Goal: Task Accomplishment & Management: Manage account settings

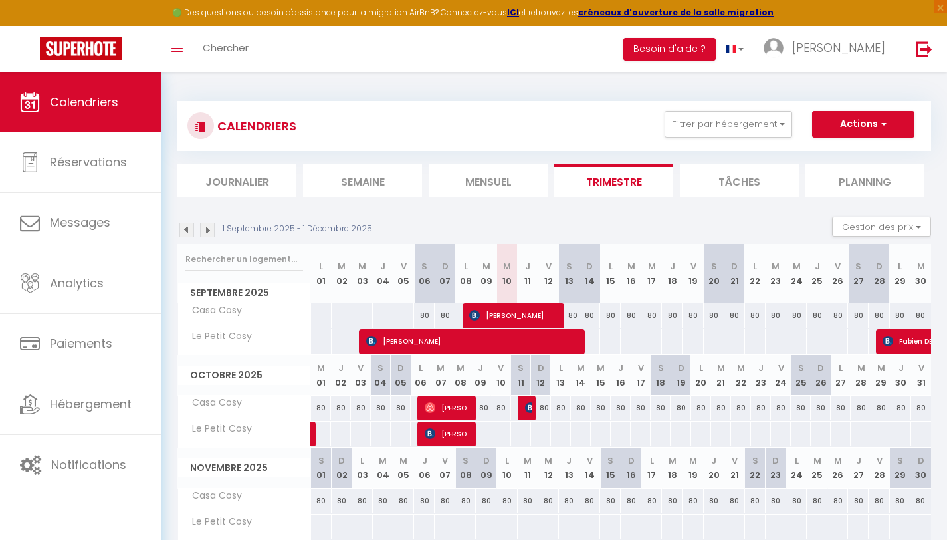
click at [480, 171] on li "Mensuel" at bounding box center [488, 180] width 119 height 33
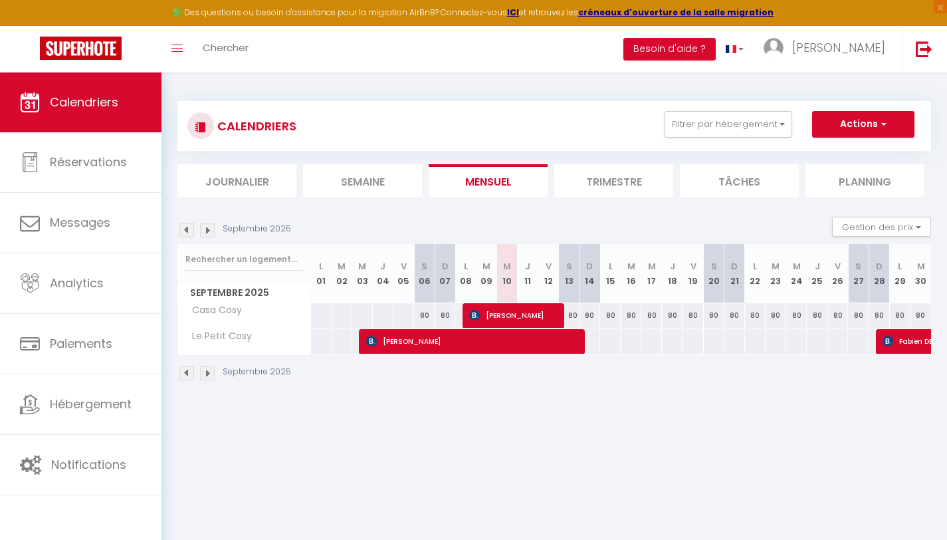
click at [585, 184] on li "Trimestre" at bounding box center [614, 180] width 119 height 33
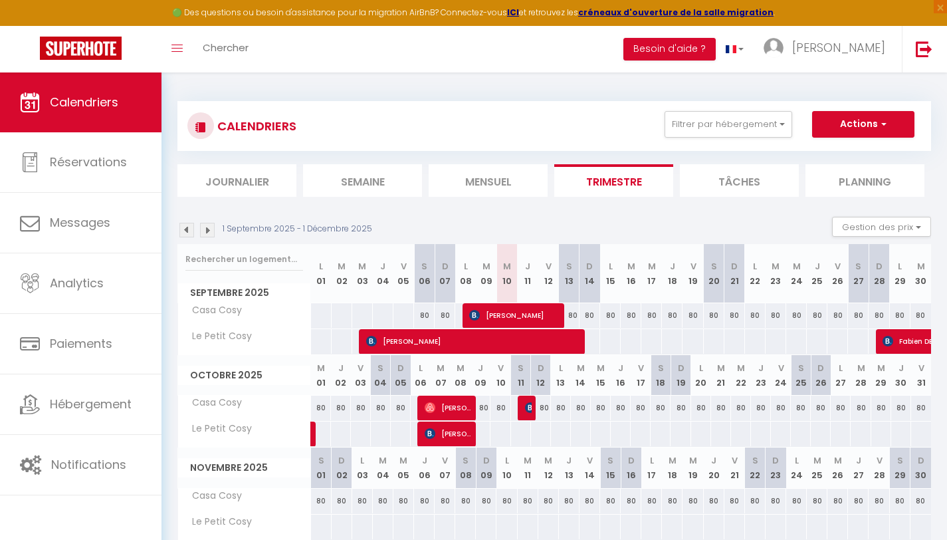
scroll to position [72, 0]
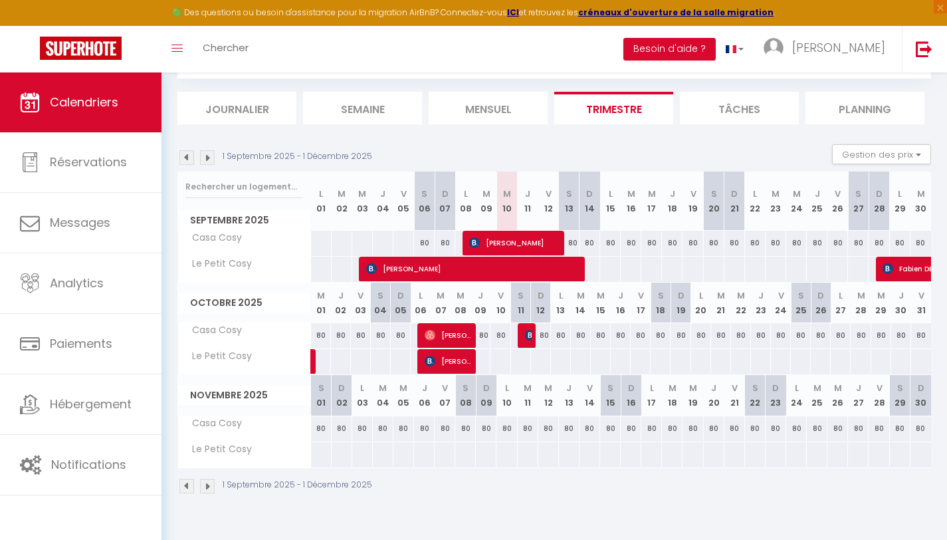
click at [636, 249] on div "80" at bounding box center [631, 243] width 21 height 25
select select "1"
type input "[DATE]"
type input "Mer 17 Septembre 2025"
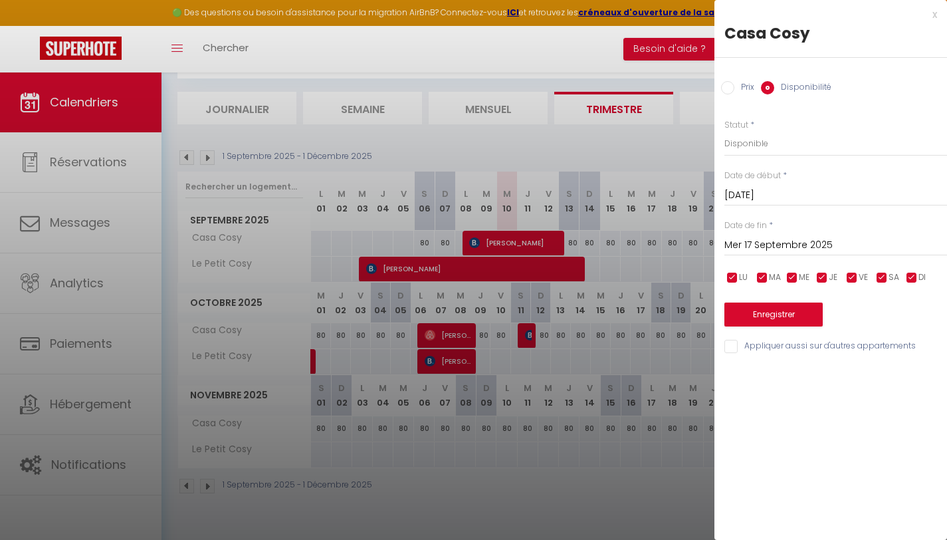
click at [631, 270] on div at bounding box center [473, 270] width 947 height 540
select select
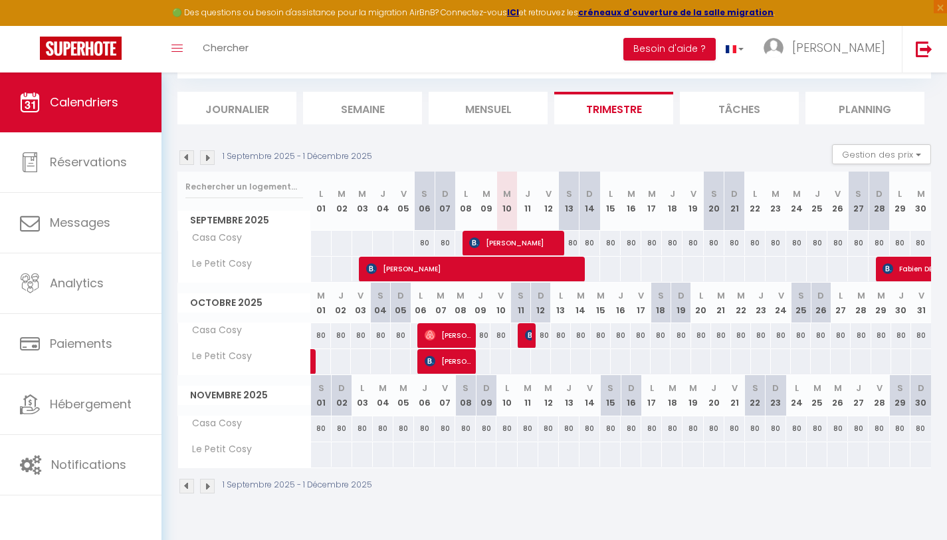
click at [631, 269] on div at bounding box center [630, 269] width 21 height 25
select select "1"
type input "[DATE]"
type input "Mer 17 Septembre 2025"
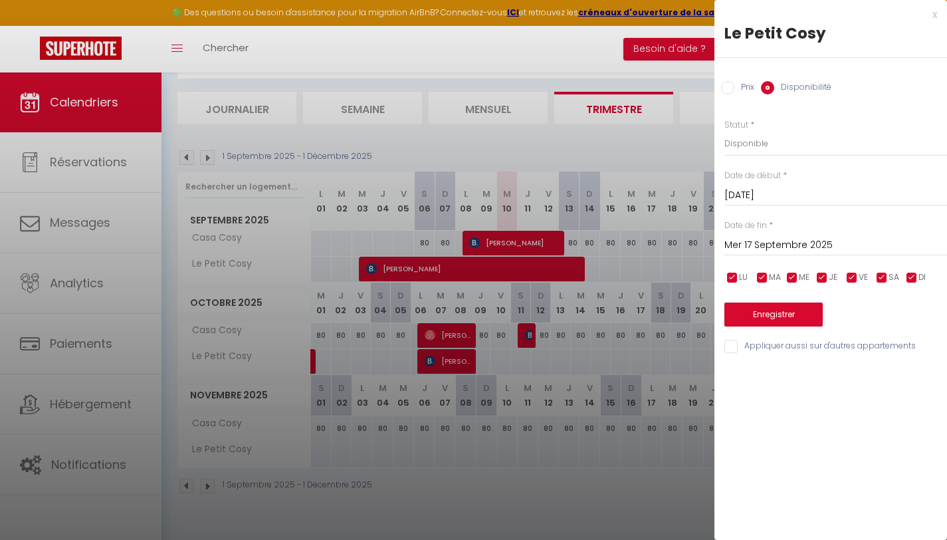
click at [931, 11] on div "x" at bounding box center [826, 15] width 223 height 16
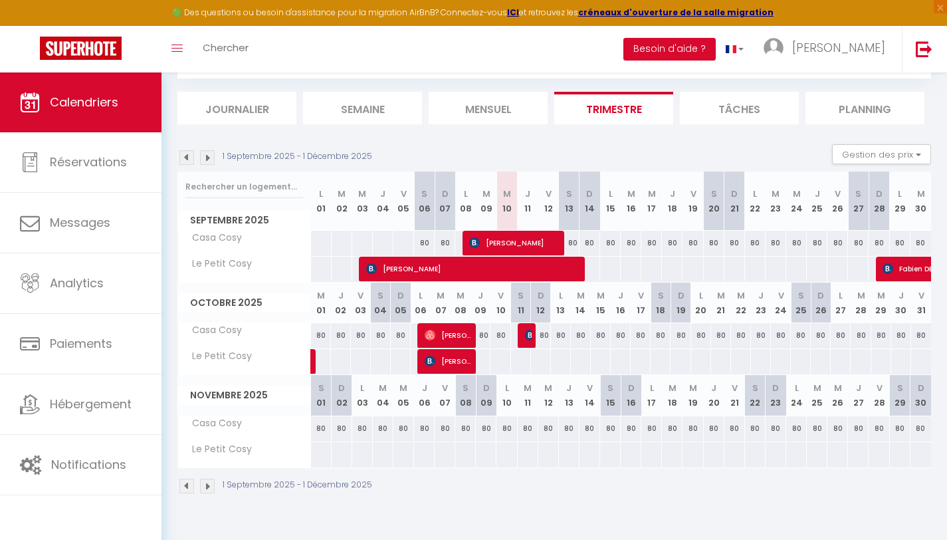
click at [676, 269] on div at bounding box center [672, 269] width 21 height 25
select select "1"
type input "Jeu 18 Septembre 2025"
type input "Ven 19 Septembre 2025"
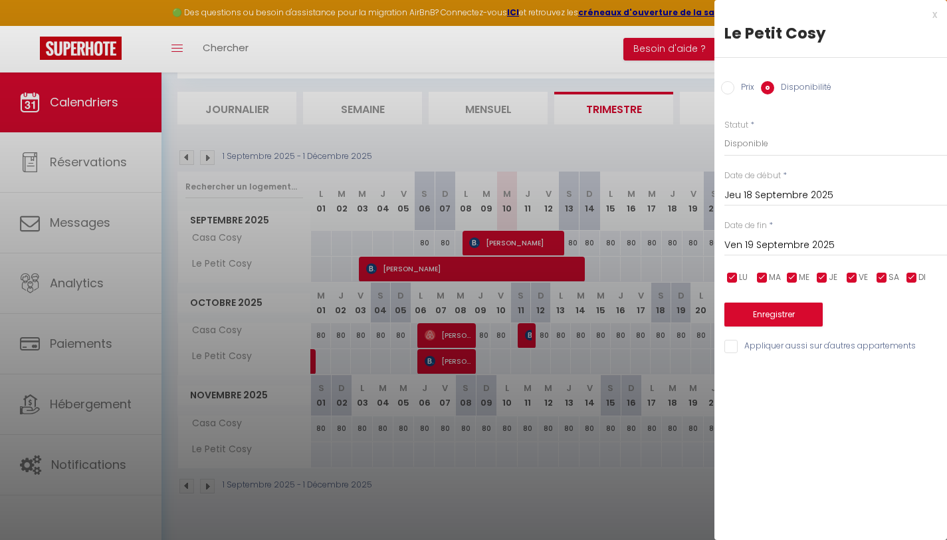
click at [735, 84] on label "Prix" at bounding box center [745, 88] width 20 height 15
click at [735, 84] on input "Prix" at bounding box center [727, 87] width 13 height 13
radio input "true"
click at [767, 85] on input "Disponibilité" at bounding box center [767, 87] width 13 height 13
radio input "true"
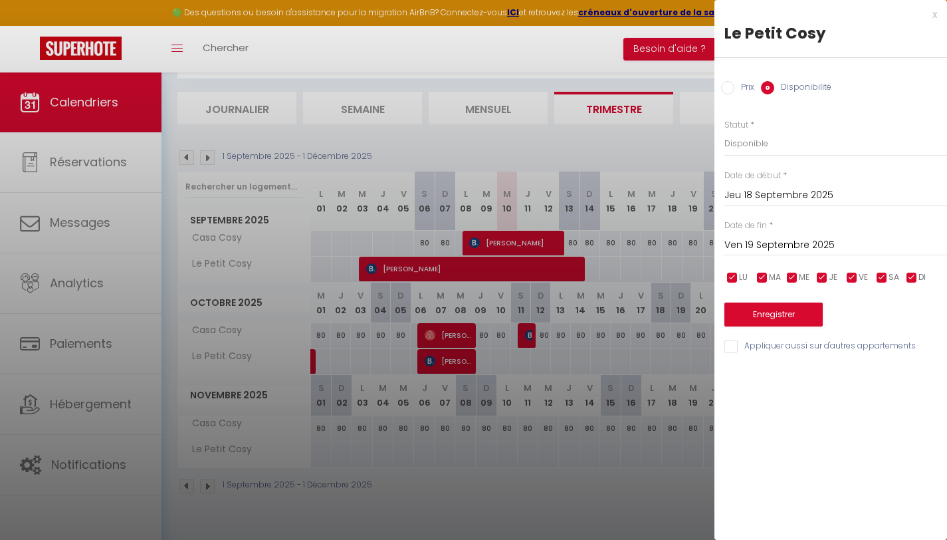
click at [728, 92] on input "Prix" at bounding box center [727, 87] width 13 height 13
radio input "true"
radio input "false"
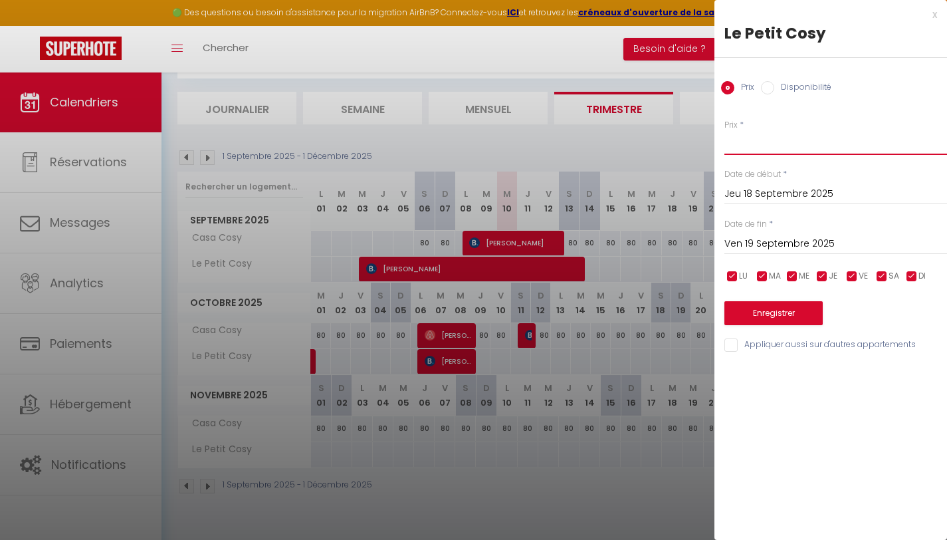
click at [743, 140] on input "Prix" at bounding box center [836, 143] width 223 height 24
click at [868, 97] on div "Prix Disponibilité" at bounding box center [831, 80] width 233 height 45
click at [658, 149] on div at bounding box center [473, 270] width 947 height 540
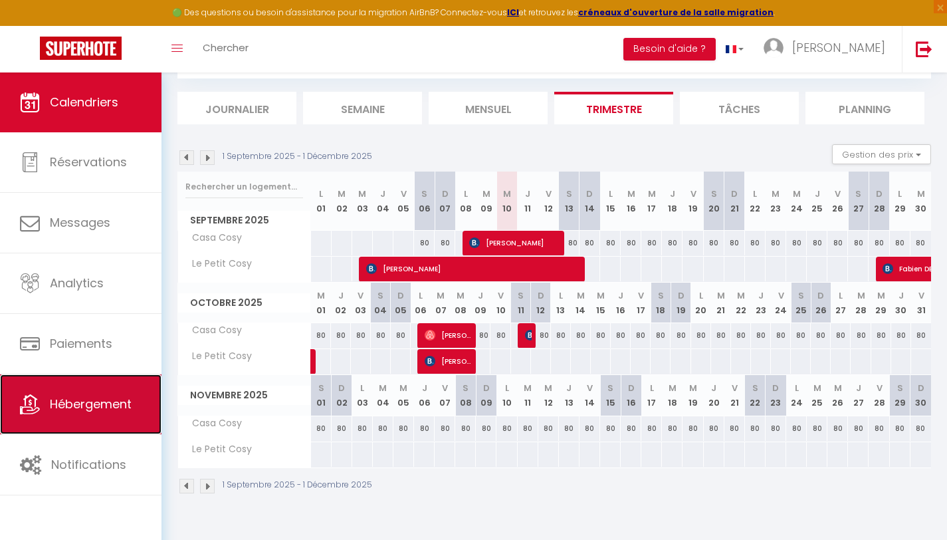
click at [80, 386] on link "Hébergement" at bounding box center [81, 404] width 162 height 60
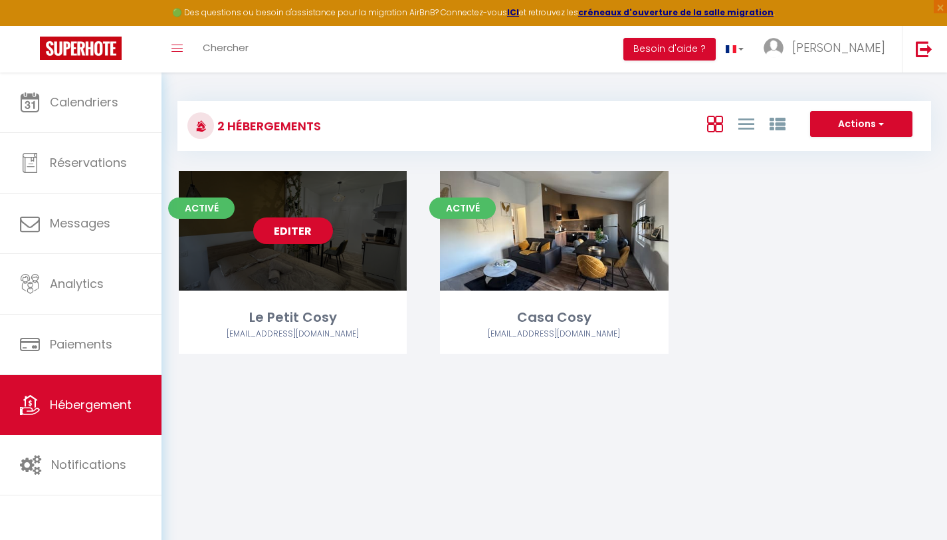
click at [310, 230] on link "Editer" at bounding box center [293, 230] width 80 height 27
select select "3"
select select "2"
select select "1"
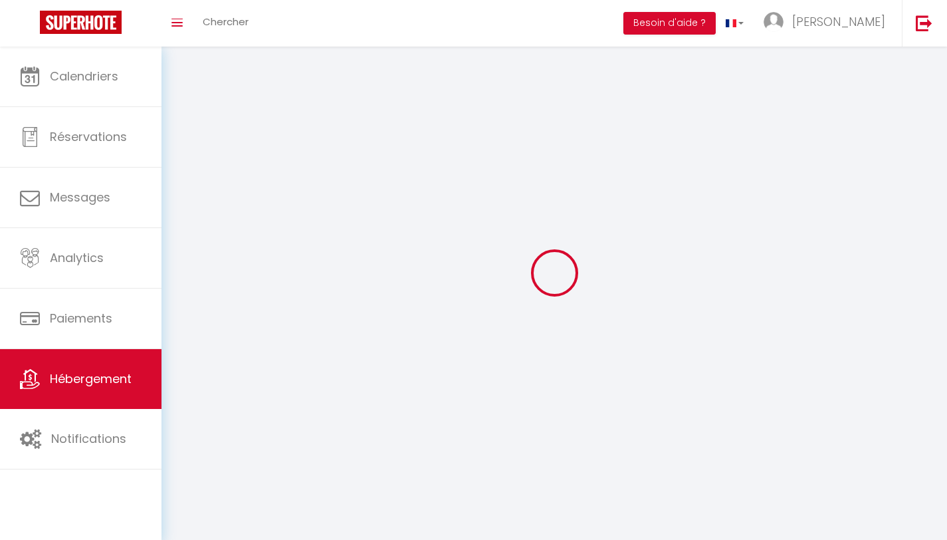
select select
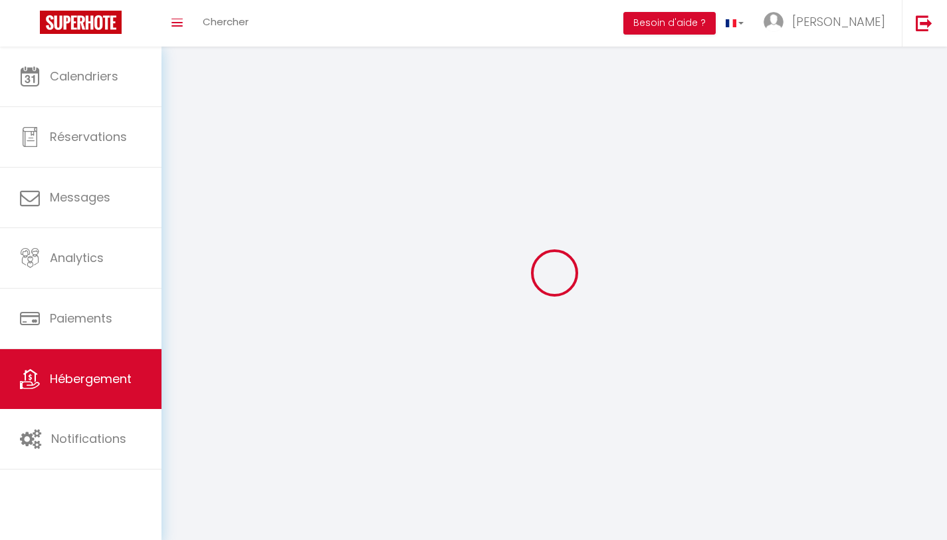
select select
checkbox input "false"
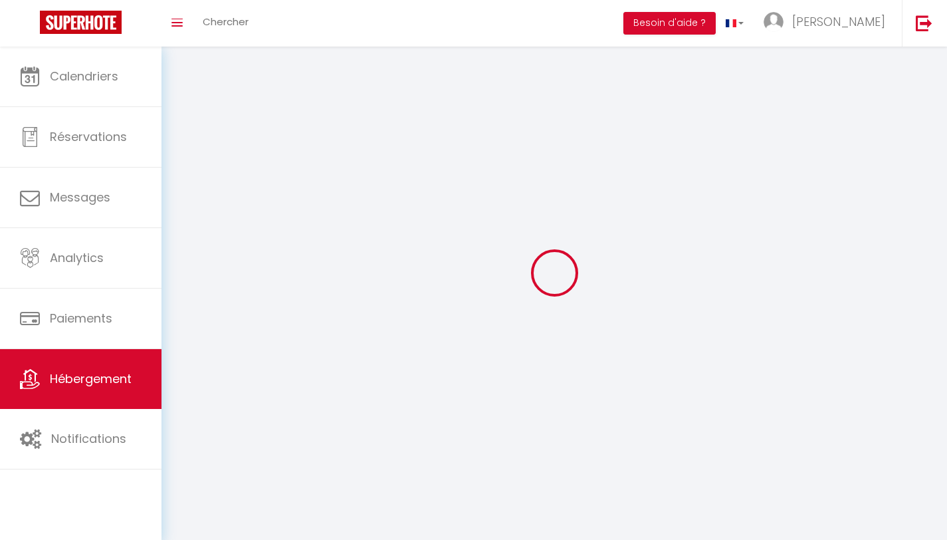
checkbox input "false"
select select
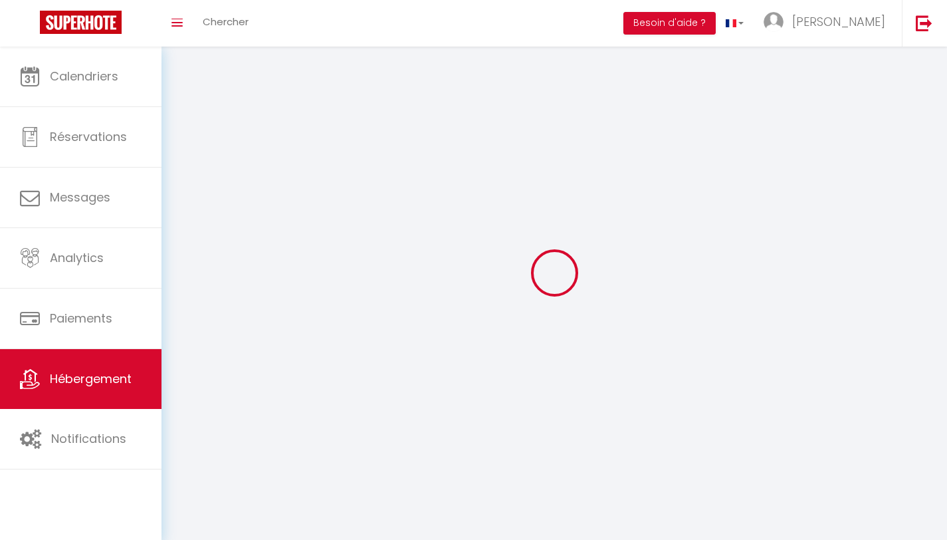
select select
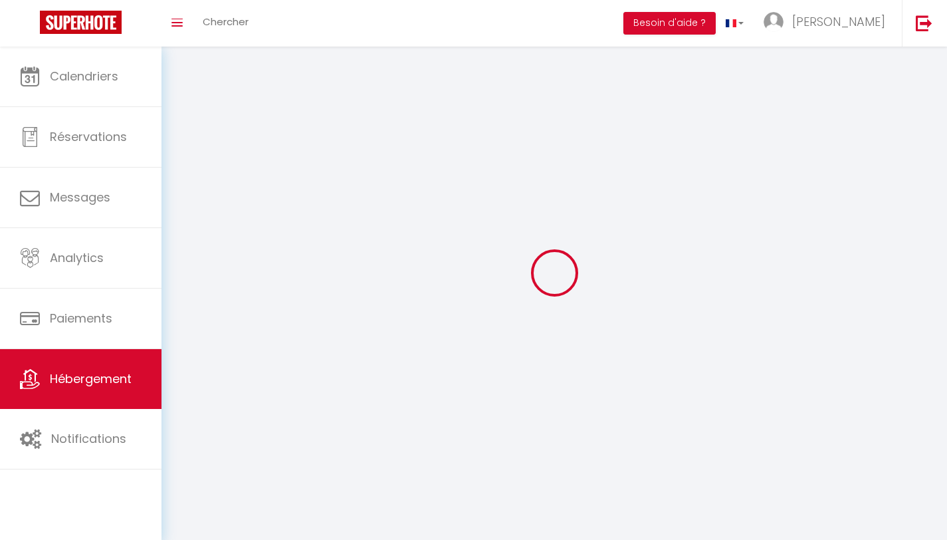
checkbox input "false"
select select
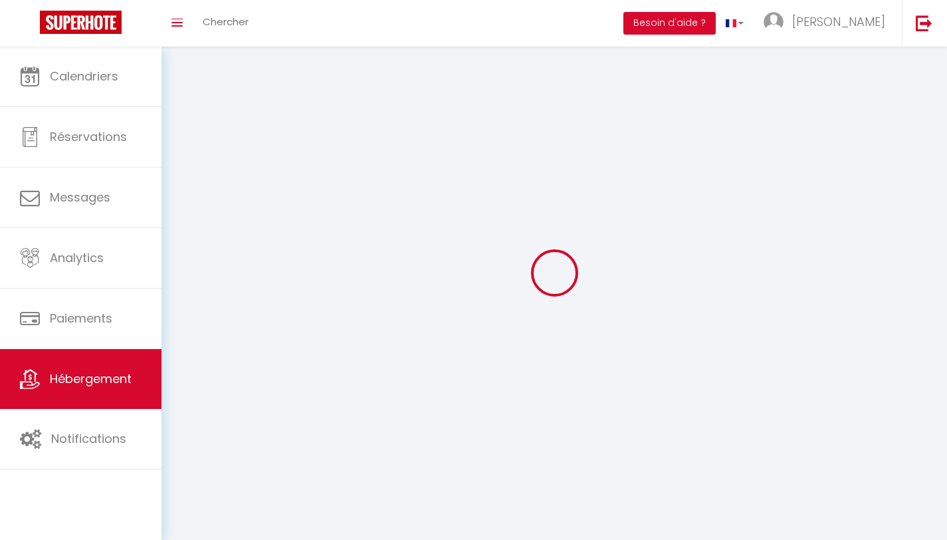
select select
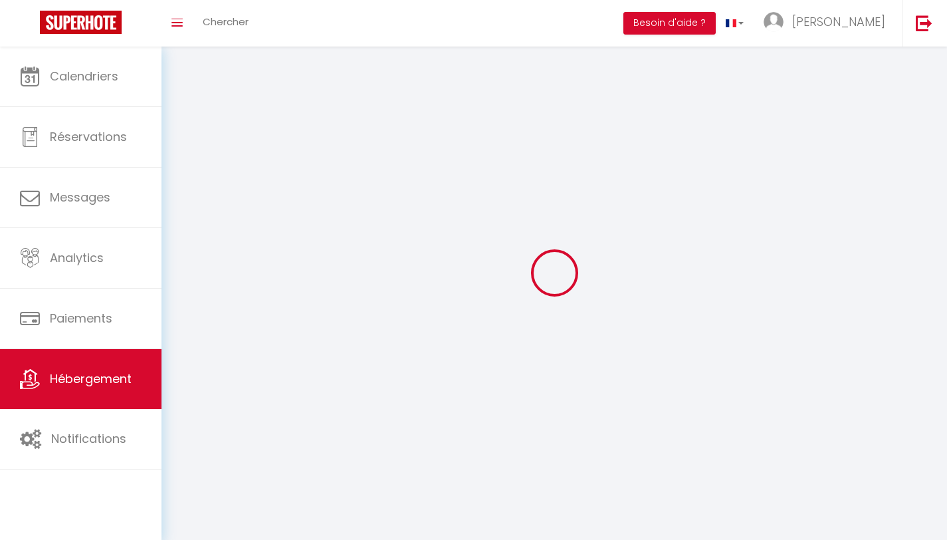
select select
checkbox input "false"
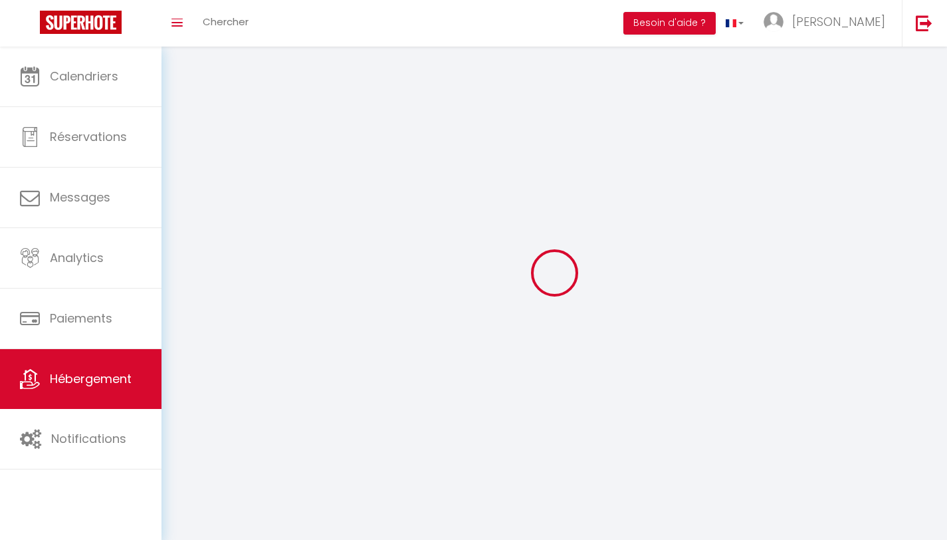
checkbox input "false"
select select
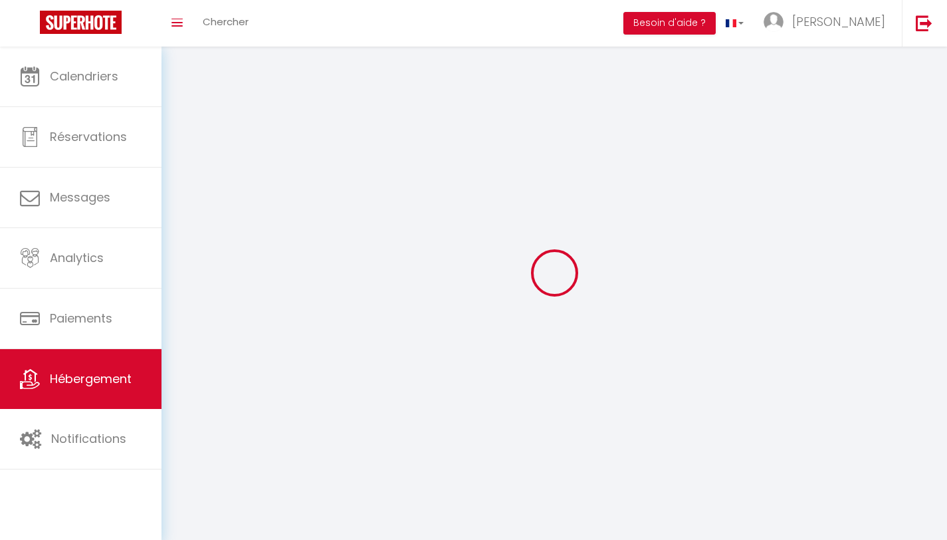
select select
checkbox input "false"
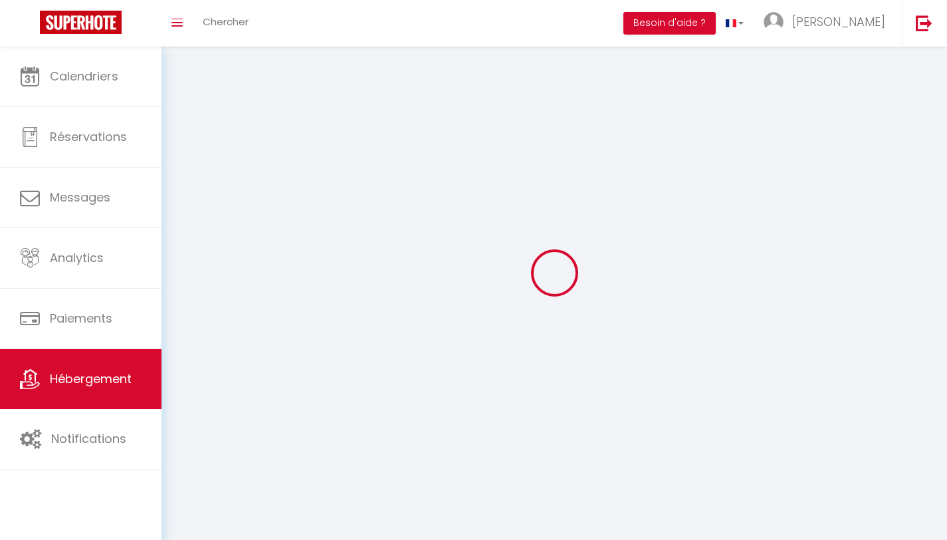
checkbox input "false"
select select
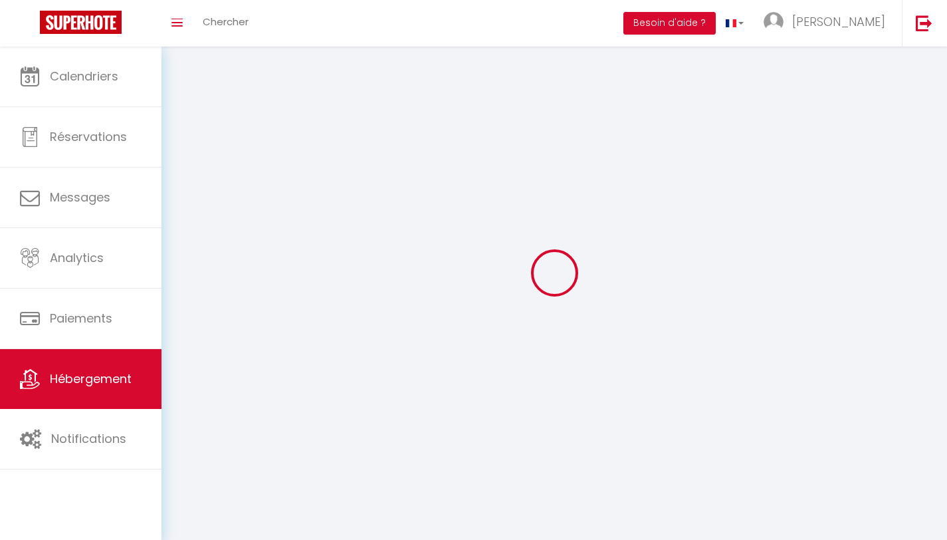
select select
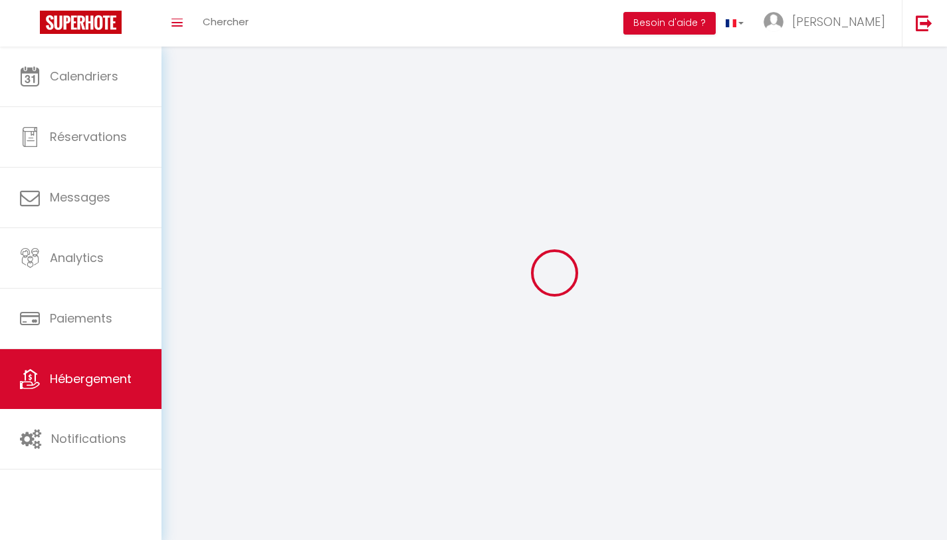
select select
checkbox input "false"
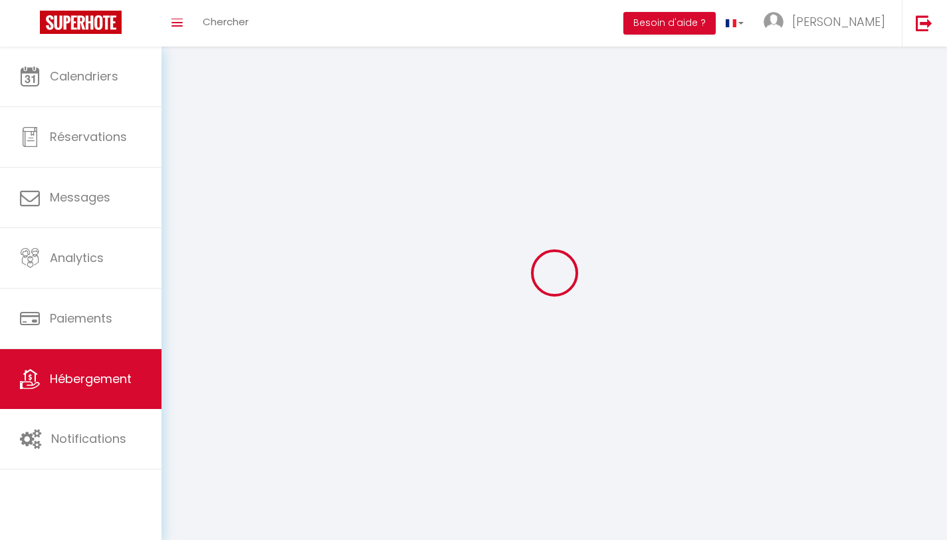
select select
select select "28"
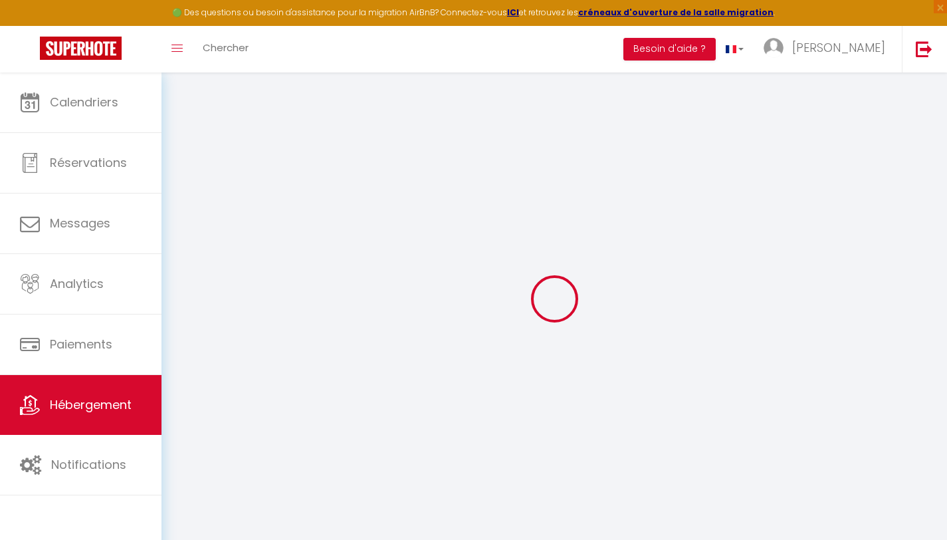
select select
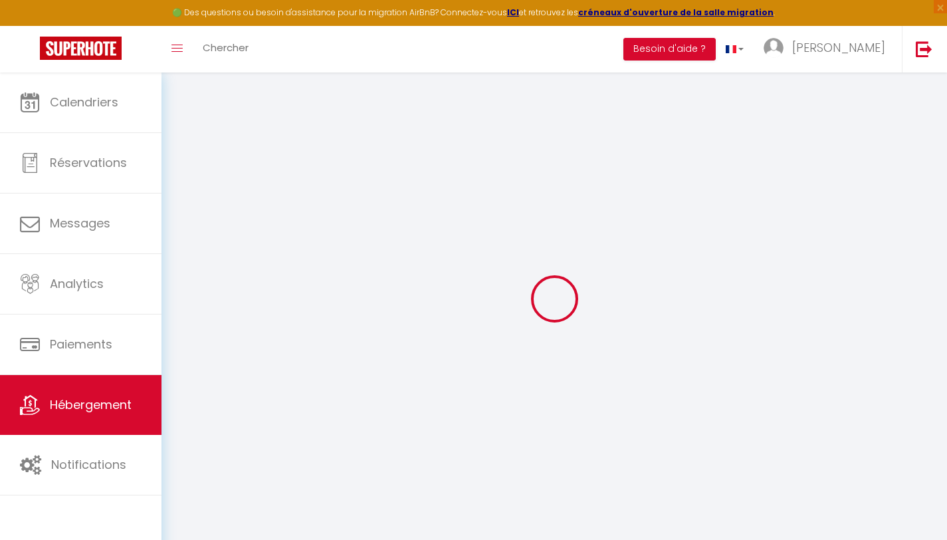
select select
checkbox input "false"
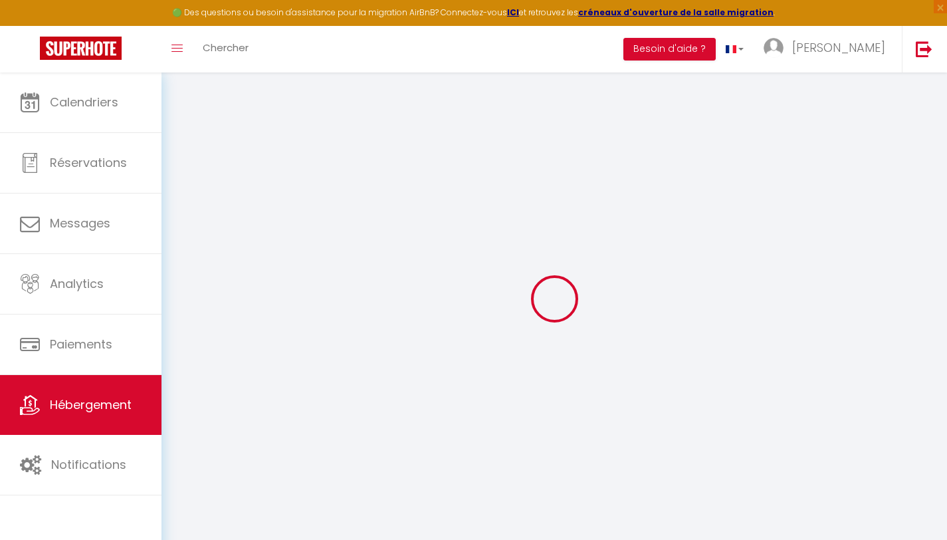
select select
type input "Le Petit Cosy"
select select "2"
select select "0"
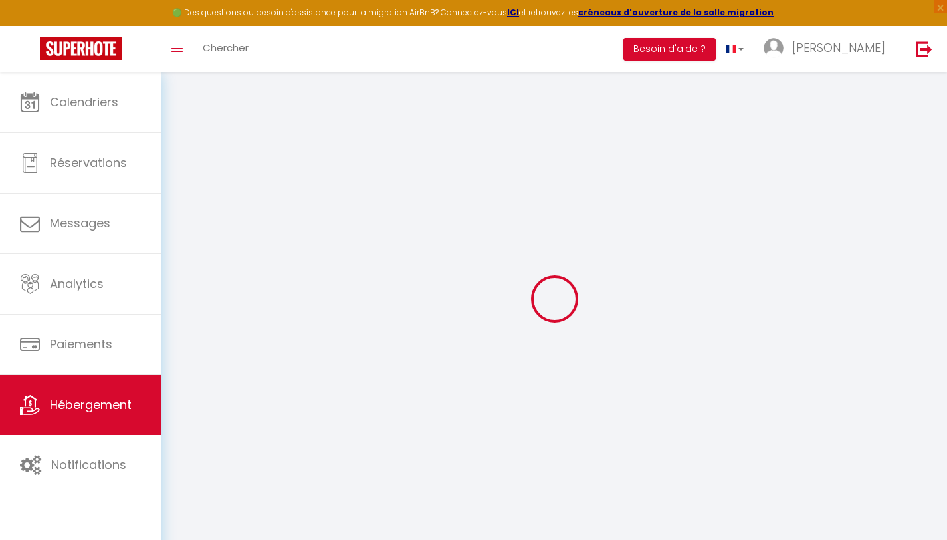
type input "34"
type input "29"
select select
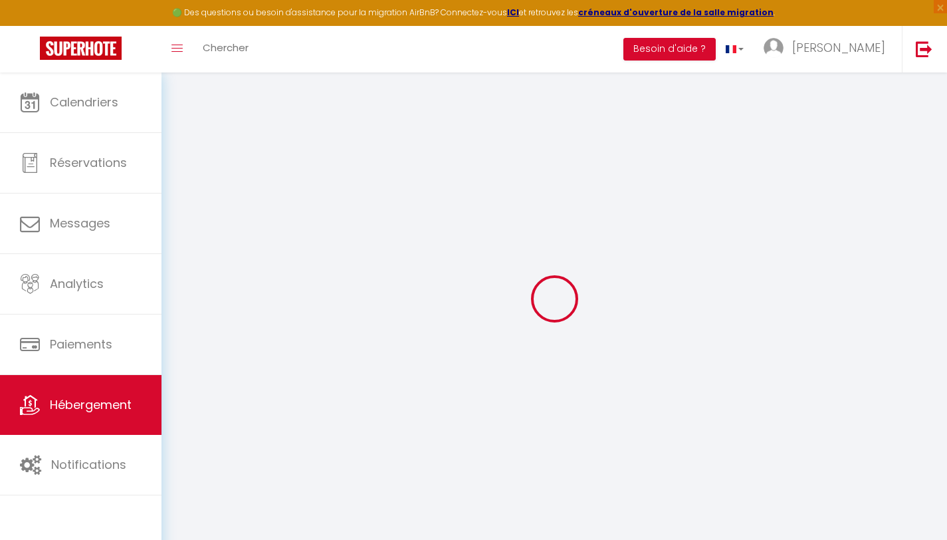
select select
type input "[STREET_ADDRESS]"
type input "79000"
type input "Niort"
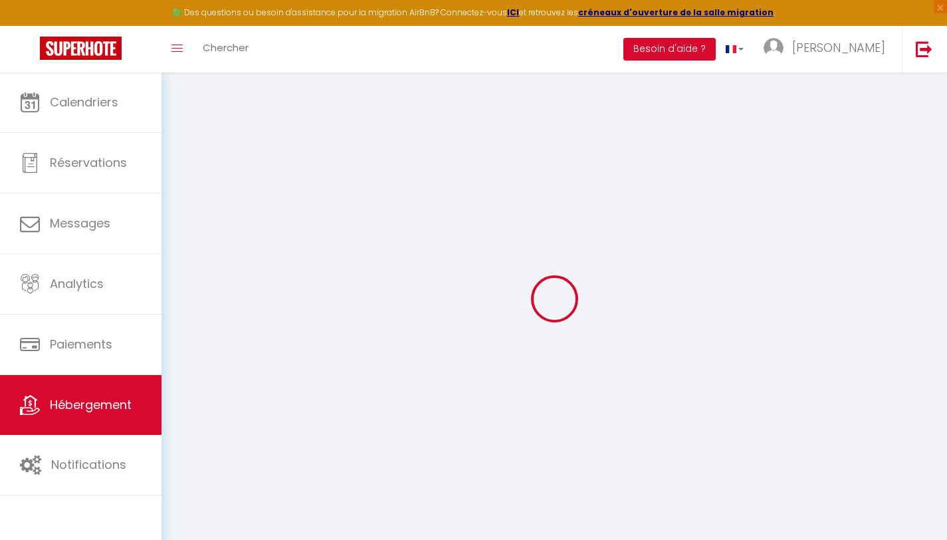
type input "[EMAIL_ADDRESS][DOMAIN_NAME]"
select select
checkbox input "false"
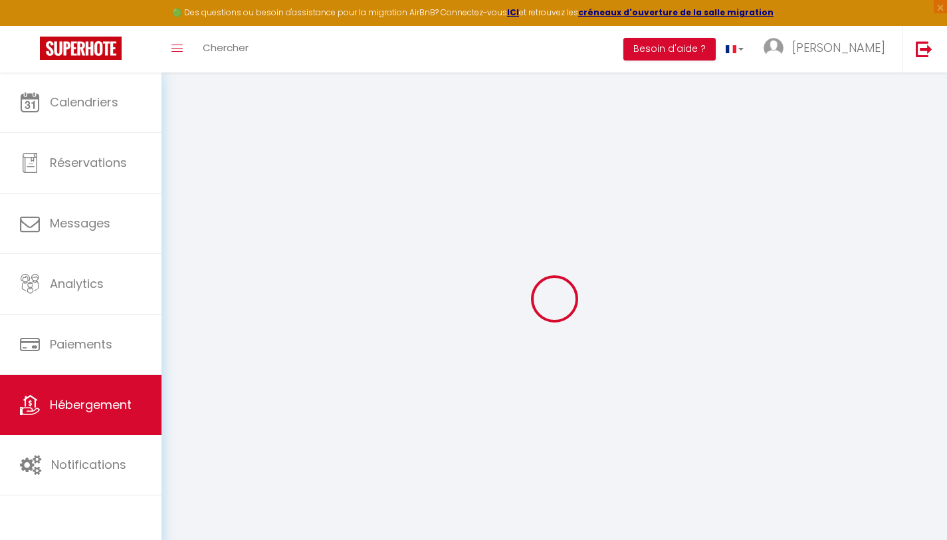
checkbox input "false"
select select
type input "0"
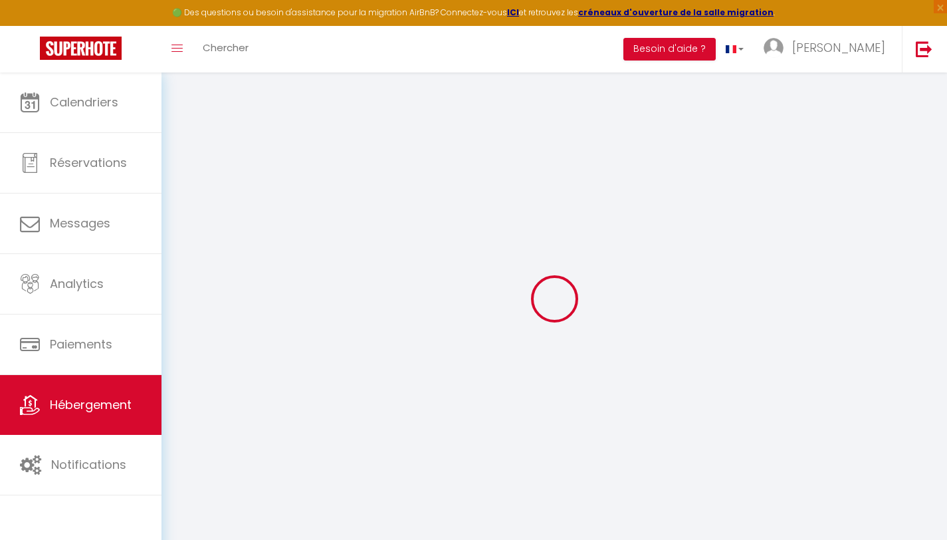
select select
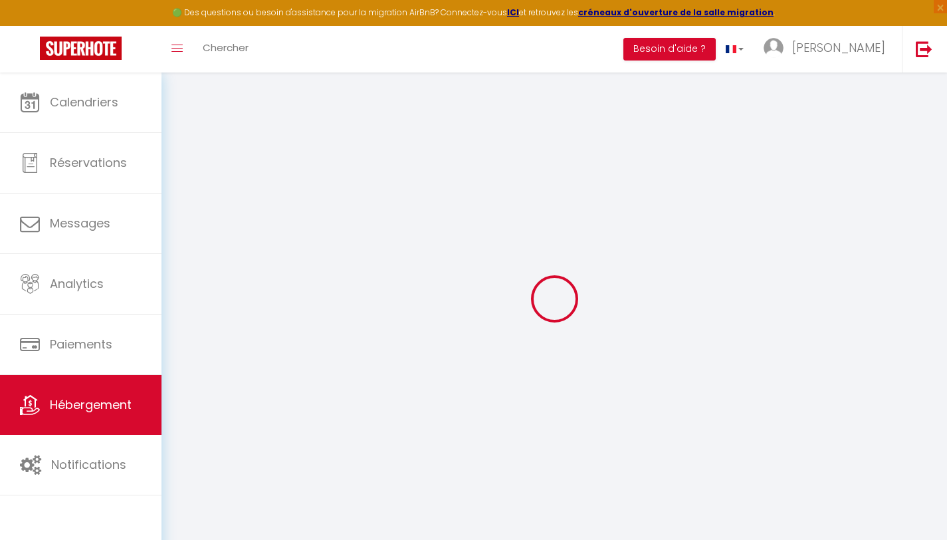
select select
checkbox input "false"
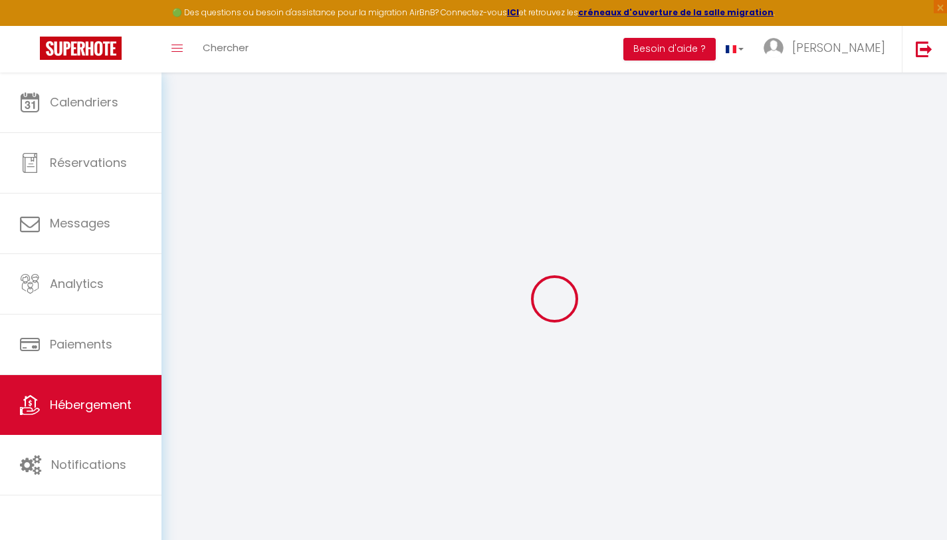
select select
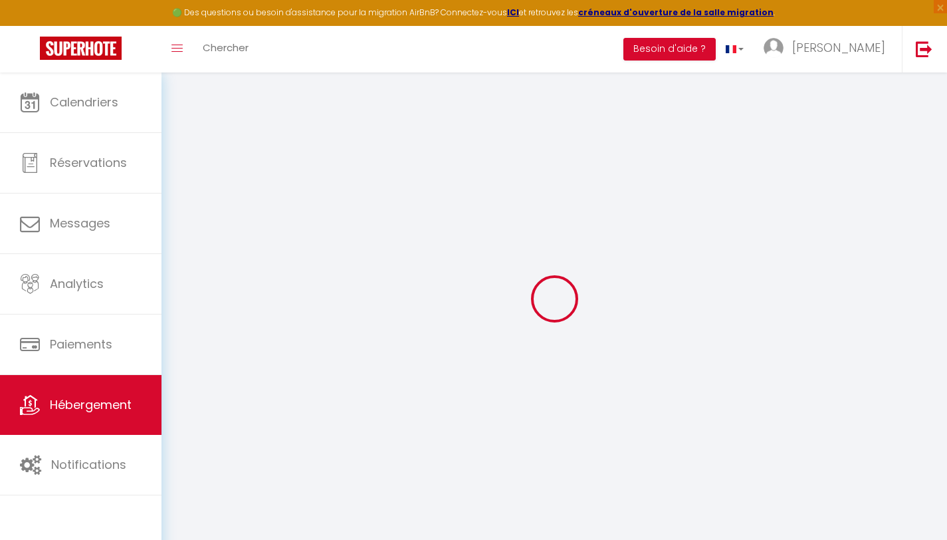
select select
checkbox input "false"
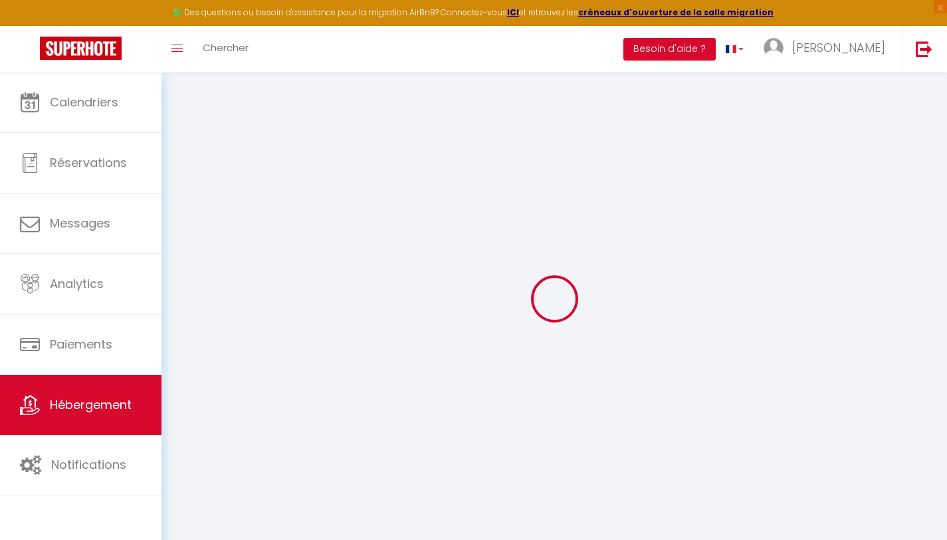
select select
checkbox input "false"
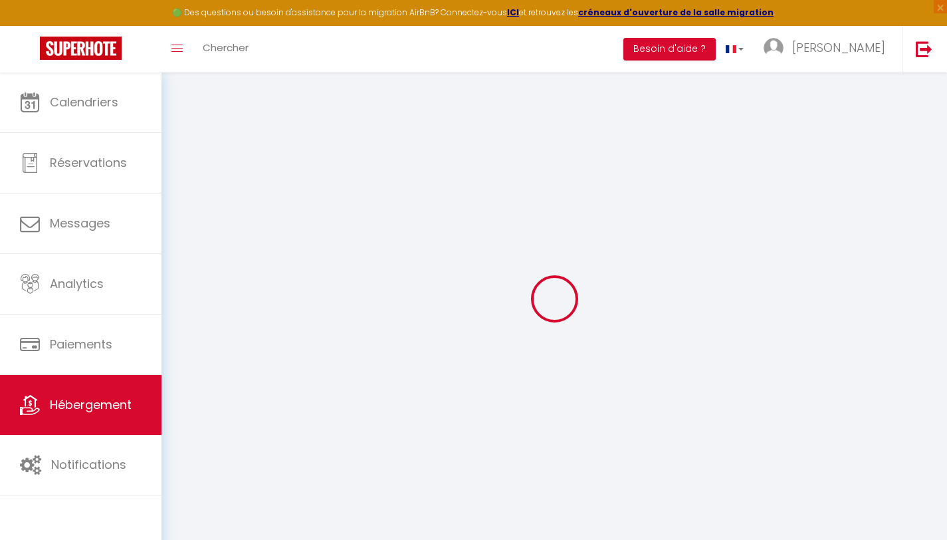
select select
checkbox input "false"
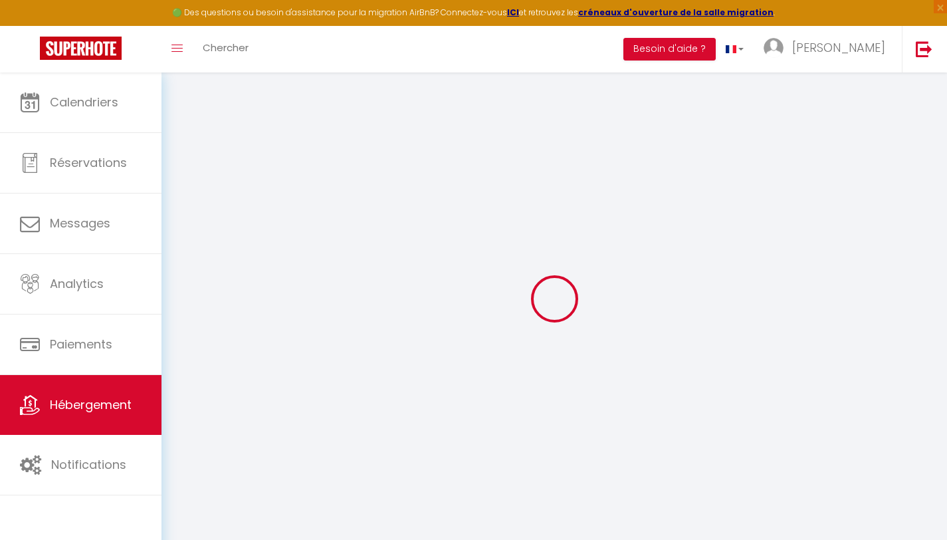
select select
checkbox input "false"
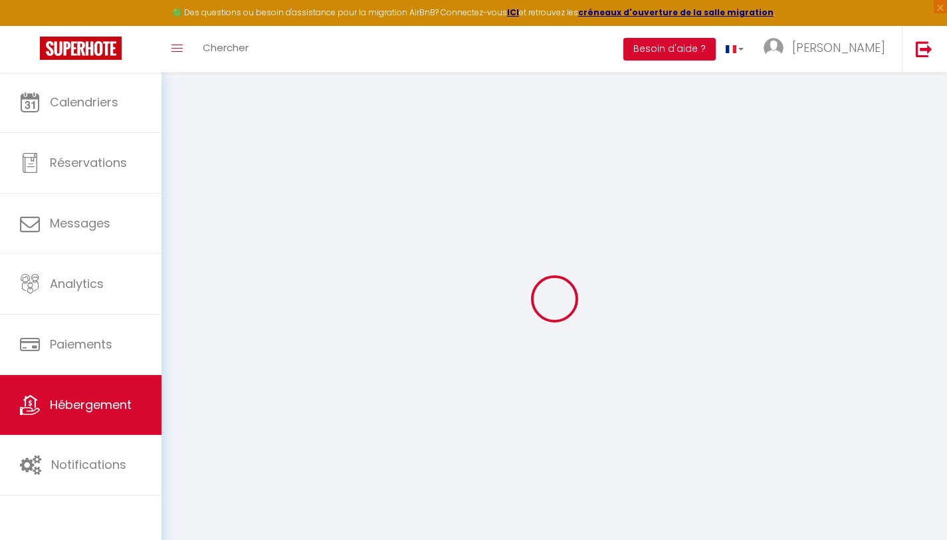
select select "17:00"
select select "23:45"
select select "10:00"
select select "30"
select select "120"
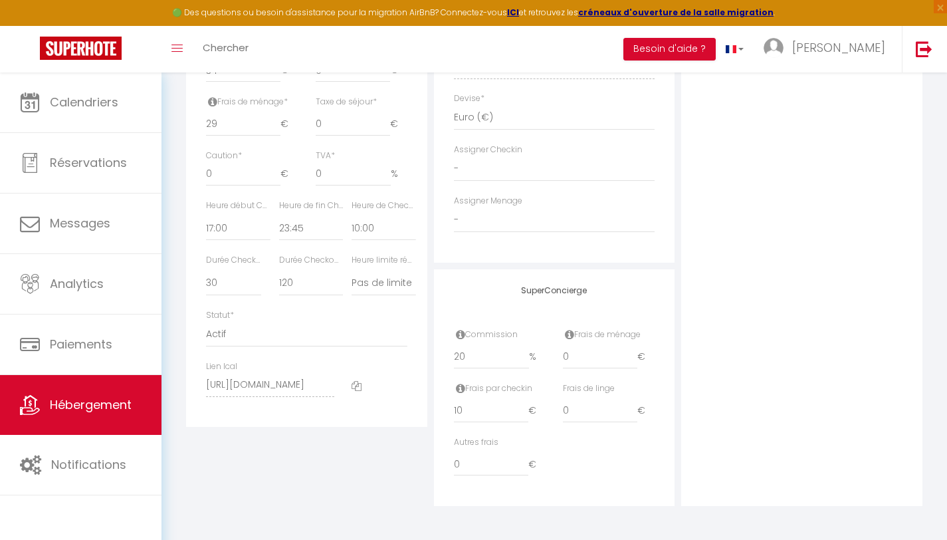
scroll to position [641, 0]
click at [471, 350] on input "20" at bounding box center [491, 357] width 75 height 24
type input "2"
select select
checkbox input "false"
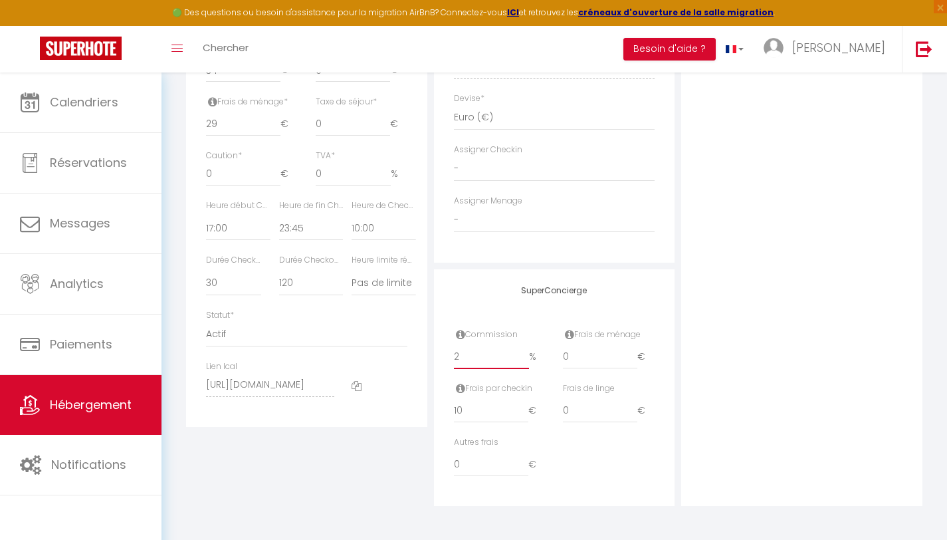
checkbox input "false"
select select
checkbox input "false"
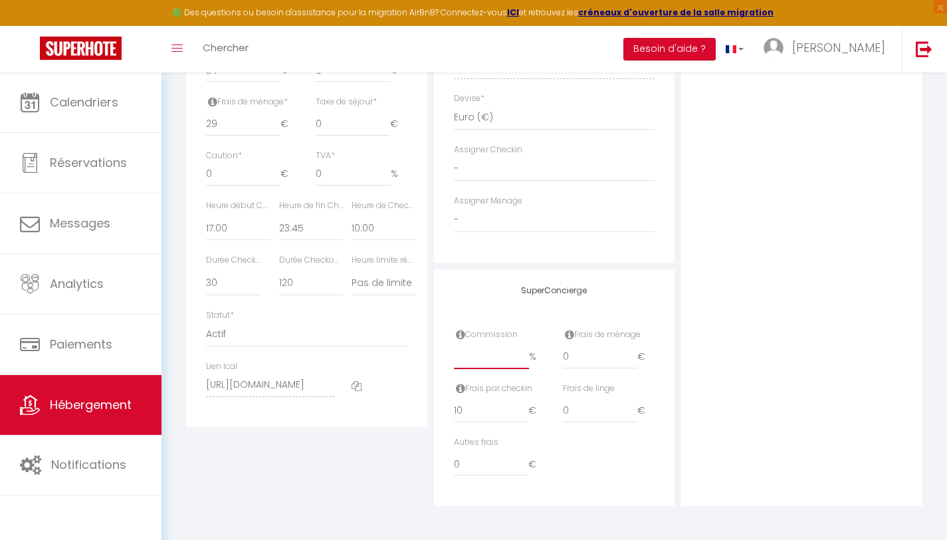
checkbox input "false"
click at [471, 418] on input "10" at bounding box center [491, 411] width 74 height 24
type input "1"
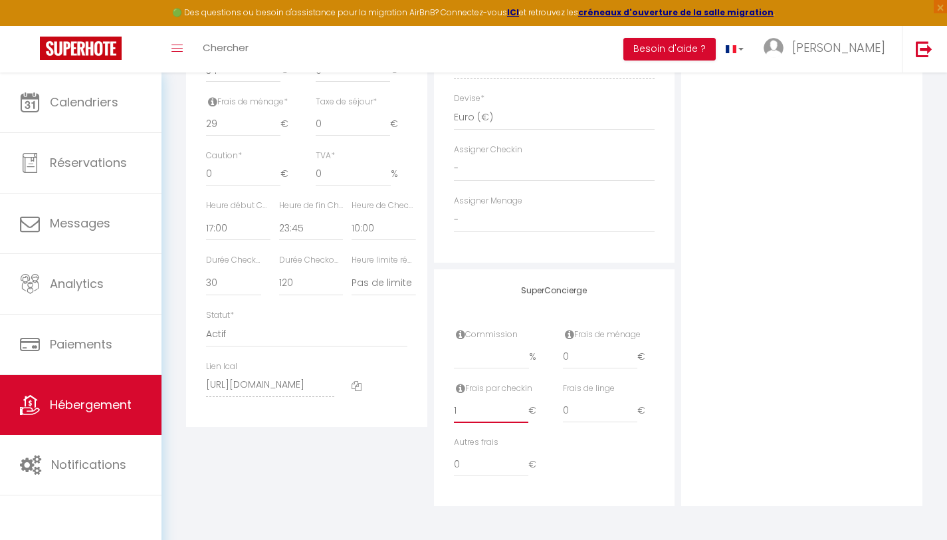
select select
checkbox input "false"
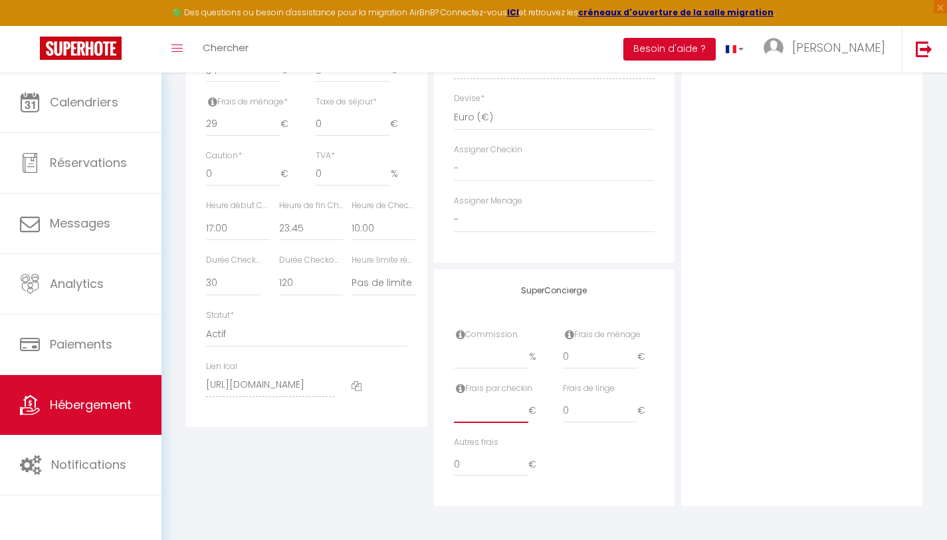
select select
checkbox input "false"
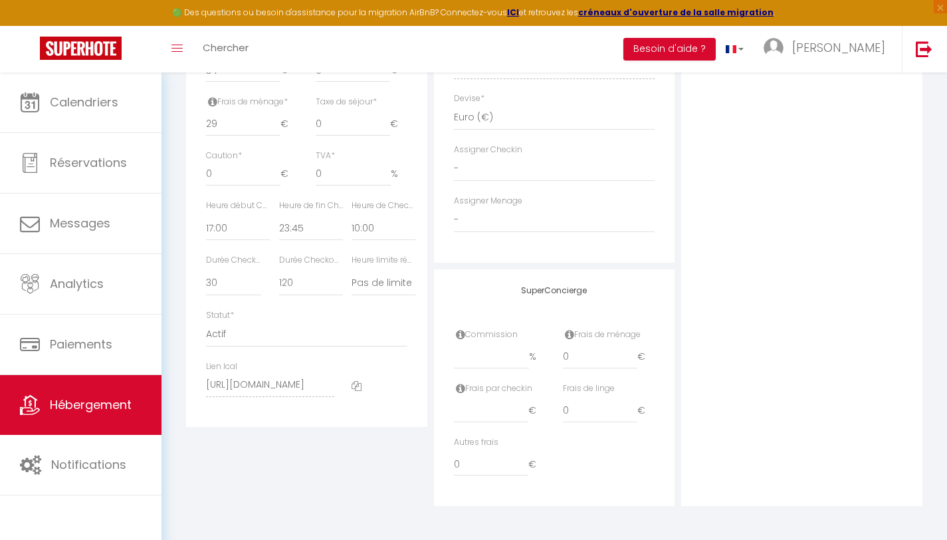
click at [729, 271] on div "Photo Photo Supprimer Drag and drop a file here or click Ooops, something wrong…" at bounding box center [802, 57] width 241 height 897
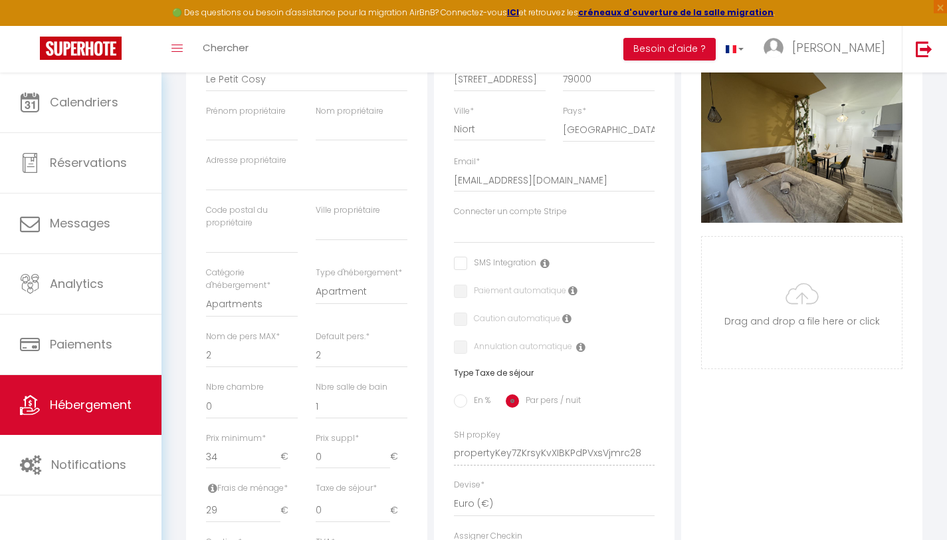
scroll to position [71, 0]
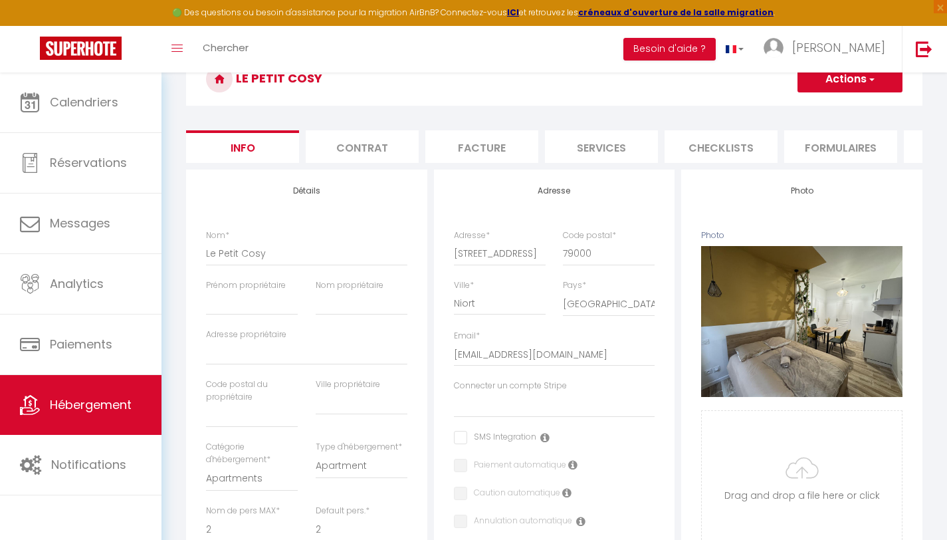
click at [846, 94] on h3 "Le Petit Cosy" at bounding box center [554, 79] width 737 height 53
click at [846, 84] on button "Actions" at bounding box center [850, 79] width 105 height 27
click at [838, 104] on link "Enregistrer" at bounding box center [831, 108] width 142 height 17
click at [832, 82] on button "Actions" at bounding box center [850, 79] width 105 height 27
click at [820, 105] on input "Enregistrer" at bounding box center [797, 108] width 49 height 13
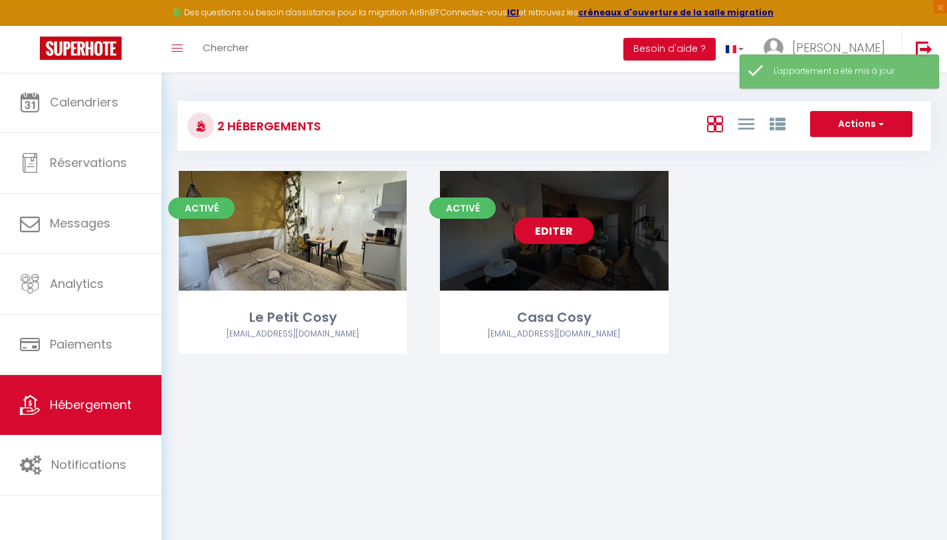
click at [556, 247] on div "Editer" at bounding box center [554, 231] width 228 height 120
select select "3"
select select "2"
select select "1"
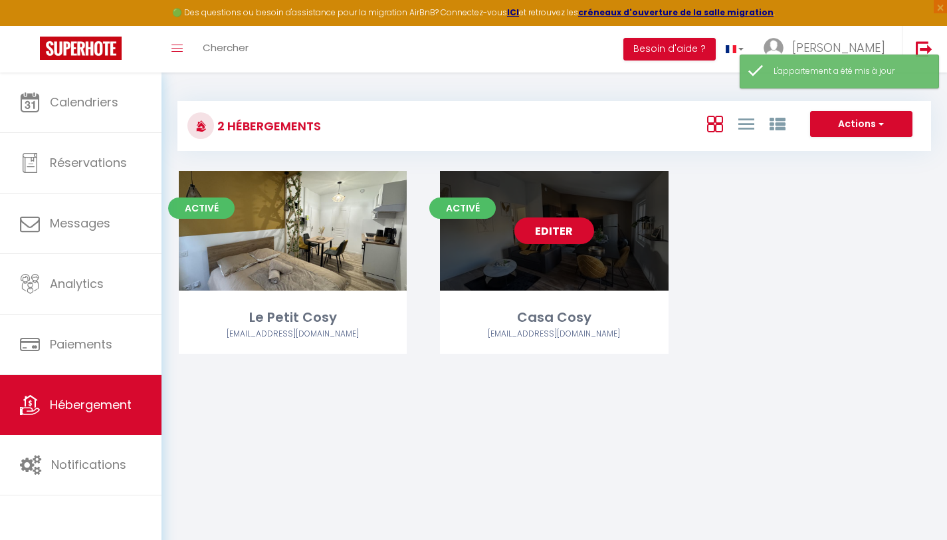
select select "28"
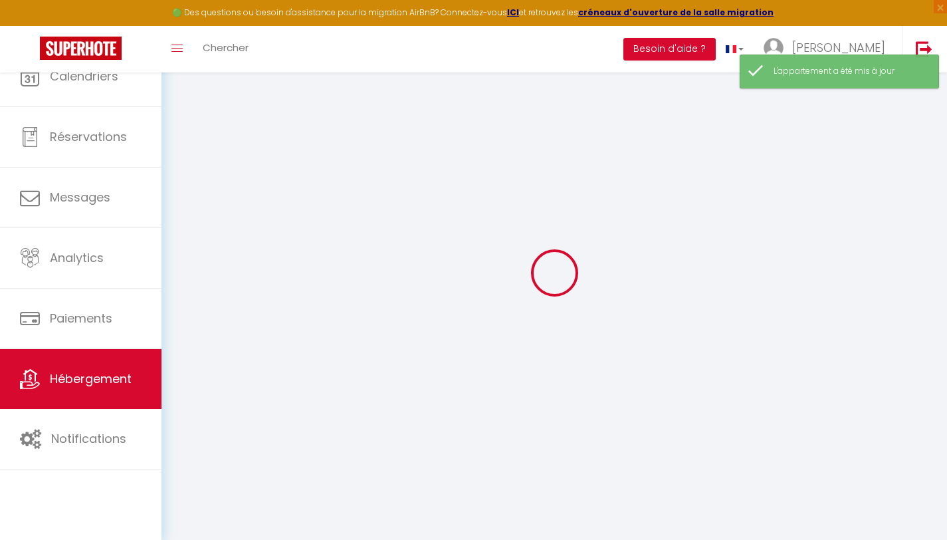
select select
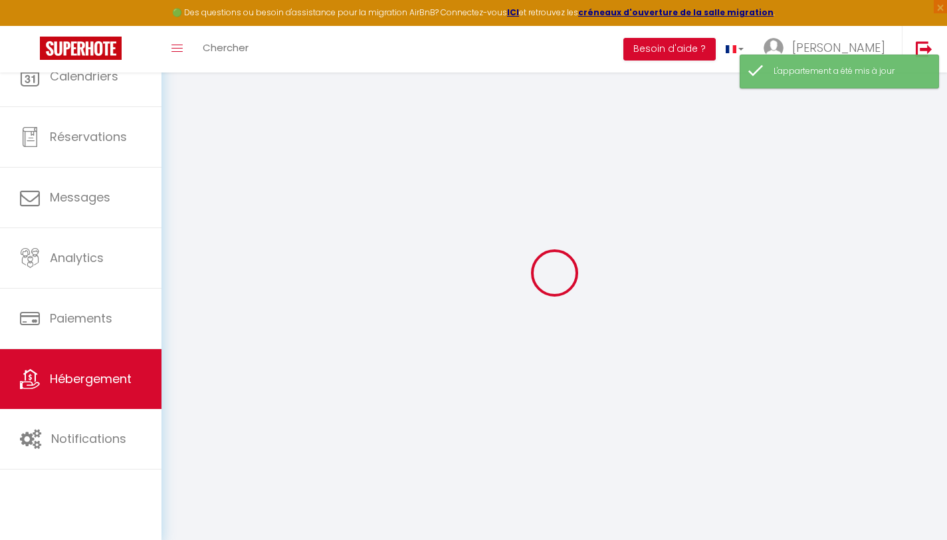
select select
checkbox input "false"
click at [556, 235] on div at bounding box center [555, 273] width 754 height 420
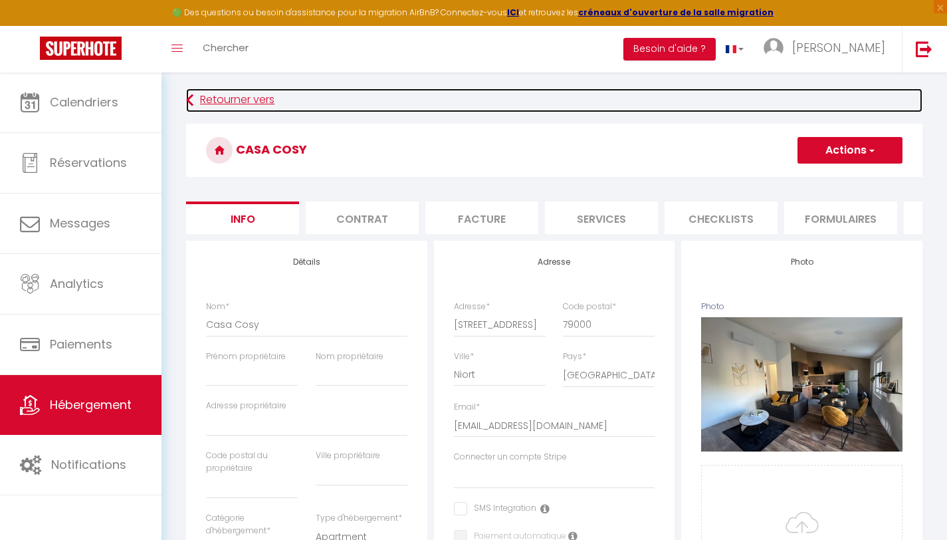
click at [247, 100] on link "Retourner vers" at bounding box center [554, 100] width 737 height 24
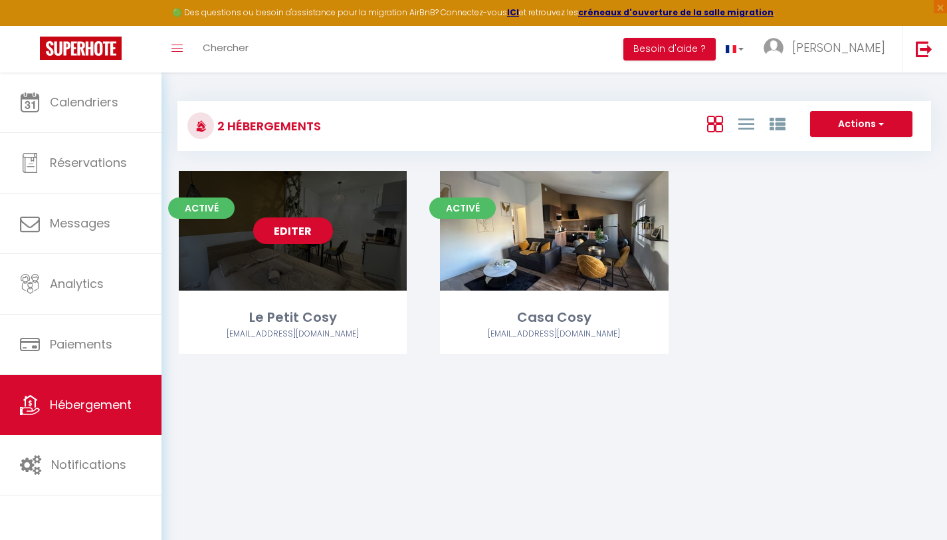
click at [295, 221] on link "Editer" at bounding box center [293, 230] width 80 height 27
click at [295, 227] on link "Editer" at bounding box center [293, 230] width 80 height 27
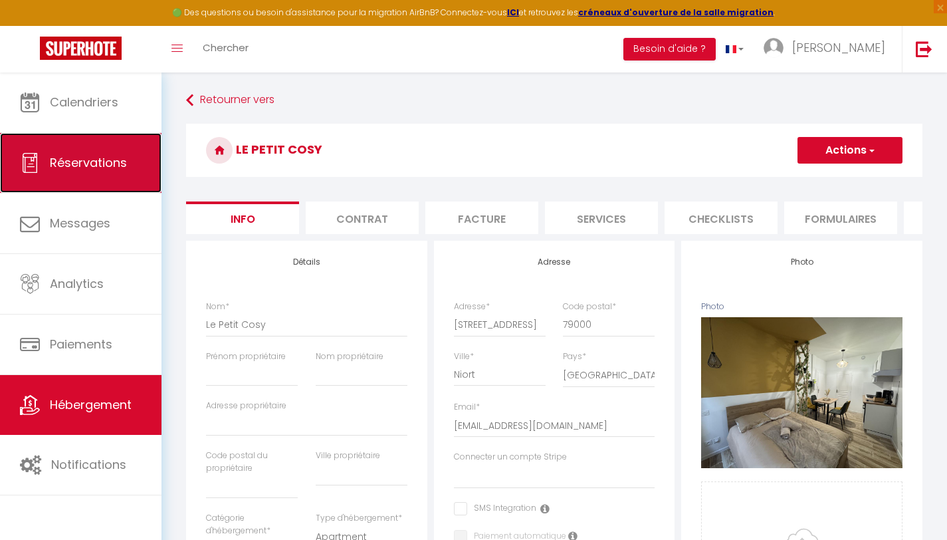
click at [89, 158] on span "Réservations" at bounding box center [88, 162] width 77 height 17
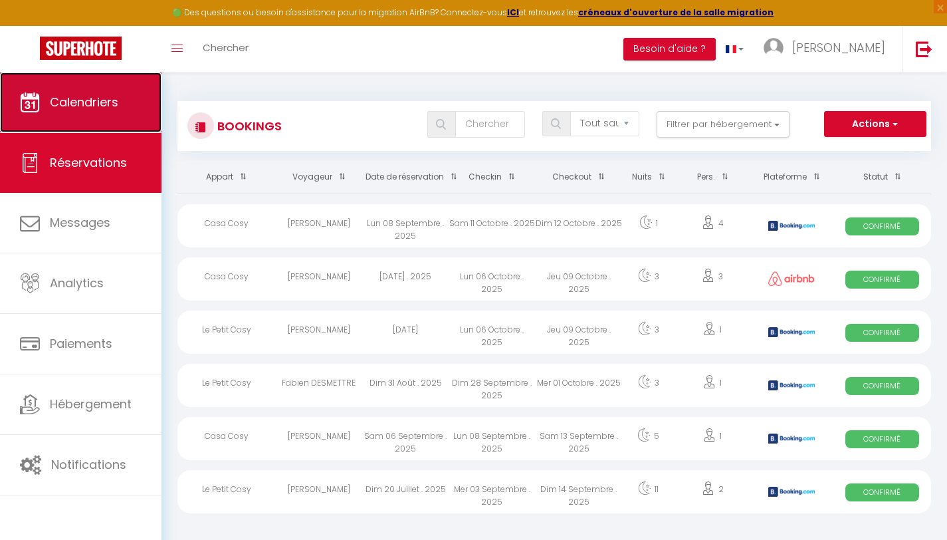
click at [76, 116] on link "Calendriers" at bounding box center [81, 102] width 162 height 60
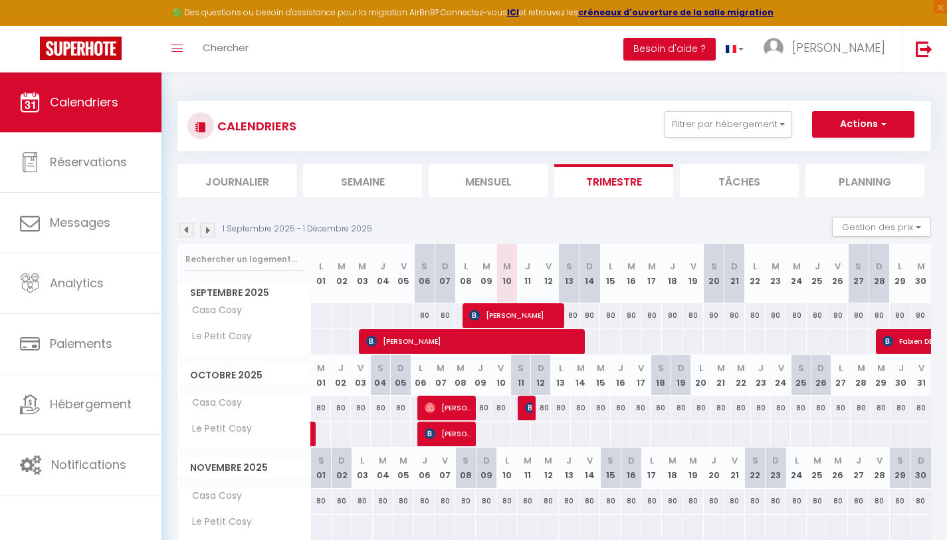
scroll to position [72, 0]
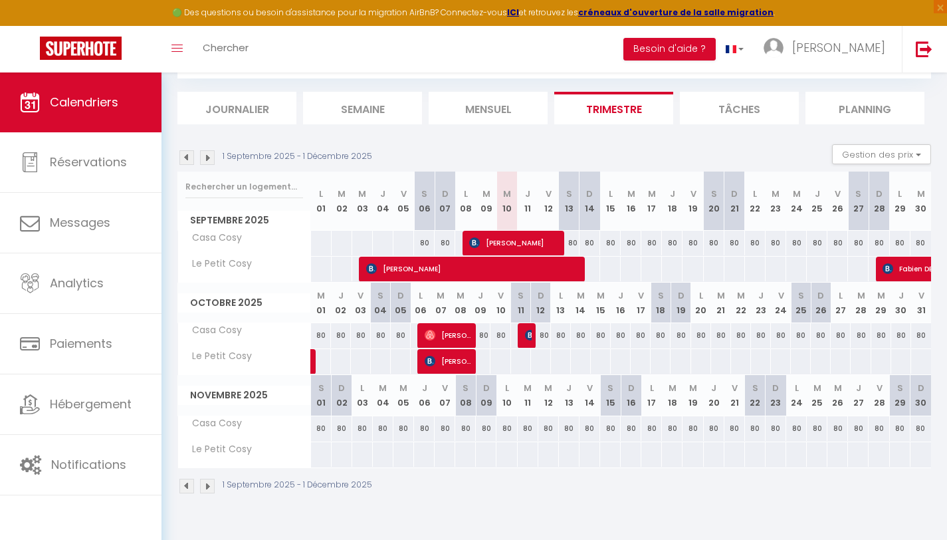
click at [735, 267] on div at bounding box center [734, 269] width 21 height 25
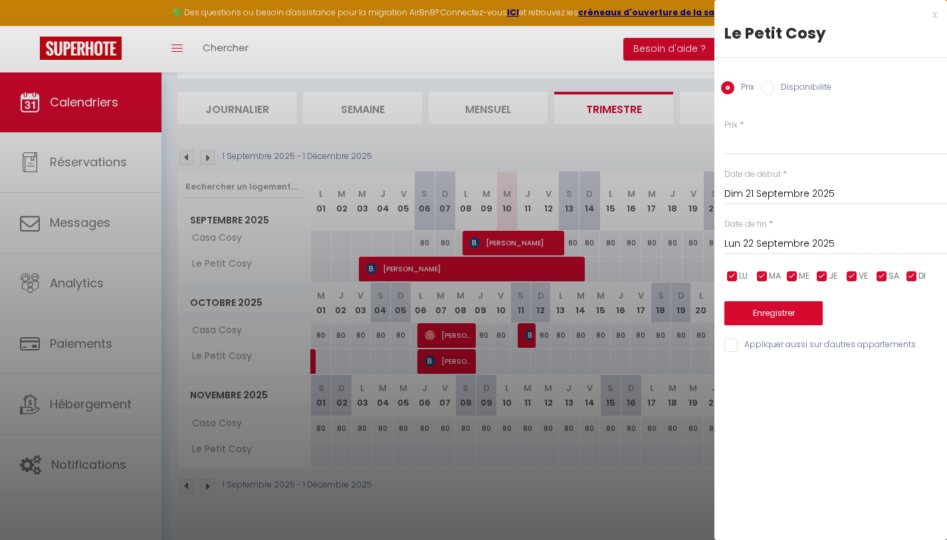
click at [695, 267] on div at bounding box center [473, 270] width 947 height 540
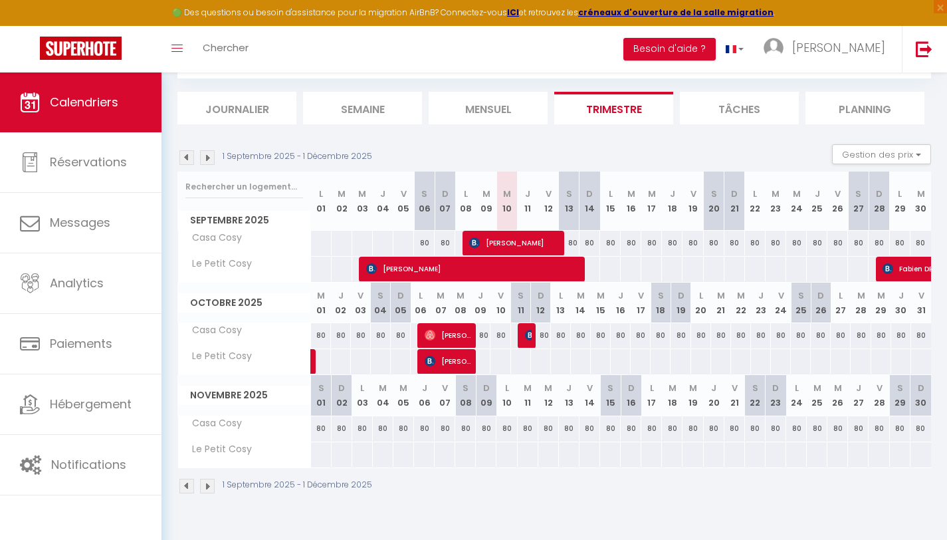
click at [670, 257] on div at bounding box center [672, 269] width 21 height 25
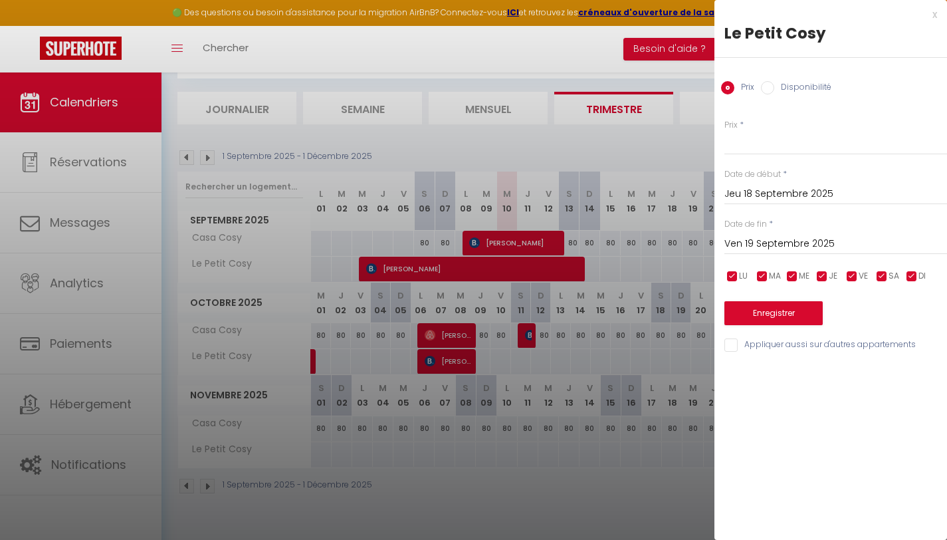
click at [650, 261] on div at bounding box center [473, 270] width 947 height 540
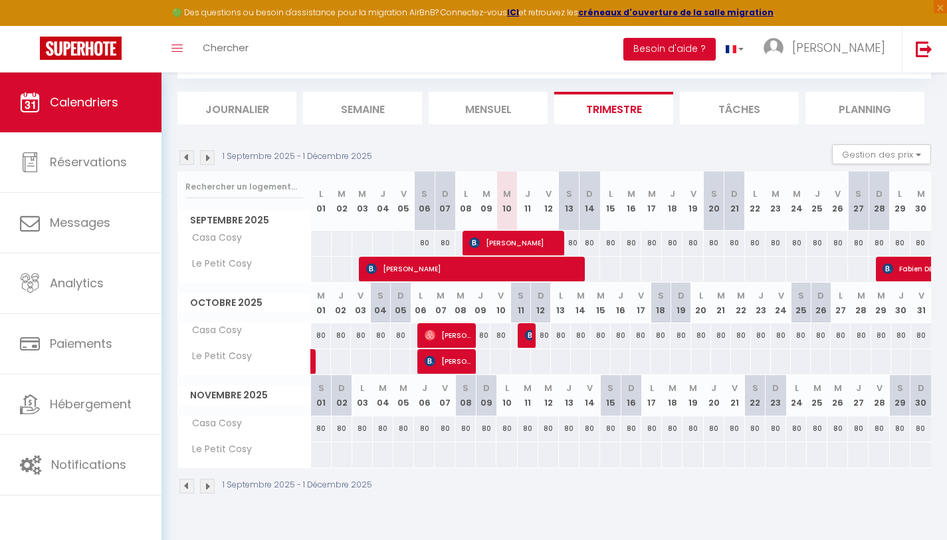
click at [650, 261] on div at bounding box center [651, 269] width 21 height 25
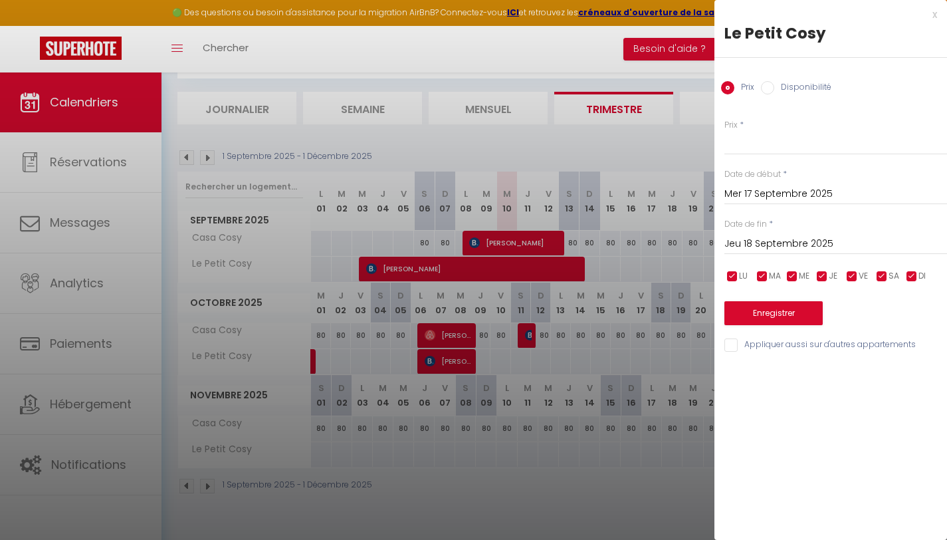
click at [650, 261] on div at bounding box center [473, 270] width 947 height 540
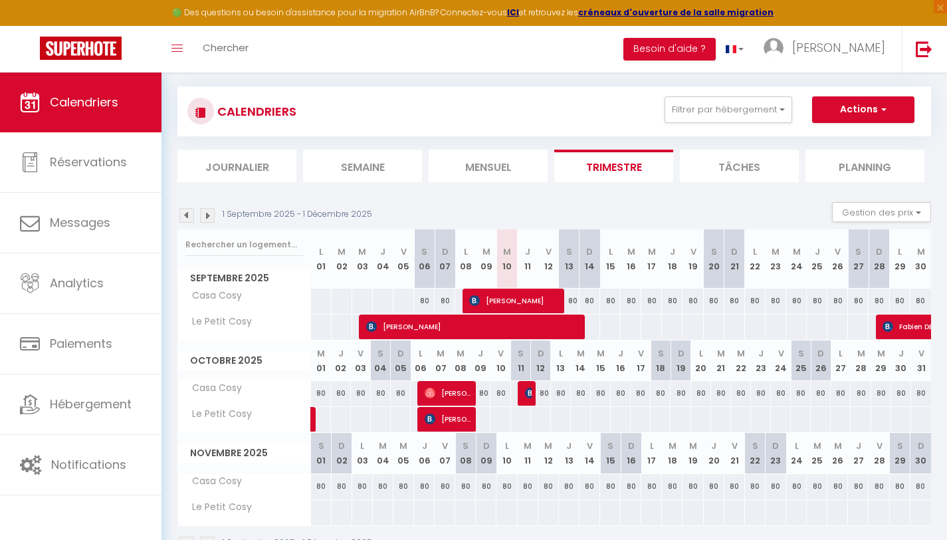
scroll to position [0, 0]
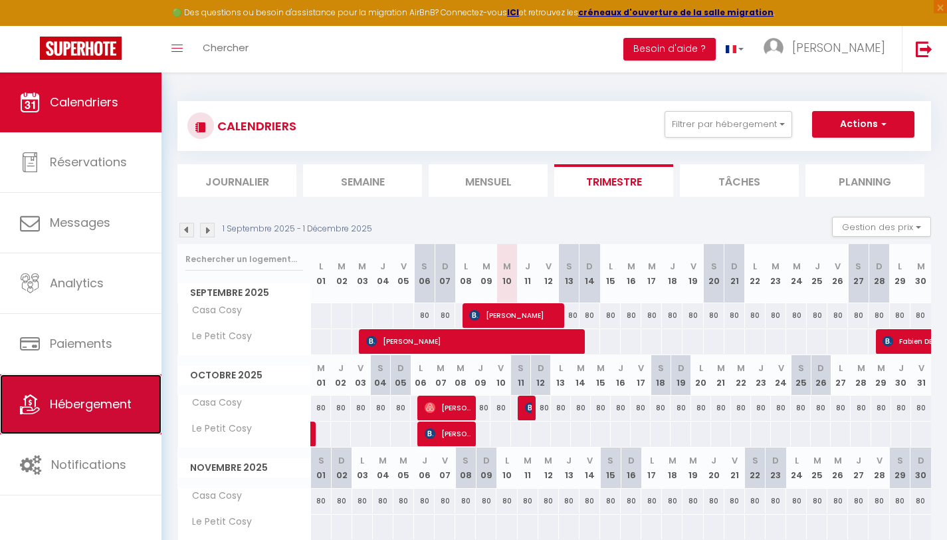
click at [73, 400] on span "Hébergement" at bounding box center [91, 404] width 82 height 17
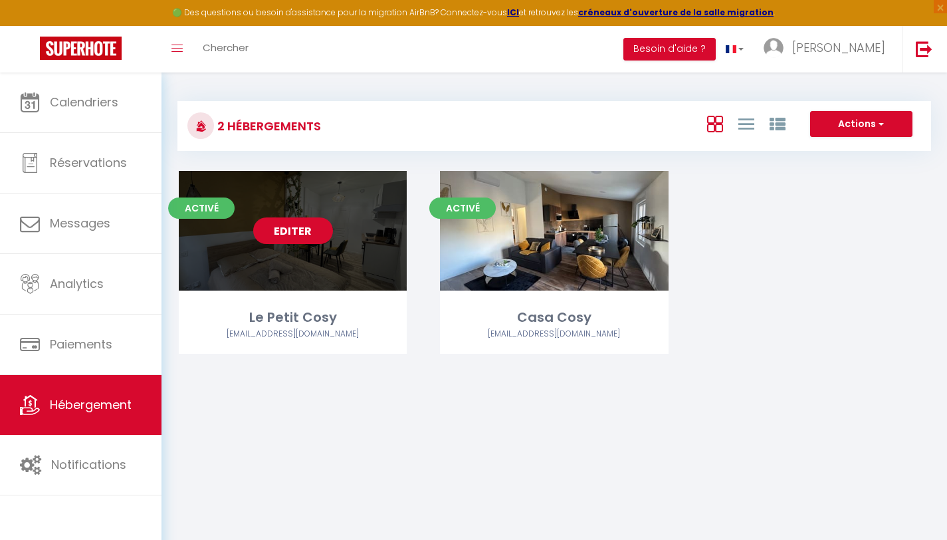
click at [310, 231] on link "Editer" at bounding box center [293, 230] width 80 height 27
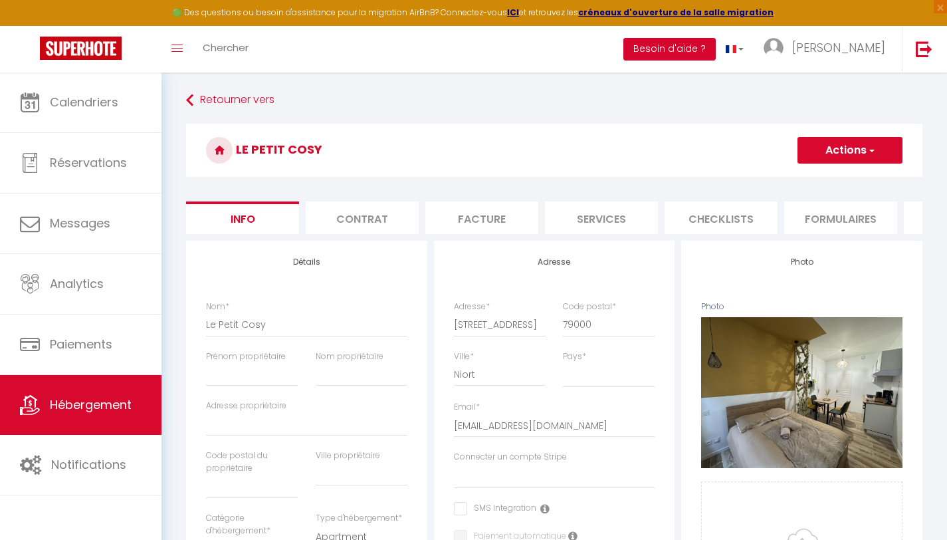
click at [716, 49] on button "Besoin d'aide ?" at bounding box center [670, 49] width 92 height 23
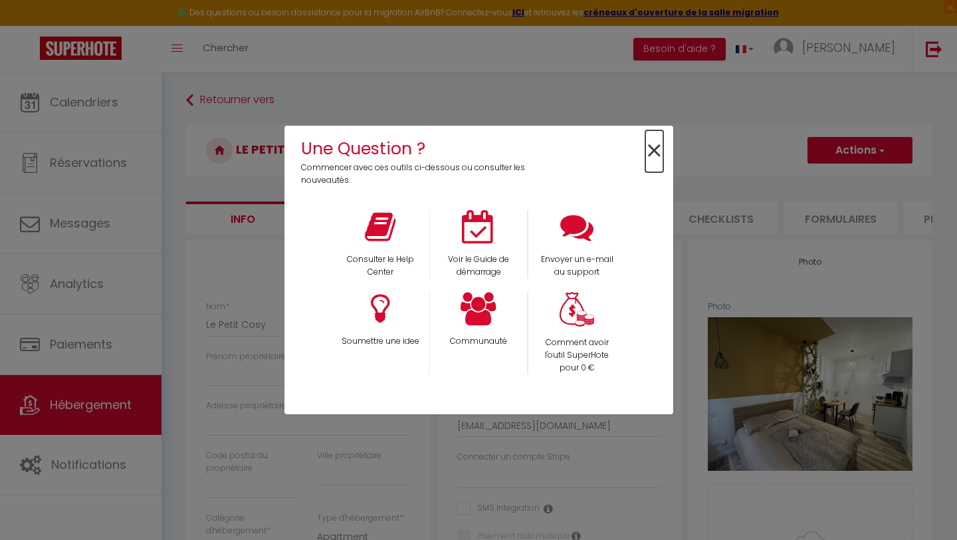
click at [658, 140] on span "×" at bounding box center [655, 151] width 18 height 42
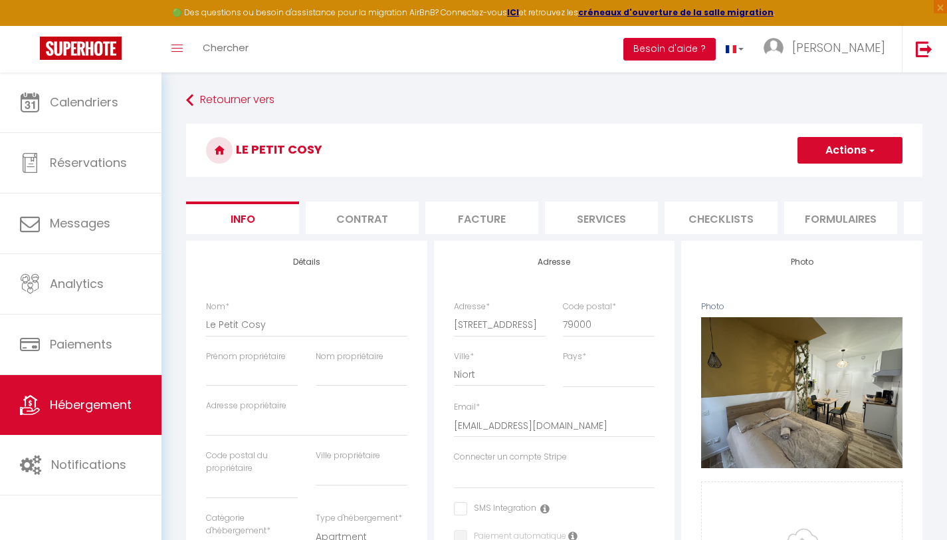
click at [705, 39] on button "Besoin d'aide ?" at bounding box center [670, 49] width 92 height 23
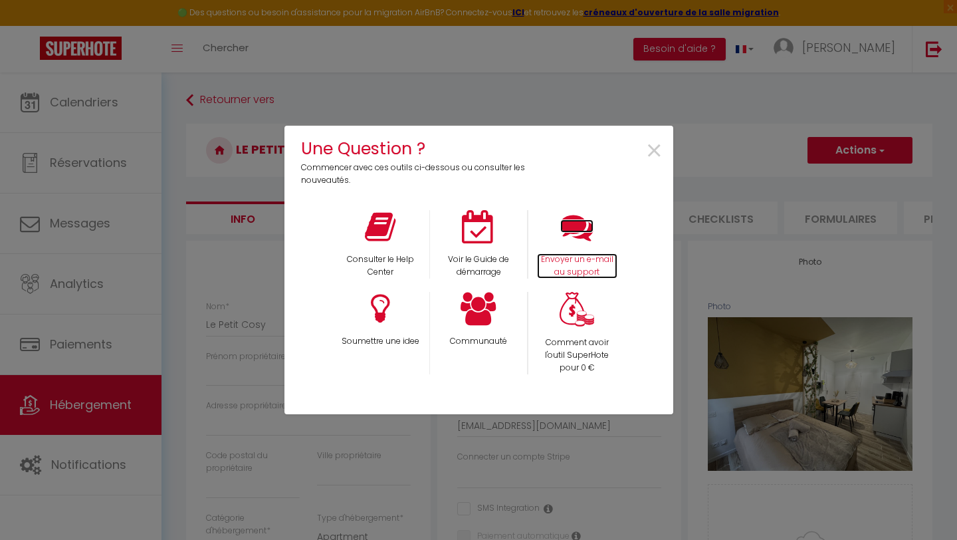
click at [572, 237] on icon at bounding box center [577, 226] width 33 height 33
click at [483, 305] on icon at bounding box center [479, 308] width 36 height 33
click at [656, 152] on span "×" at bounding box center [655, 151] width 18 height 42
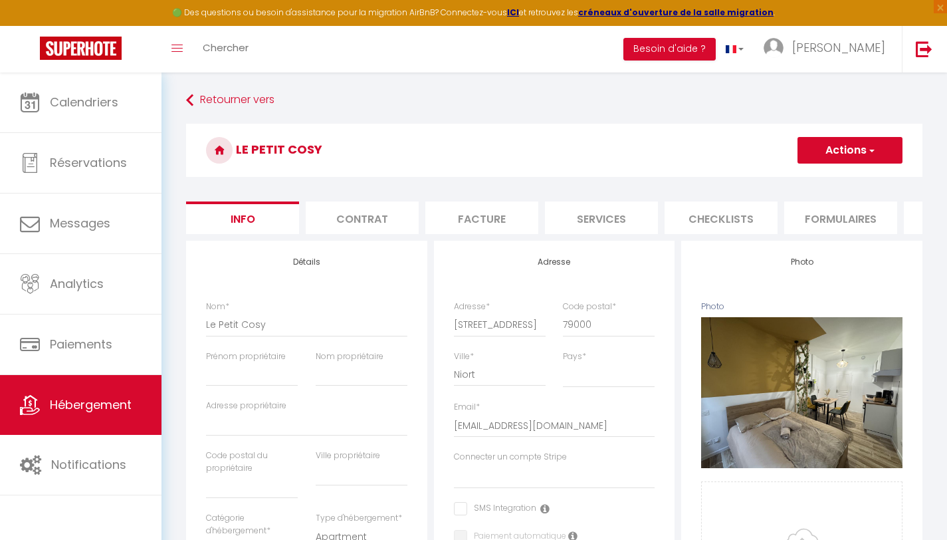
drag, startPoint x: 830, startPoint y: 221, endPoint x: 622, endPoint y: 235, distance: 209.2
click at [622, 234] on ul "Info Contrat Facture Services Checklists Formulaires Plateformes Paramètres web…" at bounding box center [554, 217] width 737 height 33
click at [547, 225] on li "Plateformes" at bounding box center [517, 217] width 113 height 33
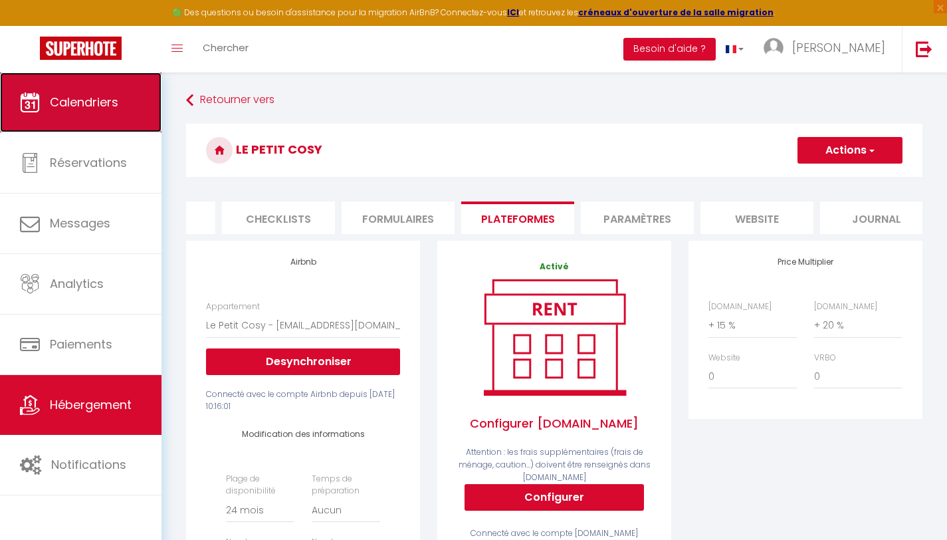
click at [92, 110] on span "Calendriers" at bounding box center [84, 102] width 68 height 17
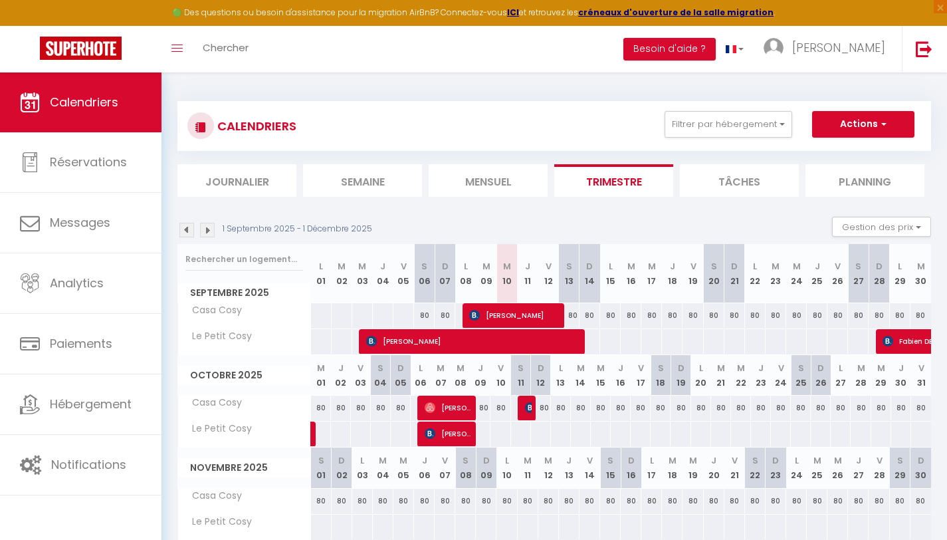
click at [237, 332] on span "Le Petit Cosy" at bounding box center [217, 336] width 75 height 15
click at [611, 336] on div at bounding box center [610, 341] width 21 height 25
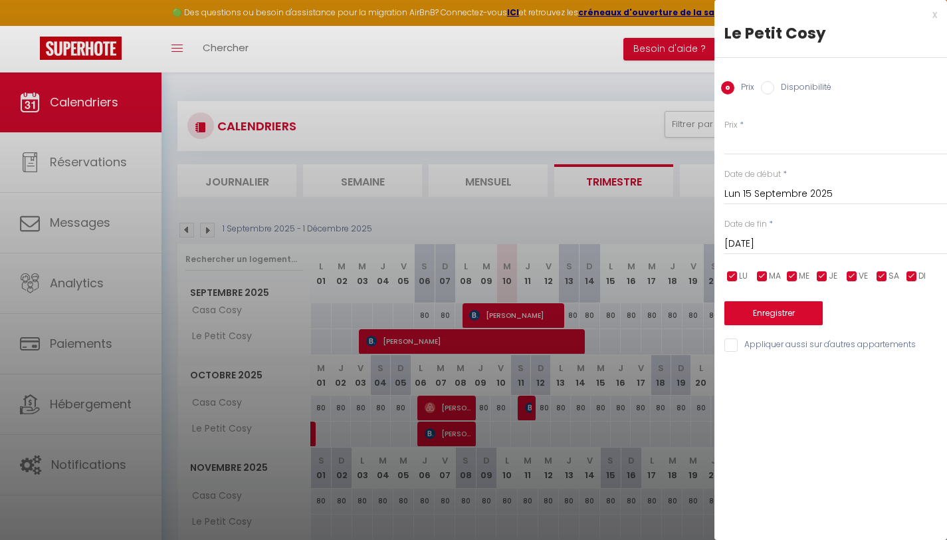
click at [806, 235] on input "[DATE]" at bounding box center [836, 243] width 223 height 17
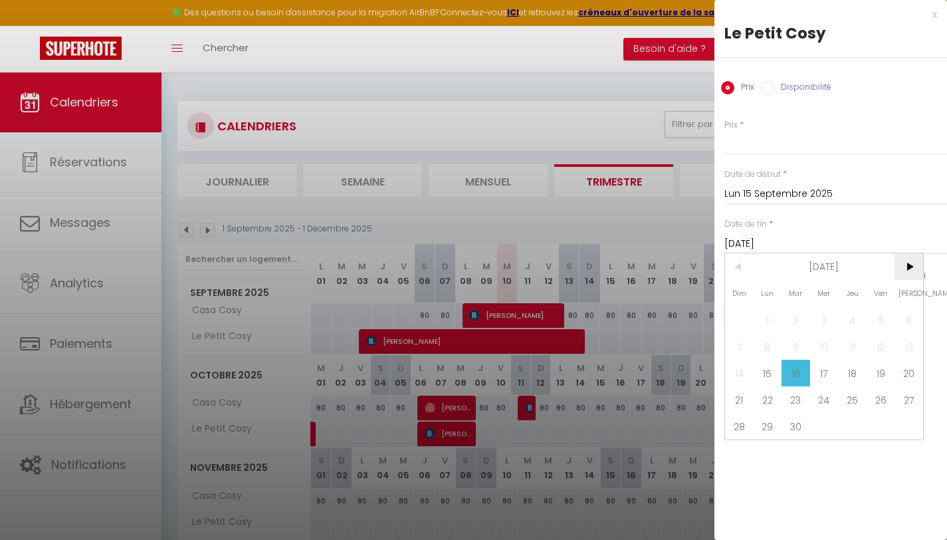
click at [906, 269] on span ">" at bounding box center [909, 266] width 29 height 27
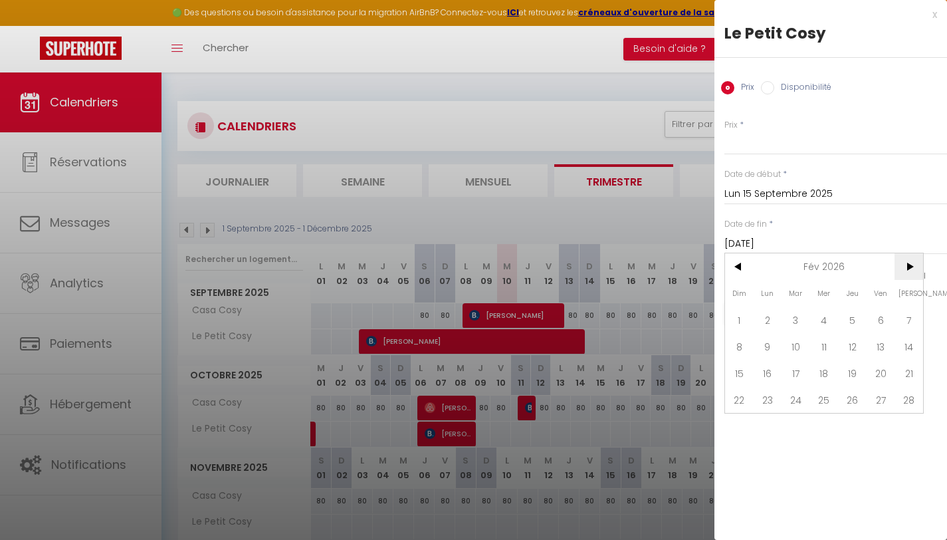
click at [906, 269] on span ">" at bounding box center [909, 266] width 29 height 27
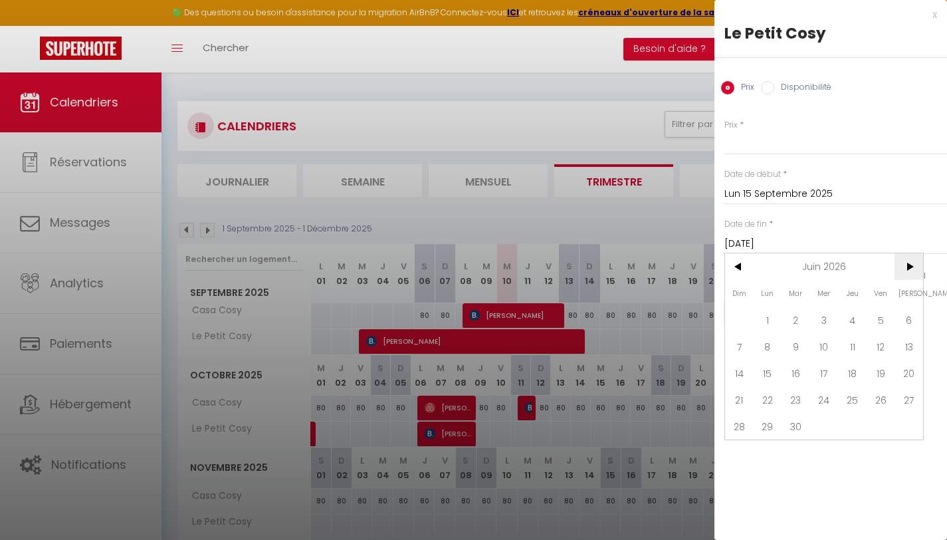
click at [906, 269] on span ">" at bounding box center [909, 266] width 29 height 27
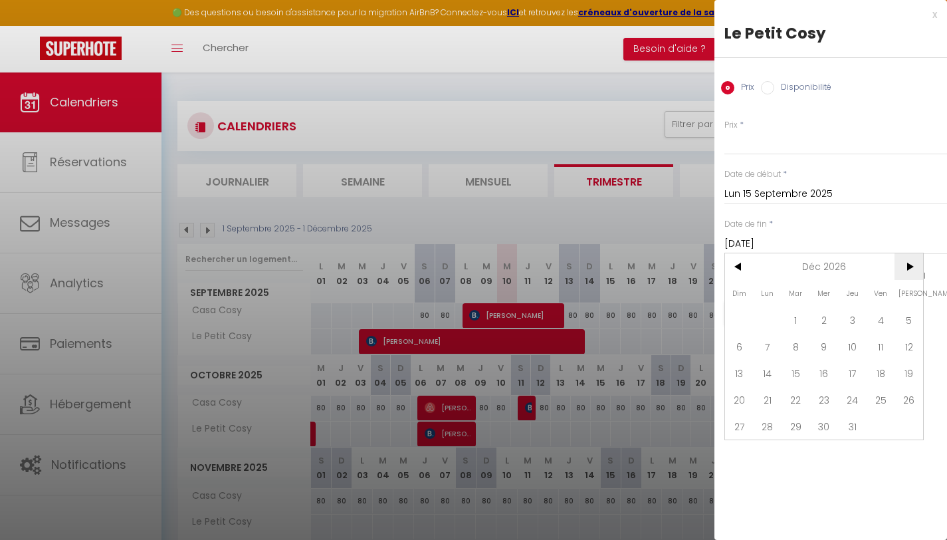
click at [906, 269] on span ">" at bounding box center [909, 266] width 29 height 27
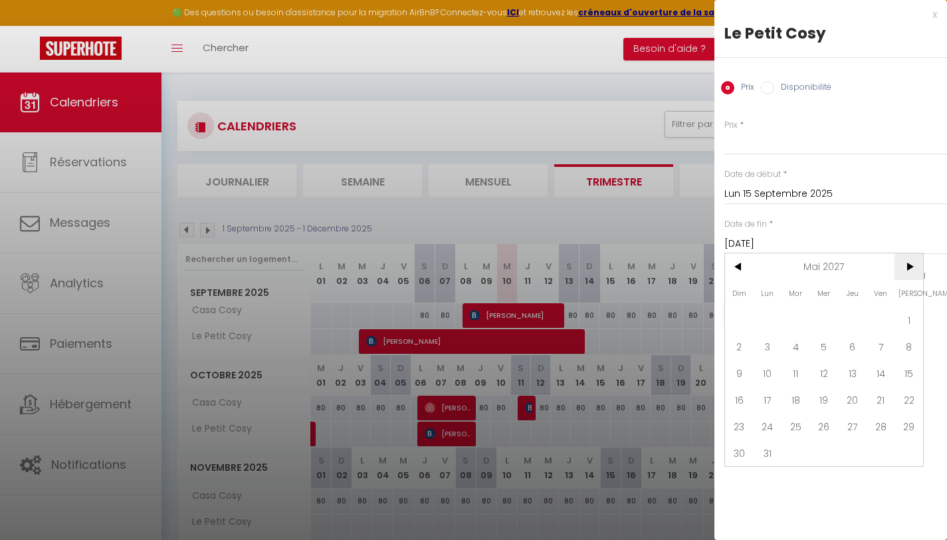
click at [906, 269] on span ">" at bounding box center [909, 266] width 29 height 27
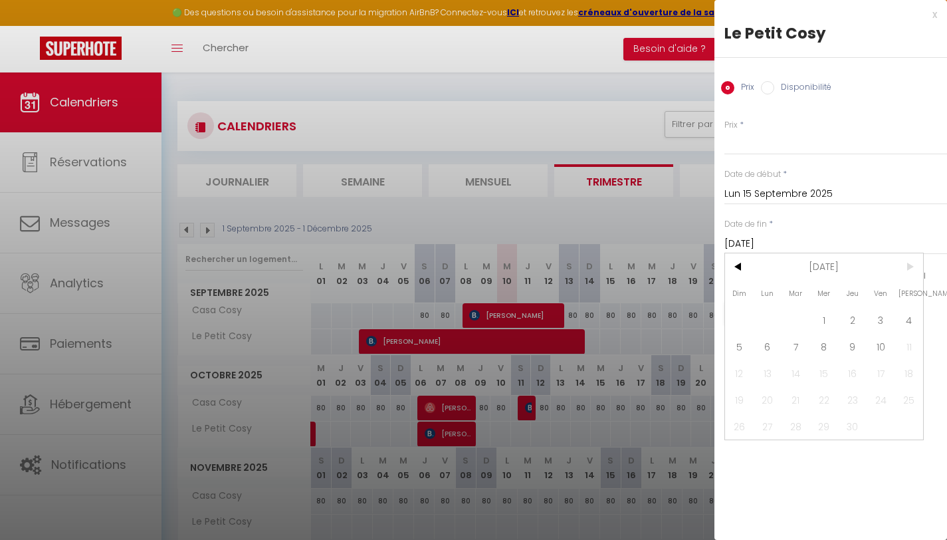
click at [906, 269] on span ">" at bounding box center [909, 266] width 29 height 27
click at [883, 346] on span "10" at bounding box center [881, 346] width 29 height 27
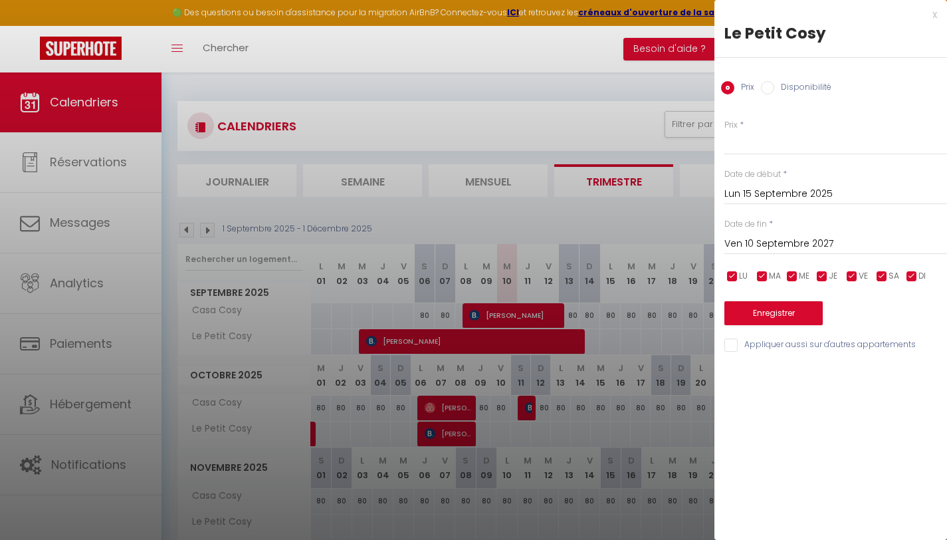
click at [789, 88] on label "Disponibilité" at bounding box center [803, 88] width 57 height 15
click at [775, 88] on input "Disponibilité" at bounding box center [767, 87] width 13 height 13
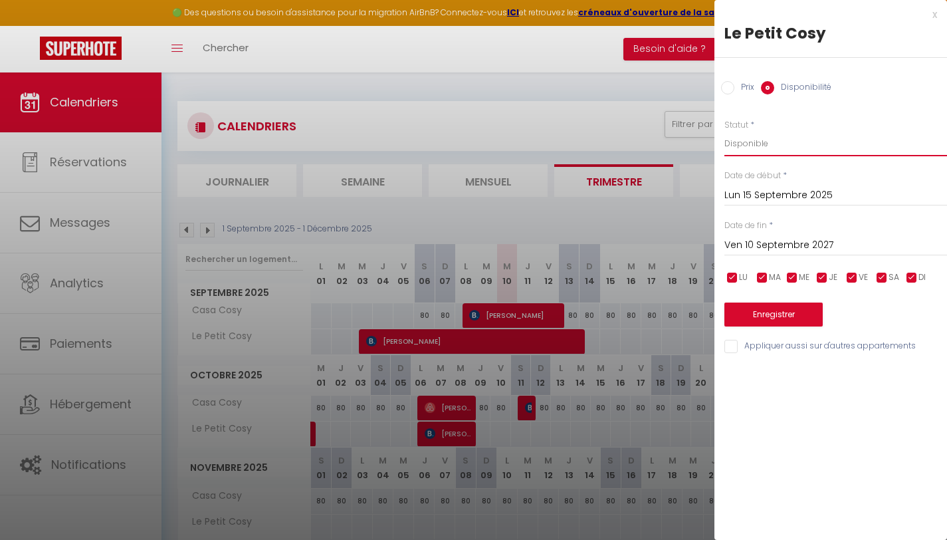
click at [771, 144] on select "Disponible Indisponible" at bounding box center [836, 143] width 223 height 25
click at [725, 131] on select "Disponible Indisponible" at bounding box center [836, 143] width 223 height 25
click at [768, 314] on button "Enregistrer" at bounding box center [774, 315] width 98 height 24
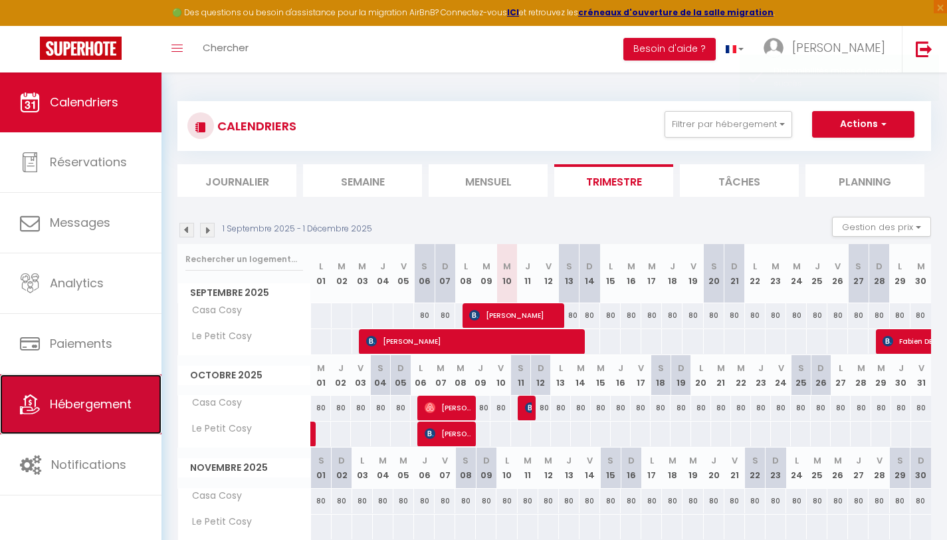
click at [112, 408] on span "Hébergement" at bounding box center [91, 404] width 82 height 17
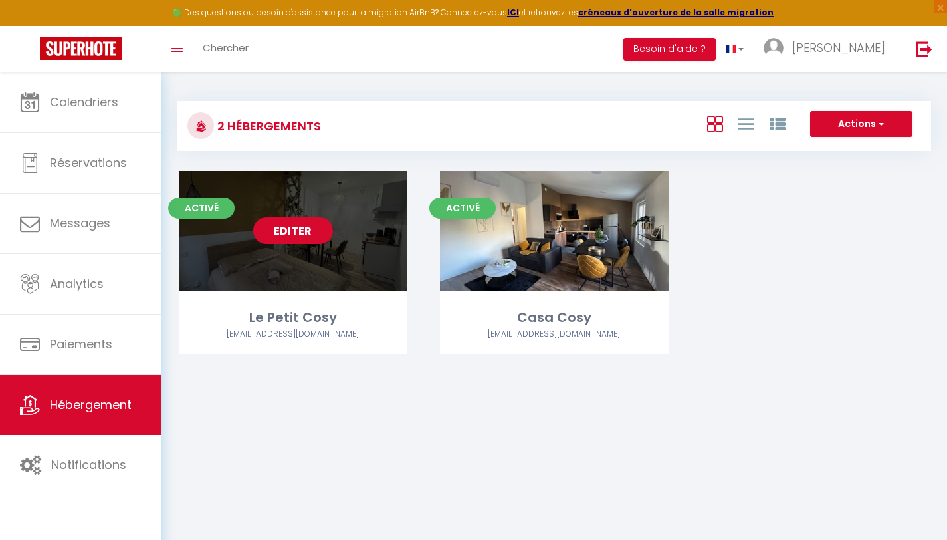
click at [297, 237] on link "Editer" at bounding box center [293, 230] width 80 height 27
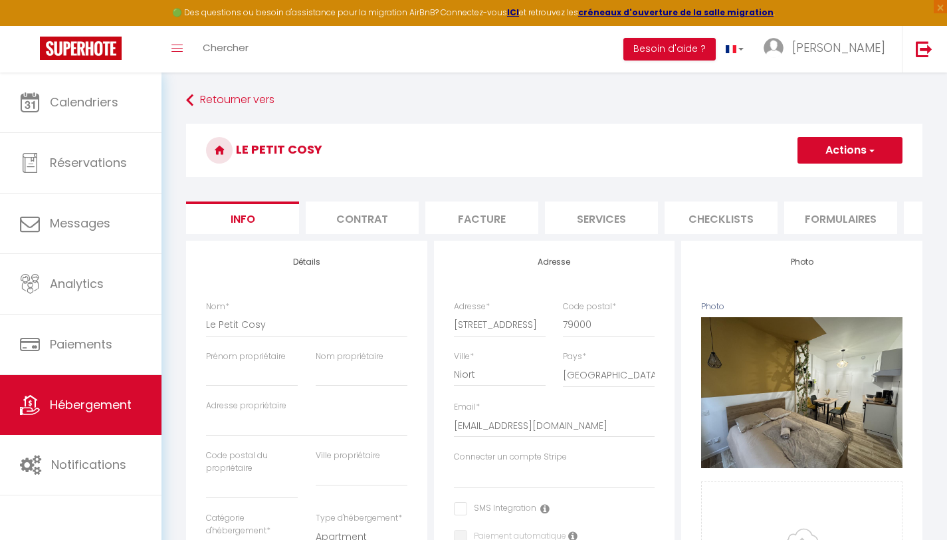
click at [837, 155] on button "Actions" at bounding box center [850, 150] width 105 height 27
click at [818, 178] on input "Enregistrer" at bounding box center [797, 179] width 49 height 13
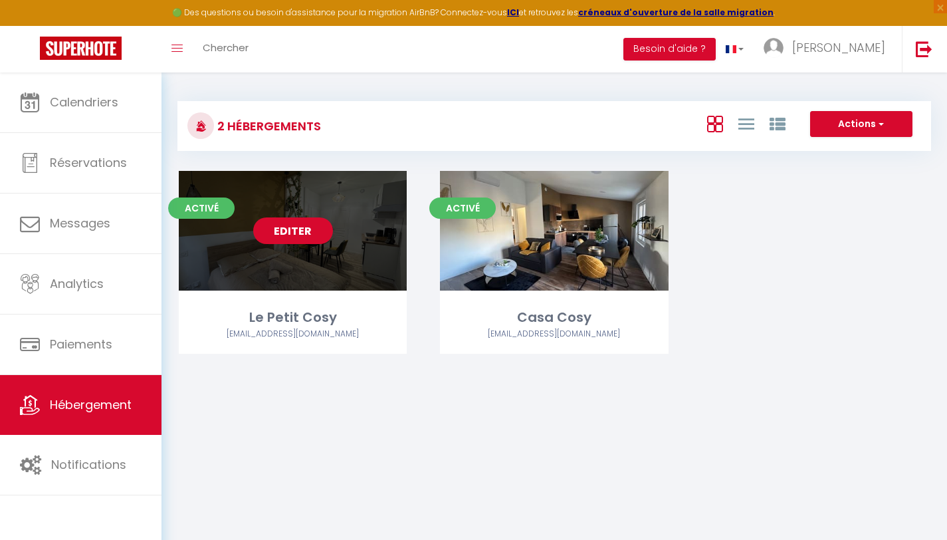
click at [283, 233] on link "Editer" at bounding box center [293, 230] width 80 height 27
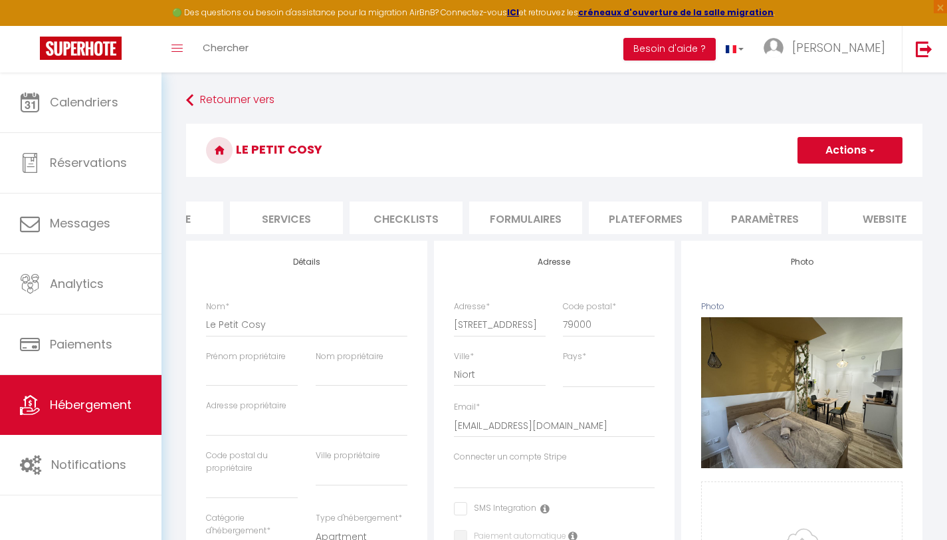
scroll to position [0, 460]
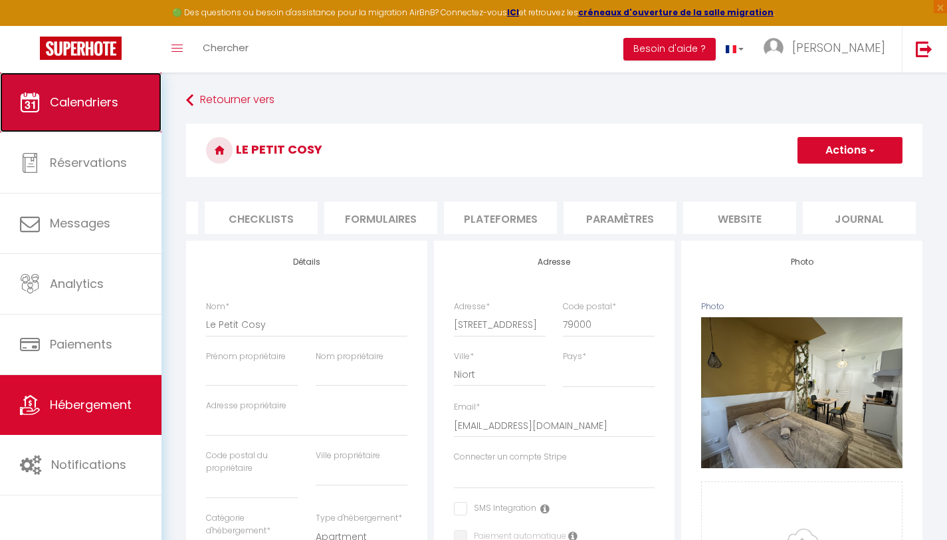
click at [114, 98] on span "Calendriers" at bounding box center [84, 102] width 68 height 17
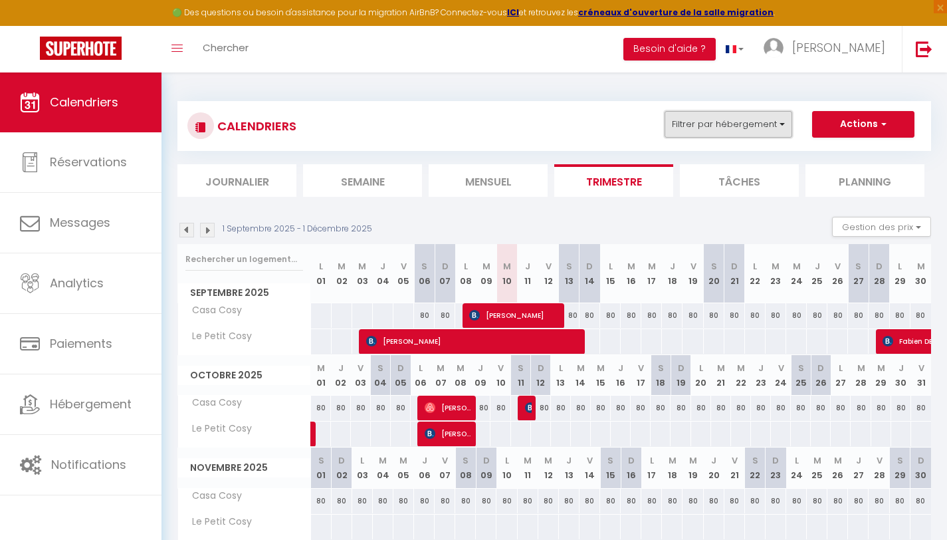
click at [777, 119] on button "Filtrer par hébergement" at bounding box center [729, 124] width 128 height 27
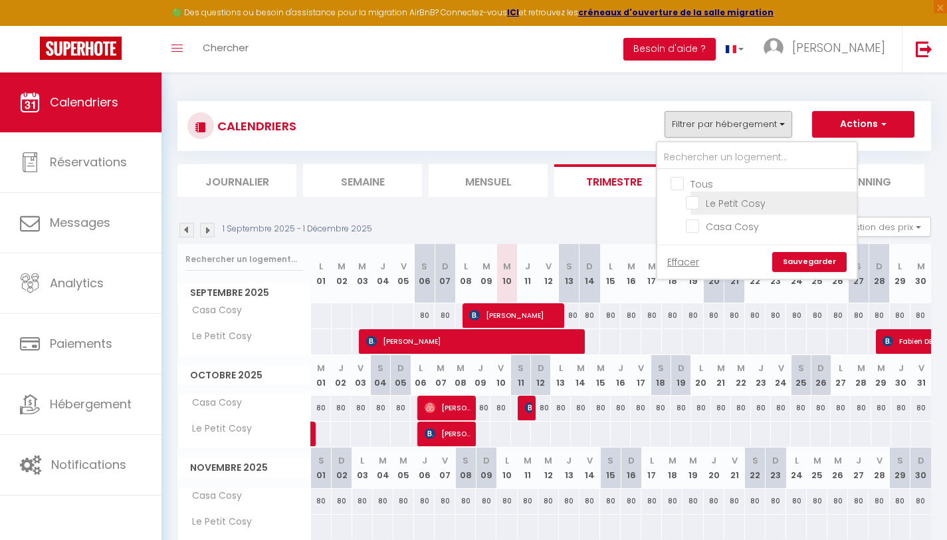
click at [733, 204] on input "Le Petit Cosy" at bounding box center [769, 201] width 166 height 13
click at [805, 265] on link "Sauvegarder" at bounding box center [810, 262] width 74 height 20
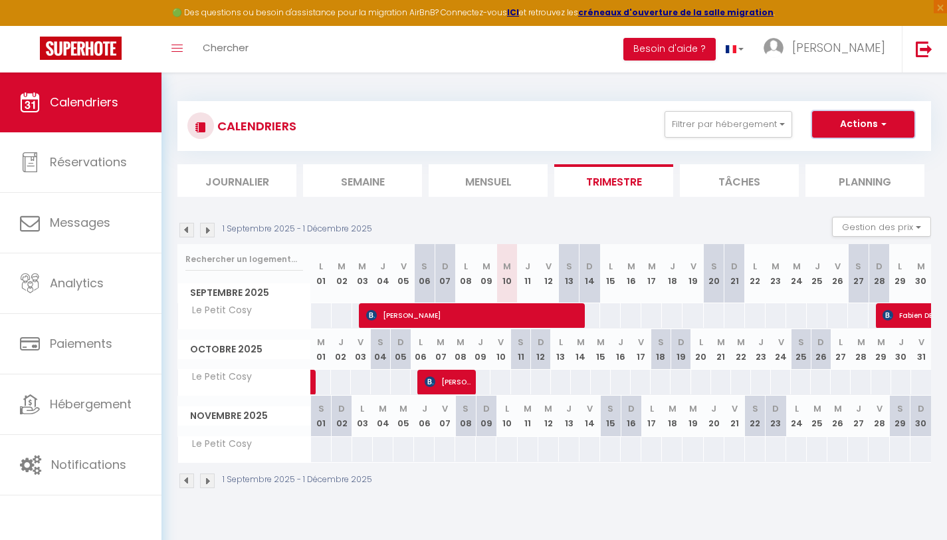
click at [835, 129] on button "Actions" at bounding box center [864, 124] width 102 height 27
click at [598, 111] on div "CALENDRIERS Filtrer par hébergement Tous Le Petit Cosy Casa Cosy Effacer Sauveg…" at bounding box center [555, 126] width 734 height 30
click at [864, 215] on section "1 Septembre 2025 - 1 Décembre 2025 Gestion des prix Nb Nuits minimum Règles Dis…" at bounding box center [555, 352] width 754 height 299
click at [864, 223] on button "Gestion des prix" at bounding box center [881, 227] width 99 height 20
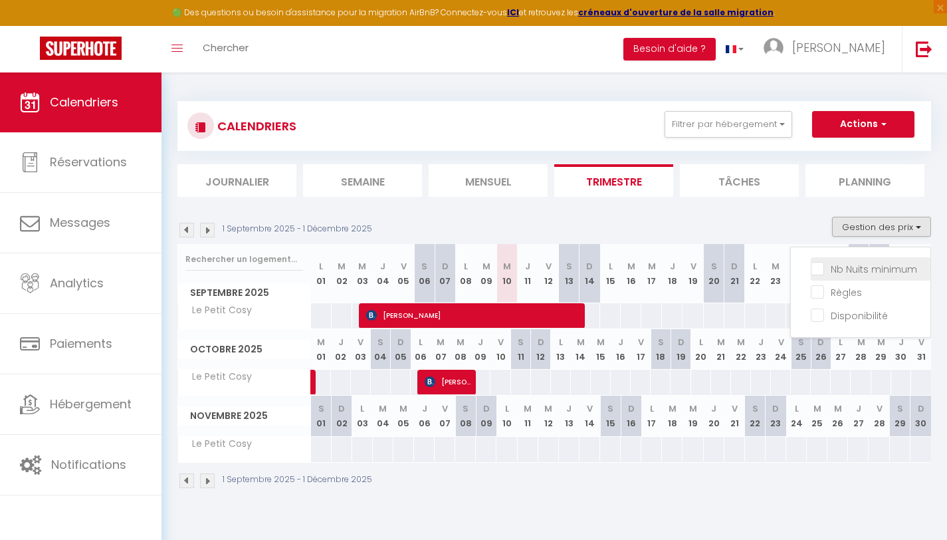
click at [864, 273] on input "Nb Nuits minimum" at bounding box center [871, 267] width 120 height 13
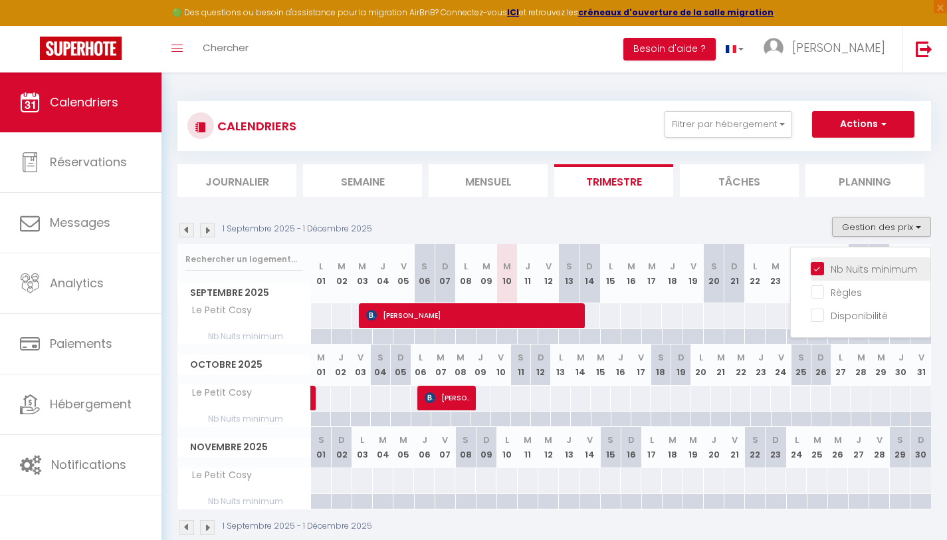
click at [865, 273] on input "Nb Nuits minimum" at bounding box center [871, 267] width 120 height 13
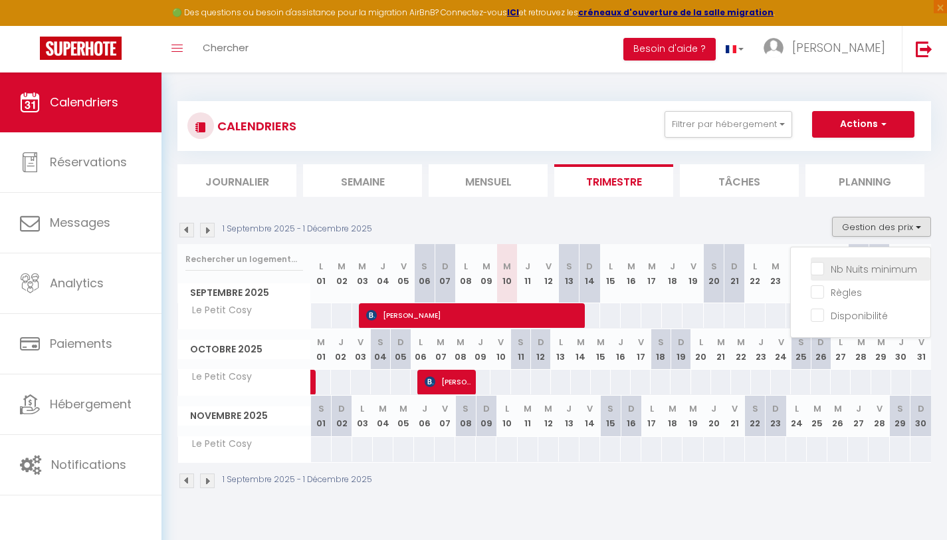
click at [865, 273] on input "Nb Nuits minimum" at bounding box center [871, 267] width 120 height 13
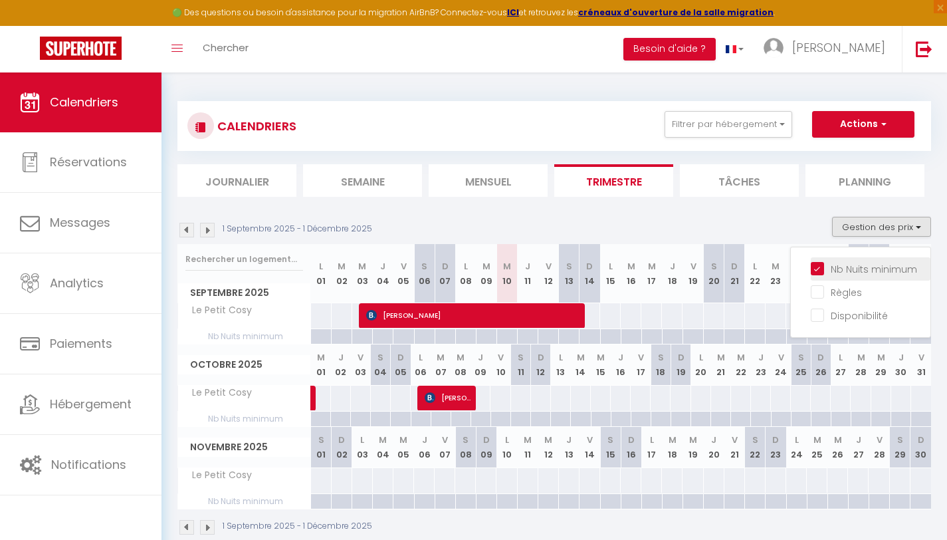
click at [865, 273] on input "Nb Nuits minimum" at bounding box center [871, 267] width 120 height 13
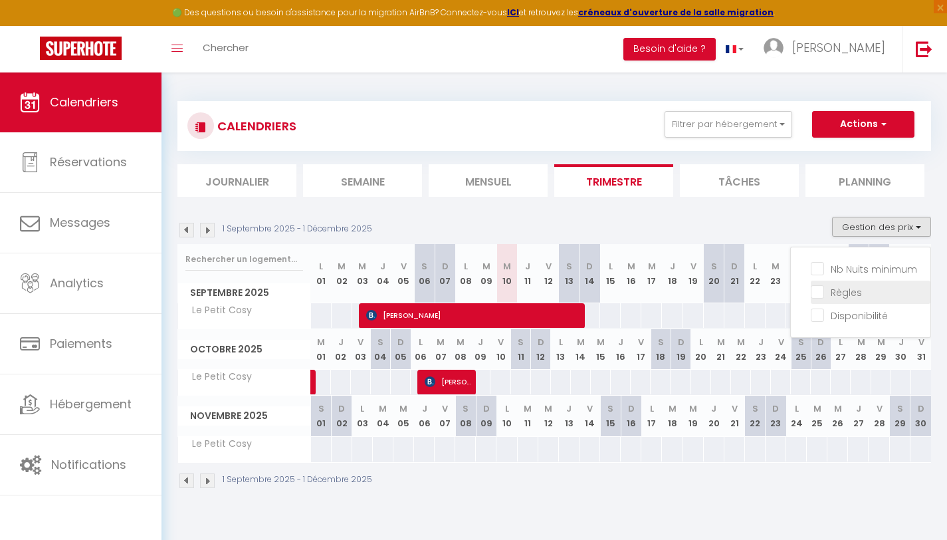
click at [854, 289] on input "Règles" at bounding box center [871, 291] width 120 height 13
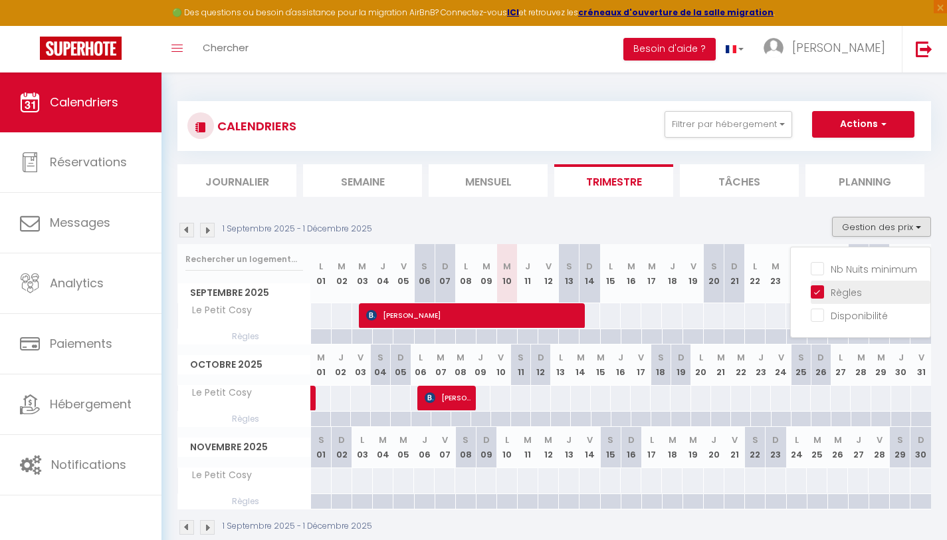
click at [854, 289] on input "Règles" at bounding box center [871, 291] width 120 height 13
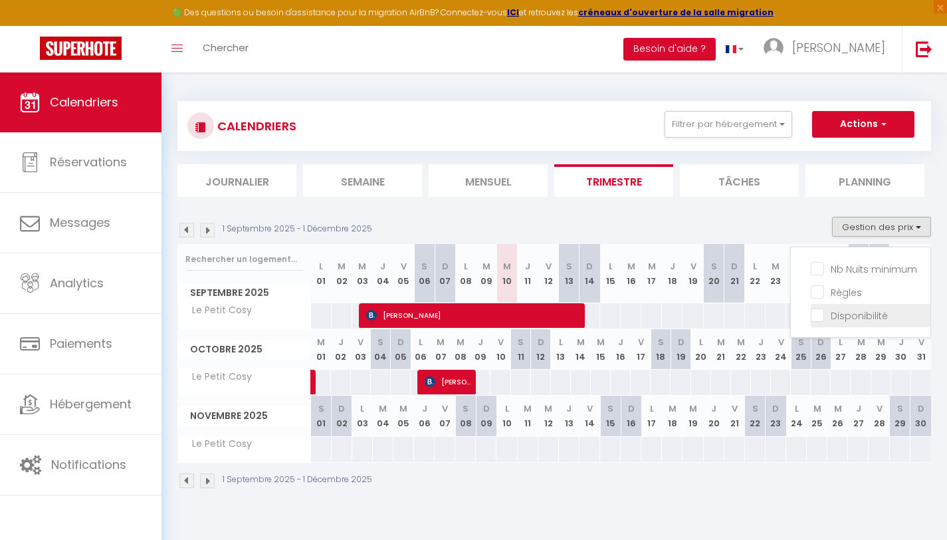
click at [848, 308] on input "Disponibilité" at bounding box center [871, 314] width 120 height 13
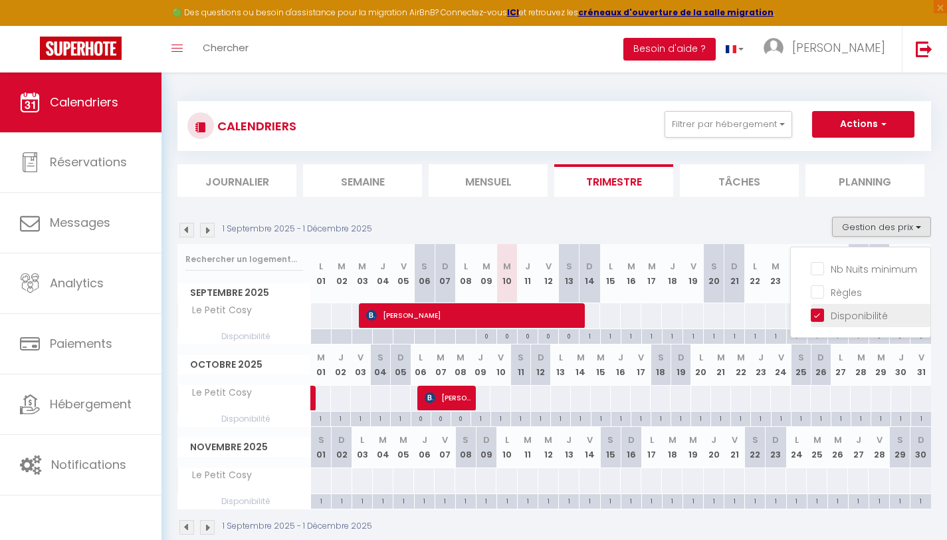
click at [848, 308] on input "Disponibilité" at bounding box center [871, 314] width 120 height 13
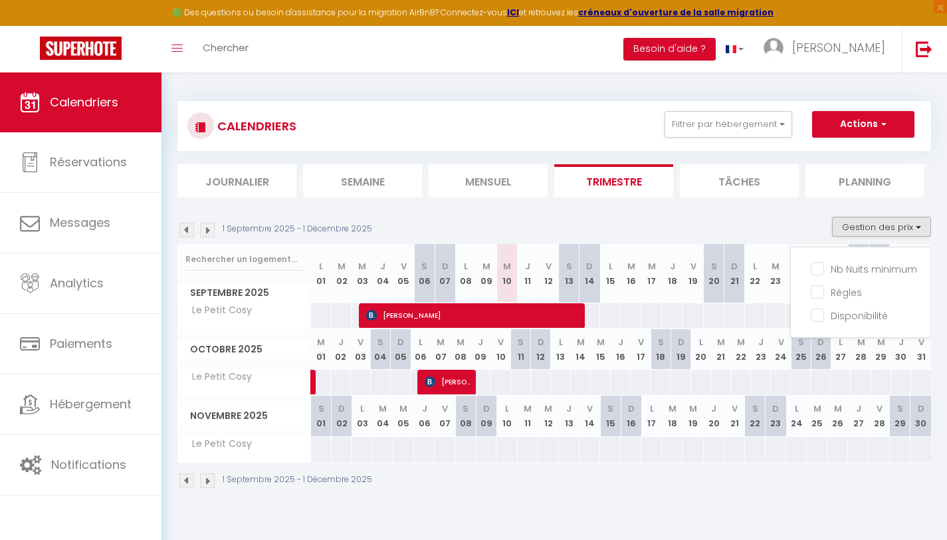
click at [715, 206] on section "1 Septembre 2025 - 1 Décembre 2025 Gestion des prix Nb Nuits minimum Règles Dis…" at bounding box center [555, 352] width 754 height 299
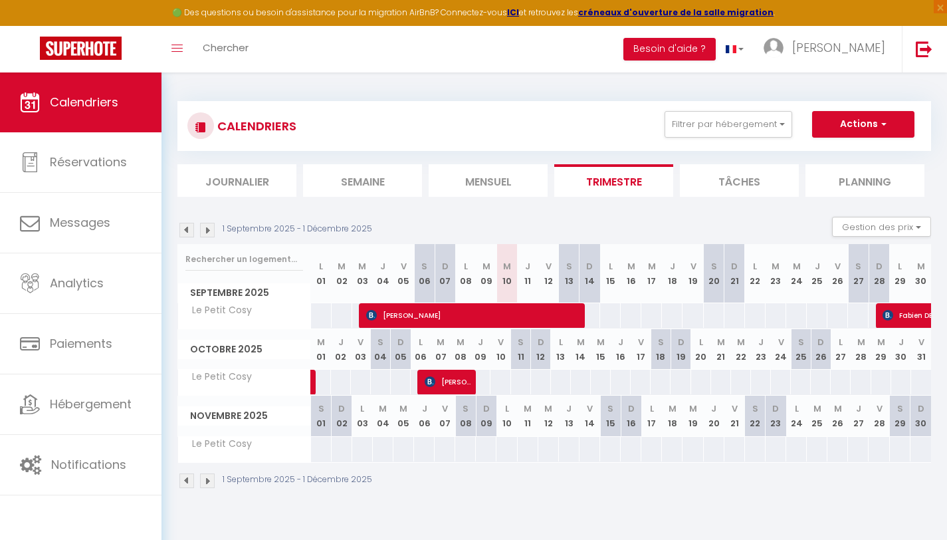
click at [741, 97] on div "CALENDRIERS Filtrer par hébergement Tous Le Petit Cosy Casa Cosy Effacer Sauveg…" at bounding box center [555, 295] width 754 height 414
click at [731, 119] on button "Filtrer par hébergement" at bounding box center [729, 124] width 128 height 27
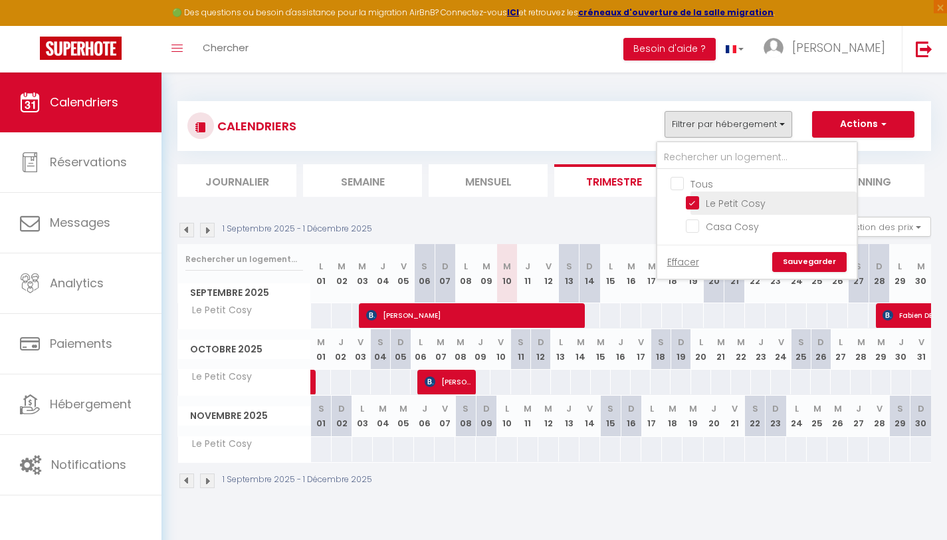
click at [724, 202] on input "Le Petit Cosy" at bounding box center [769, 201] width 166 height 13
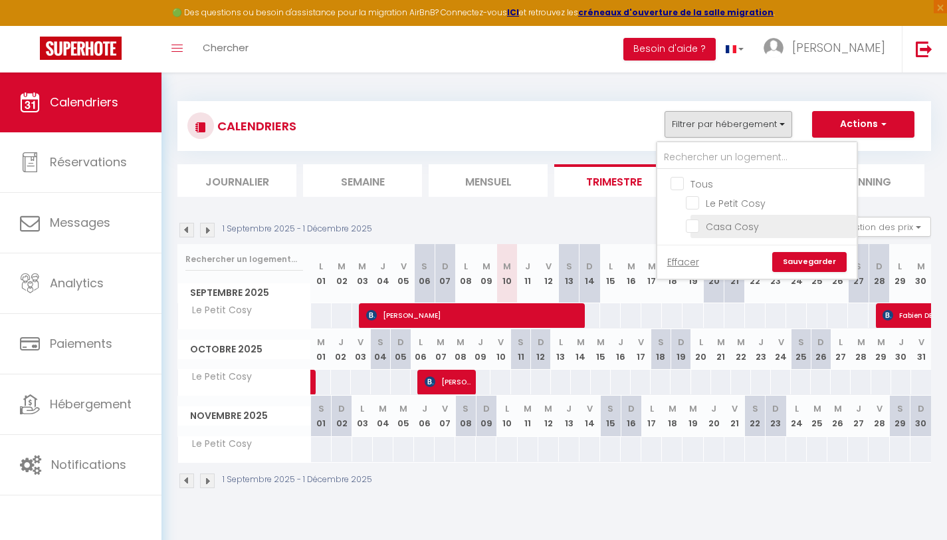
click at [722, 229] on input "Casa Cosy" at bounding box center [769, 225] width 166 height 13
click at [623, 120] on div "CALENDRIERS Filtrer par hébergement Tous Le Petit Cosy Casa Cosy Effacer Sauveg…" at bounding box center [555, 126] width 734 height 30
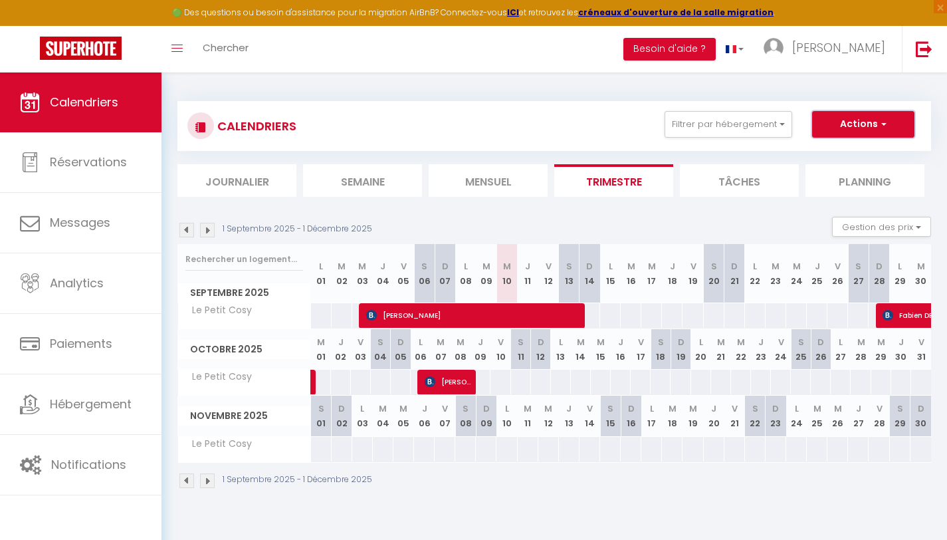
click at [866, 116] on button "Actions" at bounding box center [864, 124] width 102 height 27
click at [845, 153] on link "Nouvelle réservation" at bounding box center [850, 155] width 116 height 20
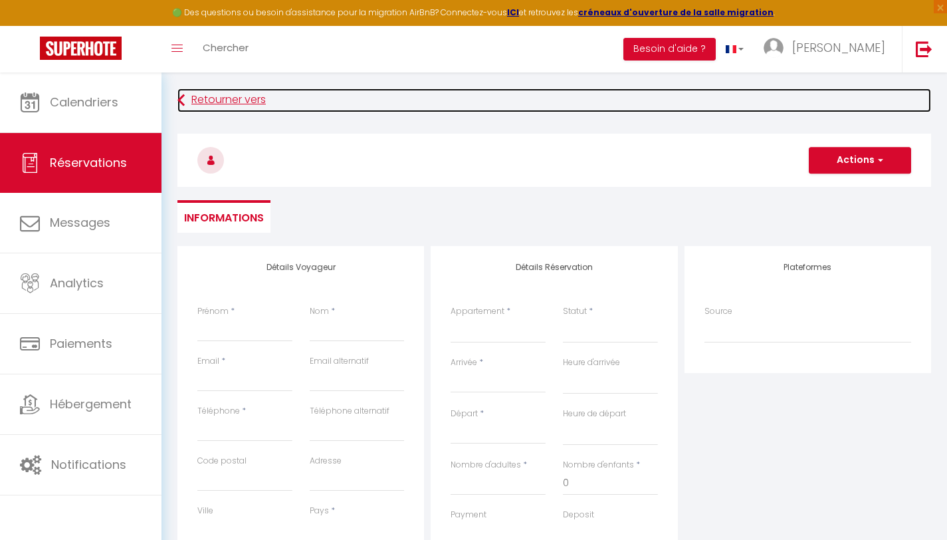
click at [216, 96] on link "Retourner vers" at bounding box center [555, 100] width 754 height 24
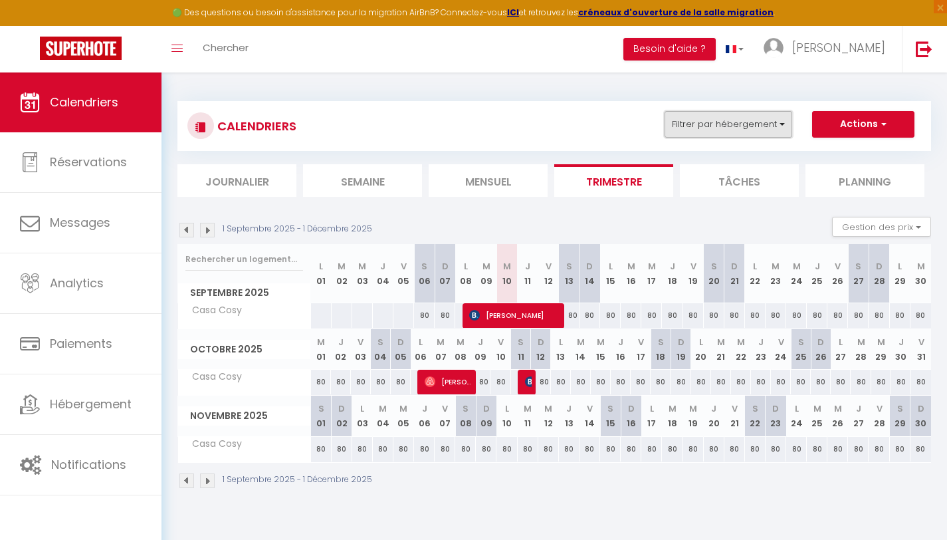
click at [767, 130] on button "Filtrer par hébergement" at bounding box center [729, 124] width 128 height 27
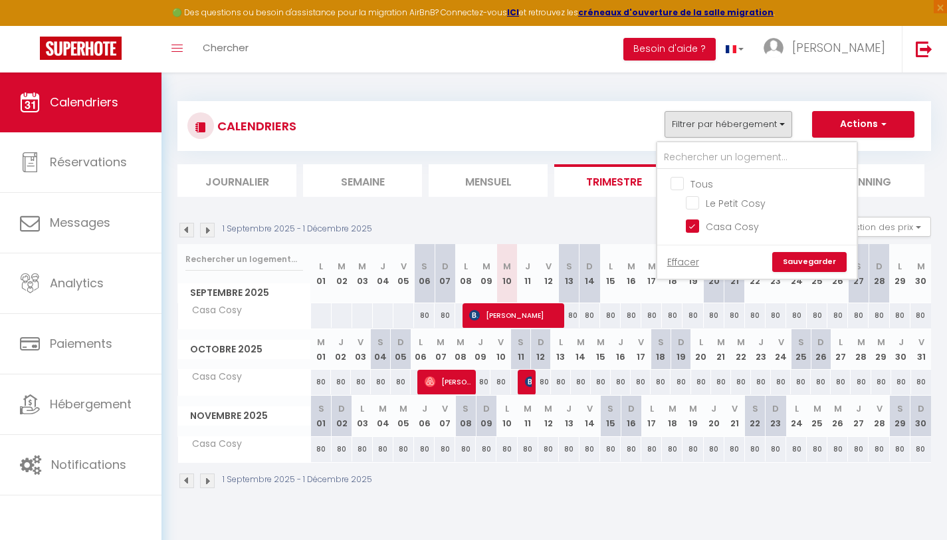
click at [793, 257] on link "Sauvegarder" at bounding box center [810, 262] width 74 height 20
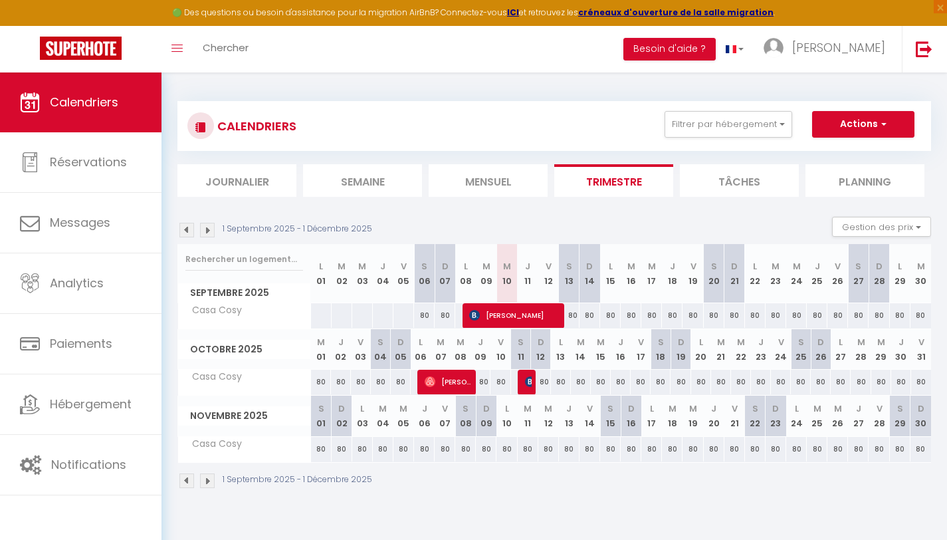
click at [574, 313] on div "80" at bounding box center [569, 315] width 21 height 25
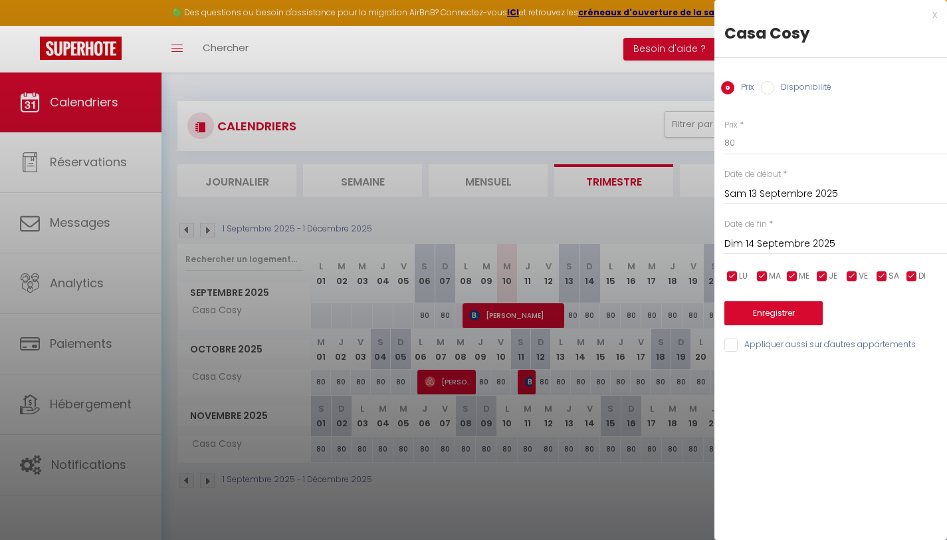
click at [937, 9] on div "x" at bounding box center [826, 15] width 223 height 16
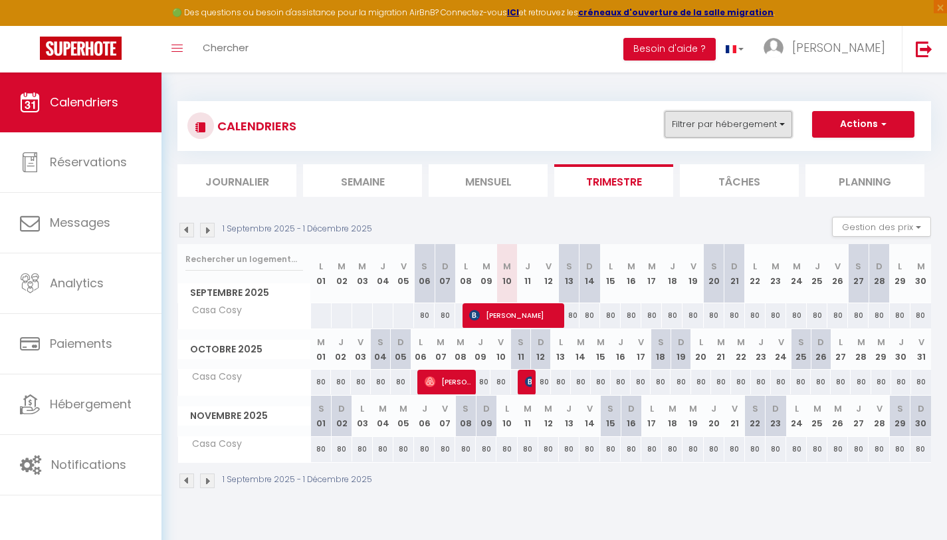
click at [711, 113] on button "Filtrer par hébergement" at bounding box center [729, 124] width 128 height 27
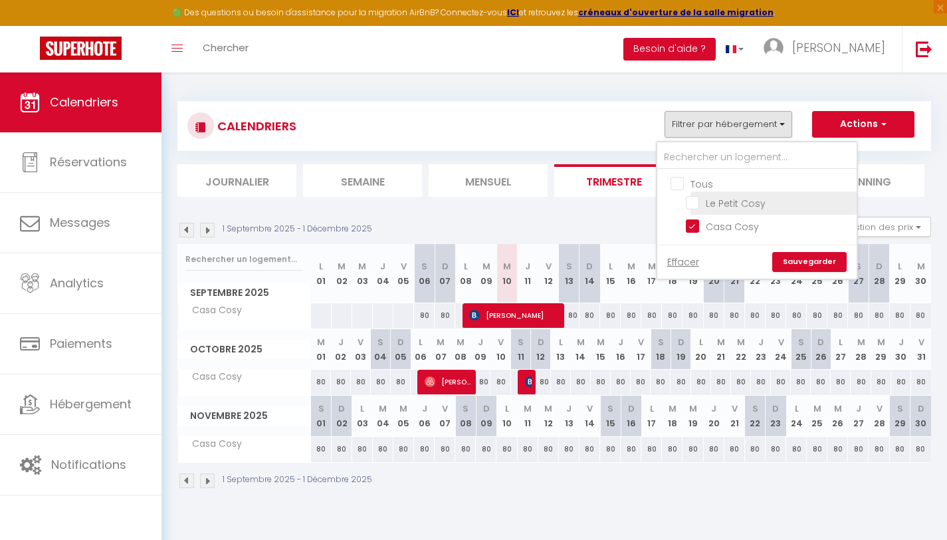
click at [699, 201] on input "Le Petit Cosy" at bounding box center [769, 201] width 166 height 13
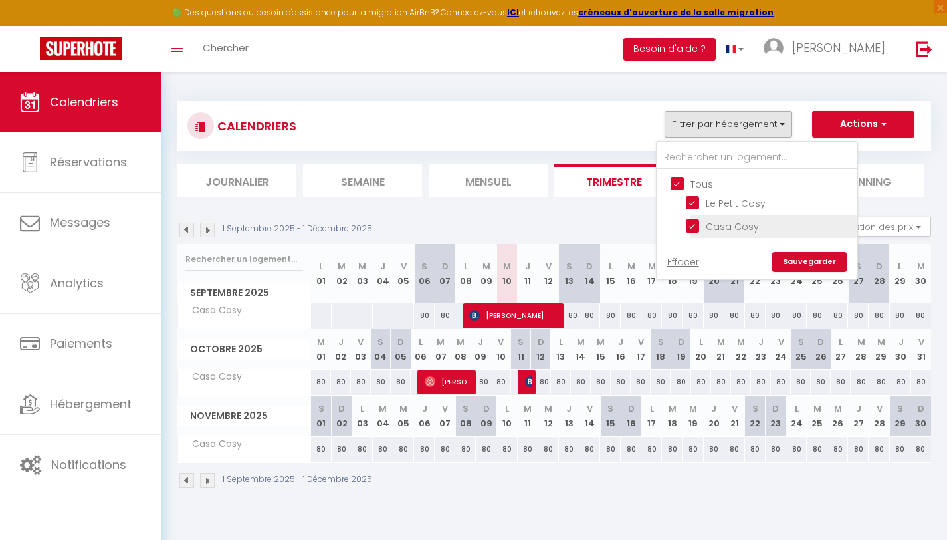
click at [697, 231] on input "Casa Cosy" at bounding box center [769, 225] width 166 height 13
click at [812, 257] on link "Sauvegarder" at bounding box center [810, 262] width 74 height 20
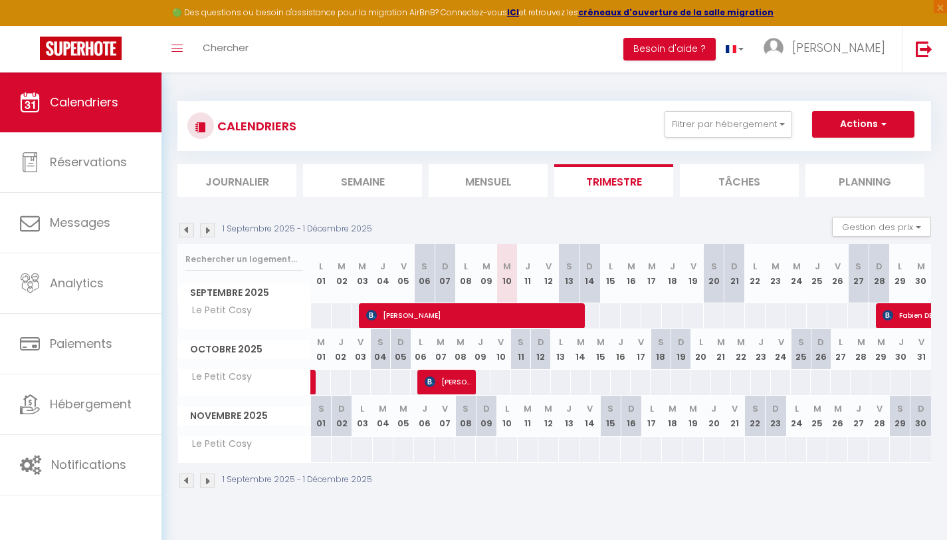
click at [594, 313] on div at bounding box center [589, 315] width 21 height 25
click at [0, 0] on div at bounding box center [0, 0] width 0 height 0
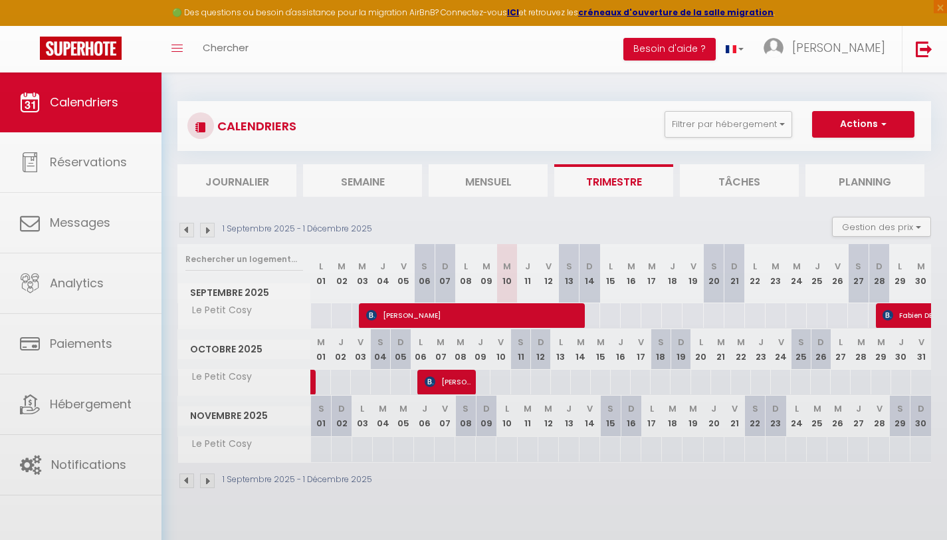
click at [594, 313] on div at bounding box center [473, 270] width 947 height 540
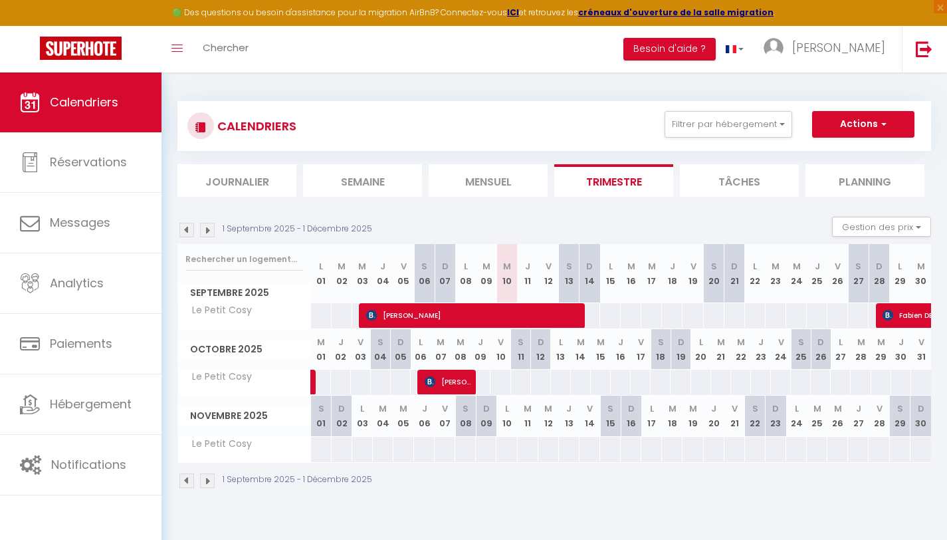
click at [594, 313] on div at bounding box center [589, 315] width 21 height 25
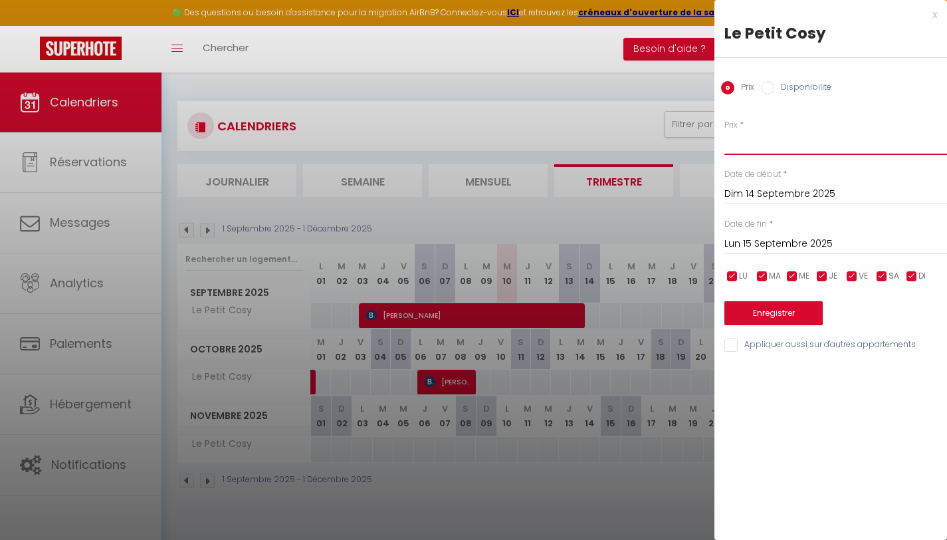
click at [746, 148] on input "Prix" at bounding box center [836, 143] width 223 height 24
click at [790, 230] on div "Date de fin * [DATE] < [DATE] > Dim Lun Mar Mer Jeu Ven Sam 1 2 3 4 5 6 7 8 9 1…" at bounding box center [836, 236] width 223 height 37
click at [790, 243] on input "Lun 15 Septembre 2025" at bounding box center [836, 243] width 223 height 17
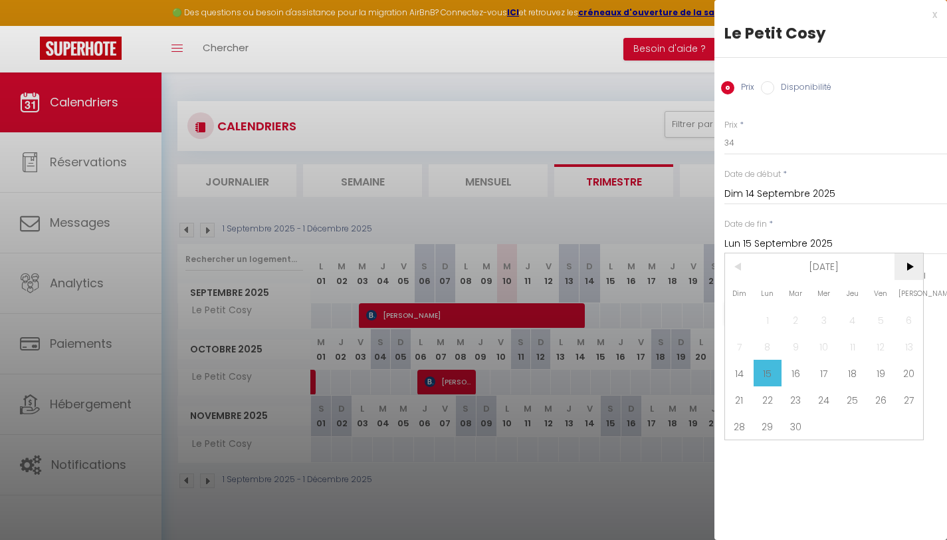
click at [903, 265] on span ">" at bounding box center [909, 266] width 29 height 27
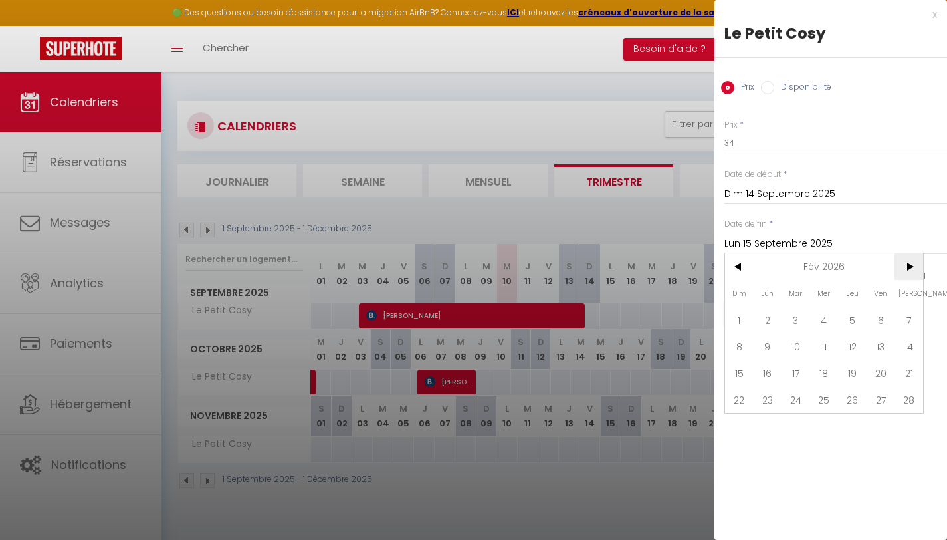
click at [903, 265] on span ">" at bounding box center [909, 266] width 29 height 27
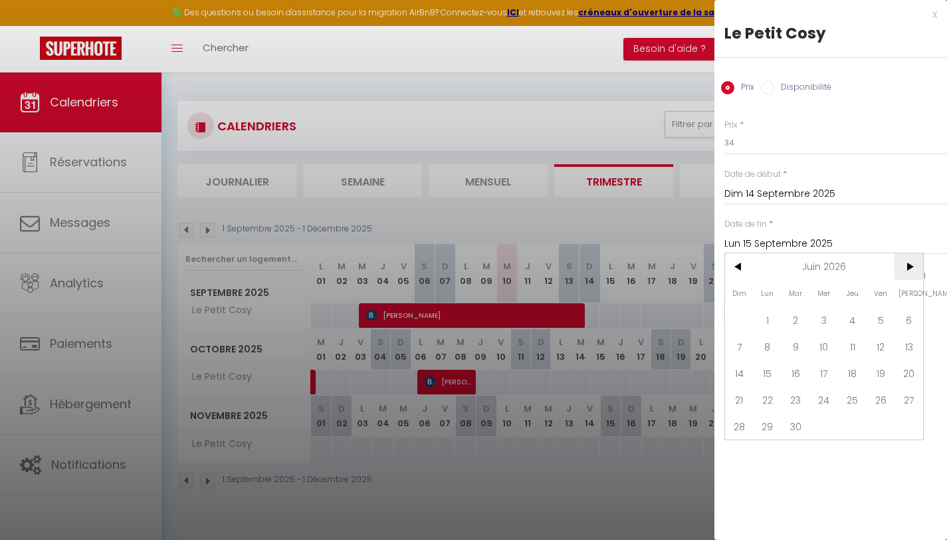
click at [903, 265] on span ">" at bounding box center [909, 266] width 29 height 27
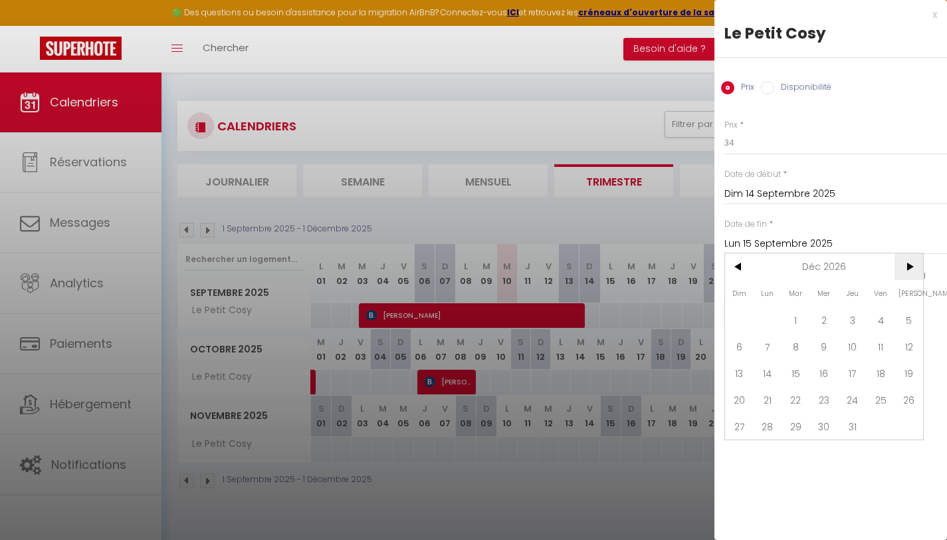
click at [903, 265] on span ">" at bounding box center [909, 266] width 29 height 27
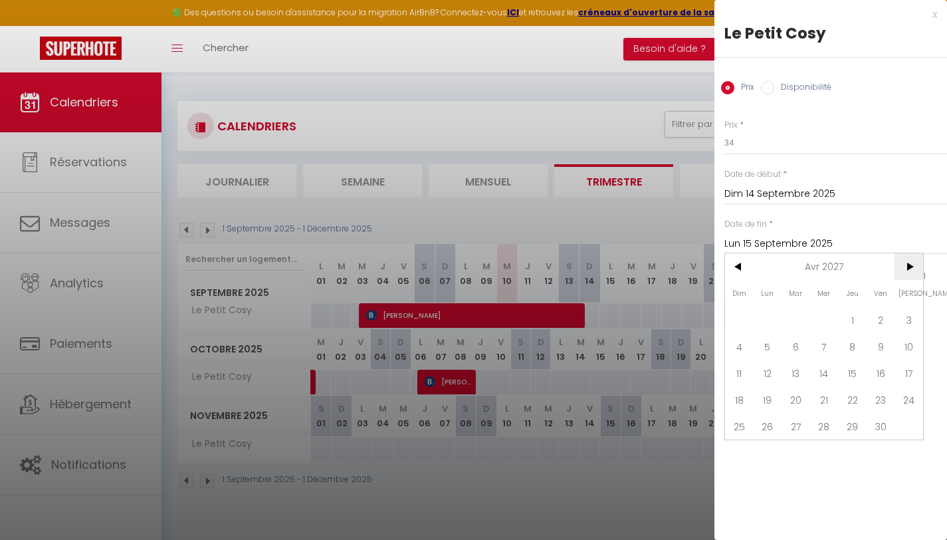
click at [903, 265] on span ">" at bounding box center [909, 266] width 29 height 27
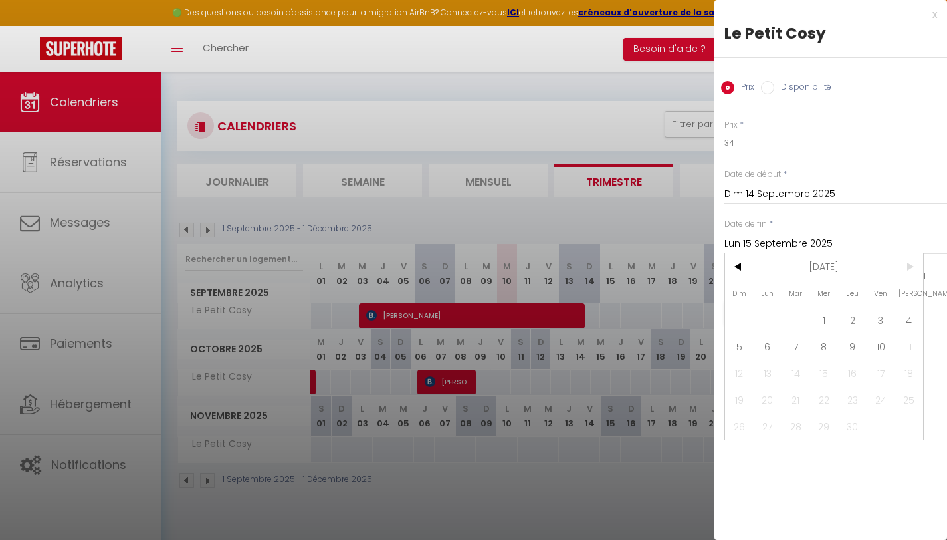
click at [903, 265] on span ">" at bounding box center [909, 266] width 29 height 27
click at [883, 336] on span "10" at bounding box center [881, 346] width 29 height 27
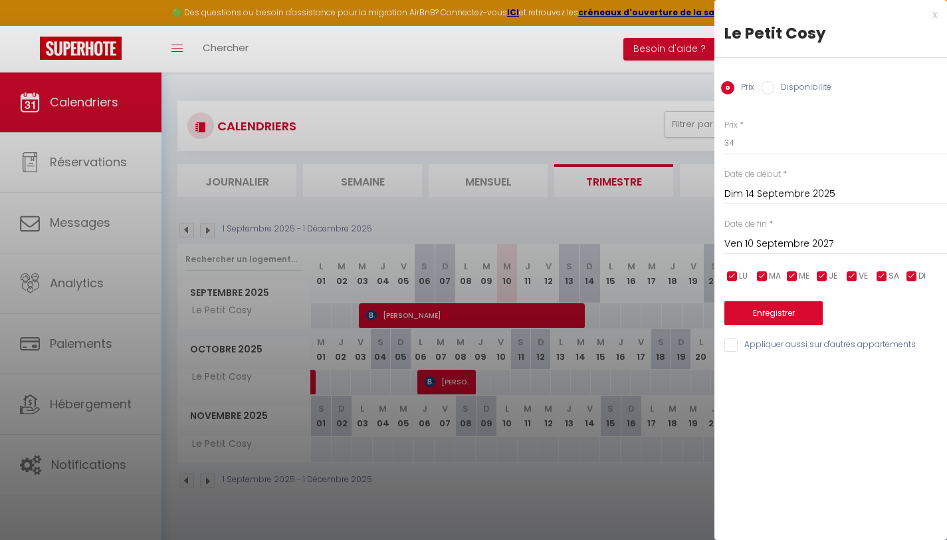
click at [795, 90] on label "Disponibilité" at bounding box center [803, 88] width 57 height 15
click at [775, 90] on input "Disponibilité" at bounding box center [767, 87] width 13 height 13
click at [799, 251] on input "Ven 10 Septembre 2027" at bounding box center [836, 245] width 223 height 17
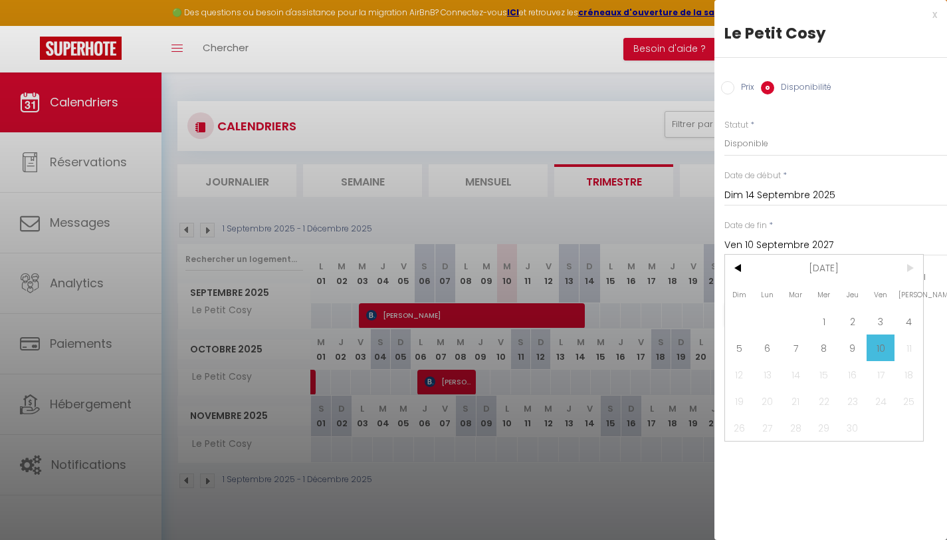
click at [737, 96] on div "Prix Disponibilité" at bounding box center [831, 80] width 233 height 45
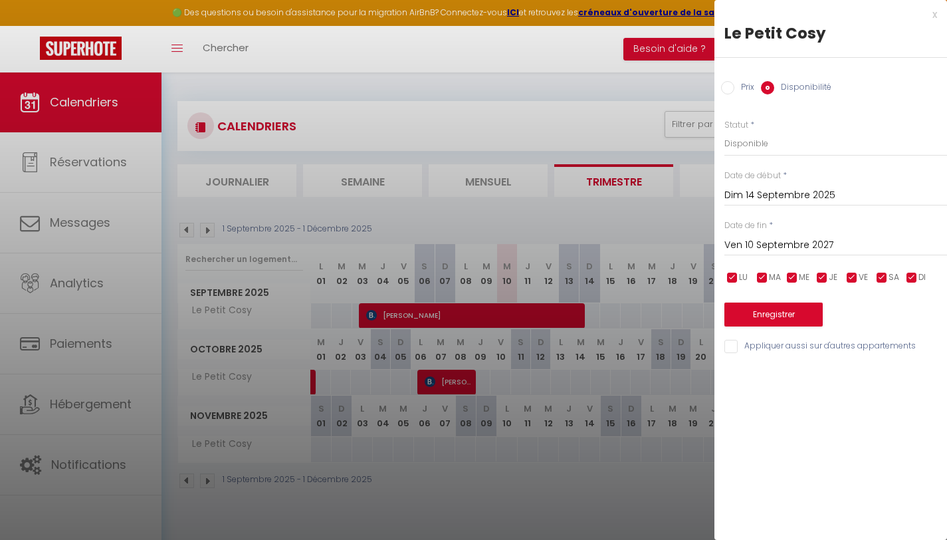
click at [730, 86] on input "Prix" at bounding box center [727, 87] width 13 height 13
click at [784, 313] on button "Enregistrer" at bounding box center [774, 313] width 98 height 24
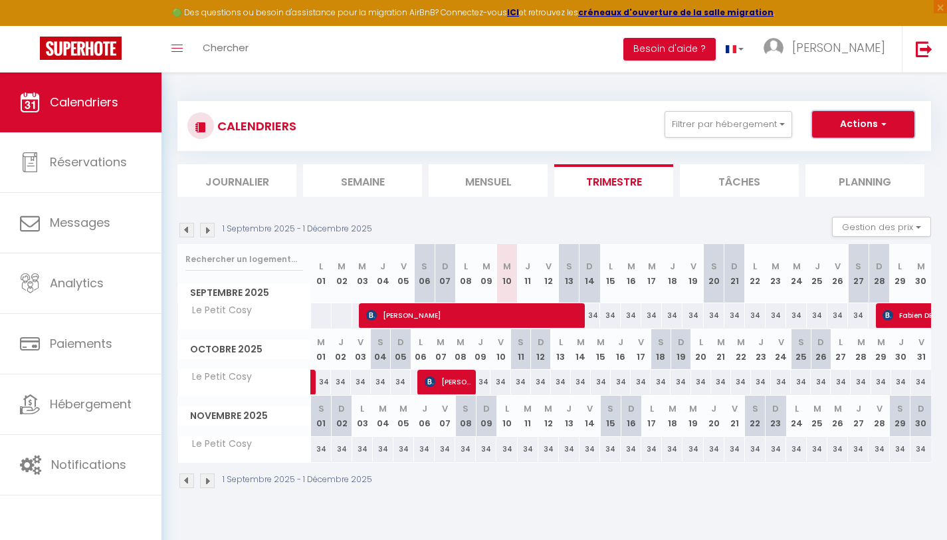
click at [852, 119] on button "Actions" at bounding box center [864, 124] width 102 height 27
click at [755, 156] on div "CALENDRIERS Filtrer par hébergement Tous Le Petit Cosy Casa Cosy Effacer Sauveg…" at bounding box center [555, 149] width 754 height 96
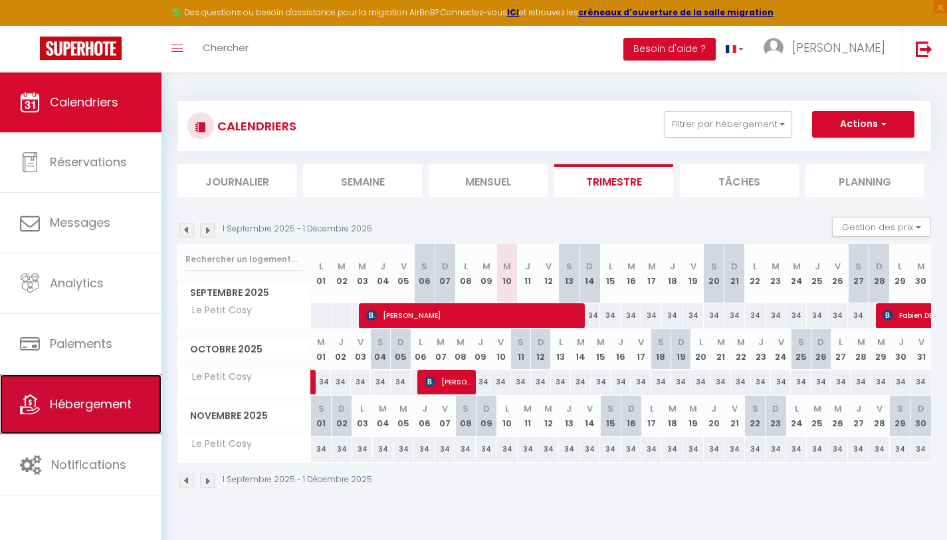
click at [72, 388] on link "Hébergement" at bounding box center [81, 404] width 162 height 60
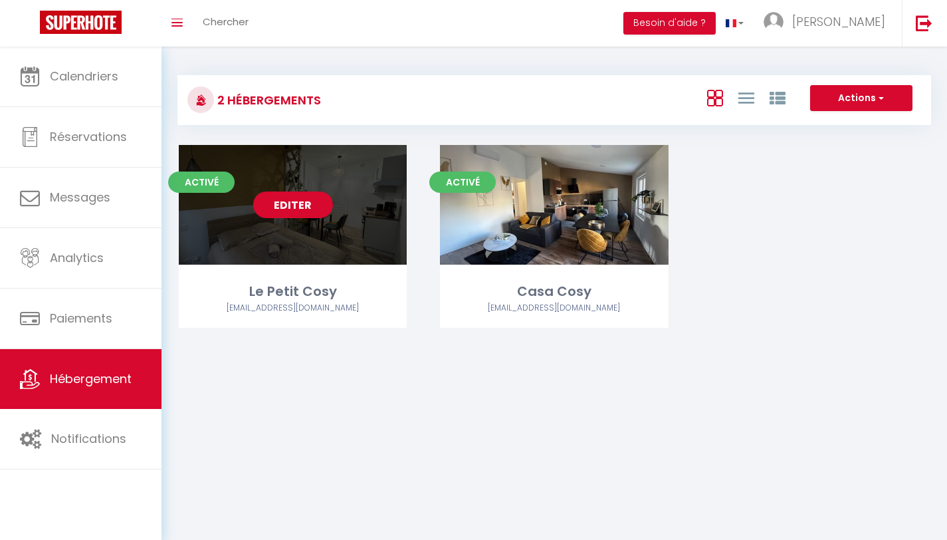
click at [291, 208] on link "Editer" at bounding box center [293, 204] width 80 height 27
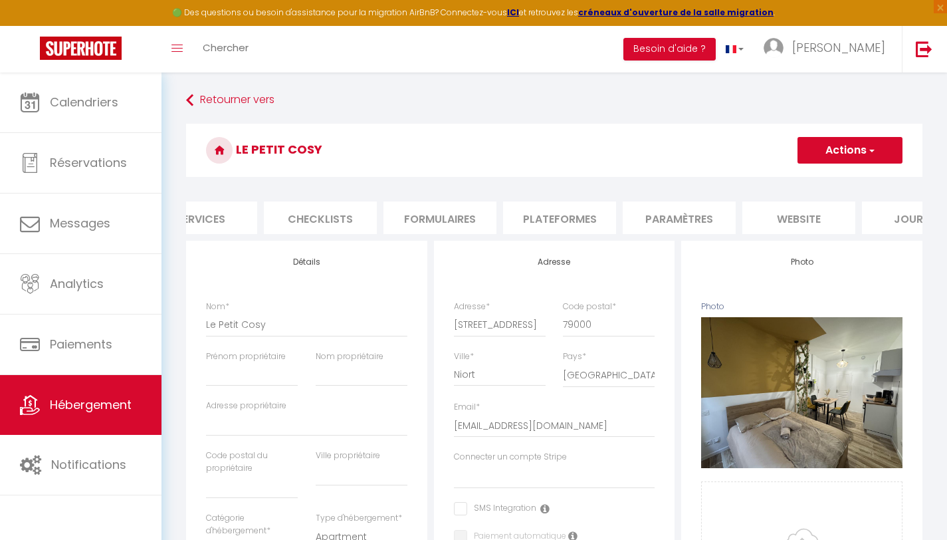
scroll to position [0, 402]
click at [580, 207] on li "Plateformes" at bounding box center [559, 217] width 113 height 33
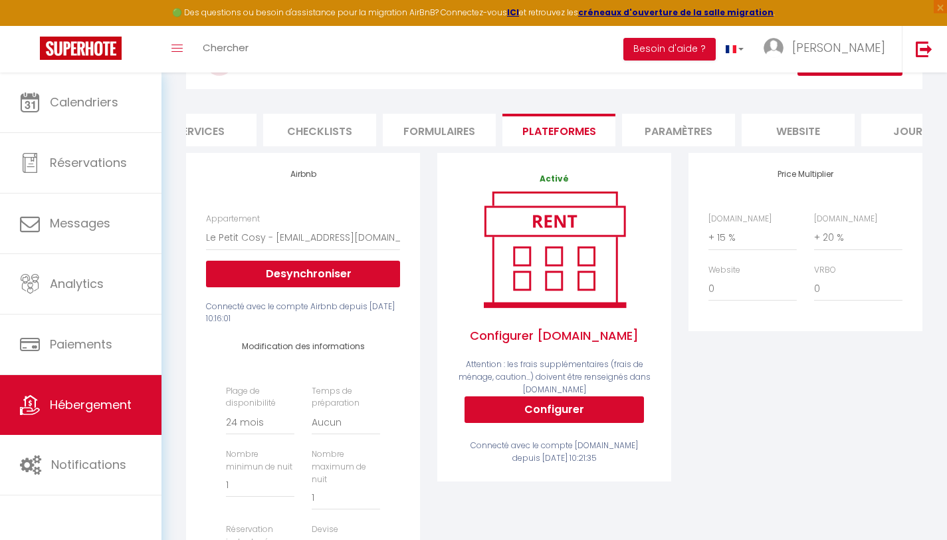
scroll to position [85, 0]
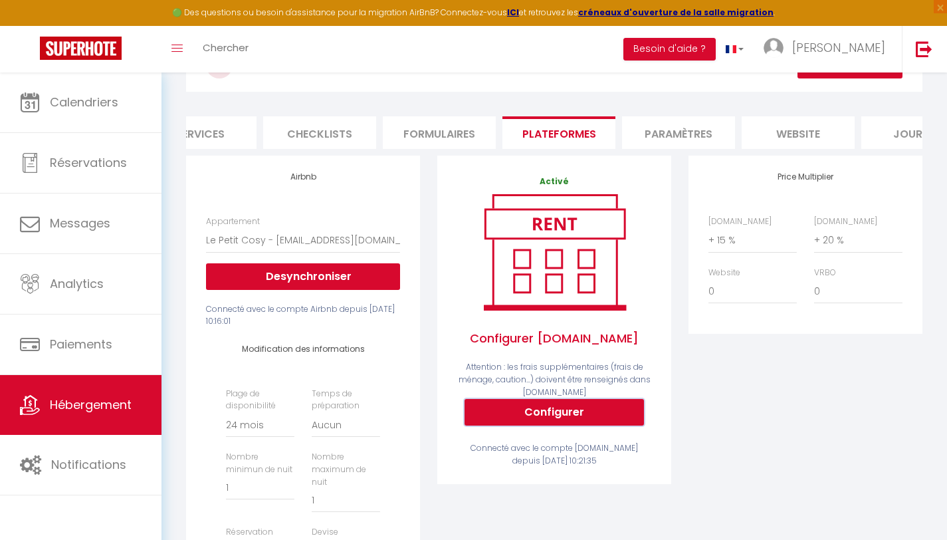
click at [526, 414] on button "Configurer" at bounding box center [555, 412] width 180 height 27
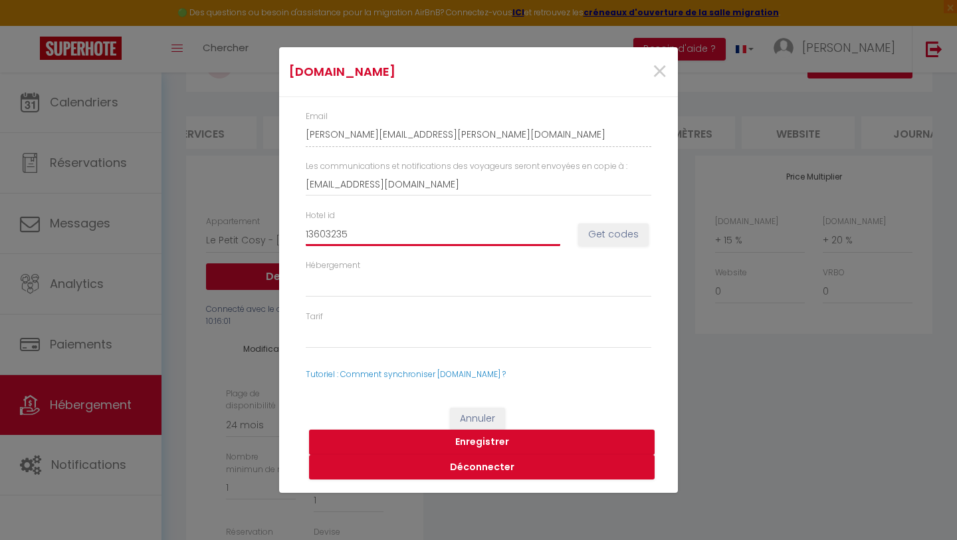
click at [495, 228] on input "13603235" at bounding box center [433, 234] width 255 height 24
click at [606, 231] on button "Get codes" at bounding box center [613, 234] width 70 height 23
click at [434, 331] on select "52093084 - Standard Rate 52093085 - Non-refundable Rate 52093086 - Weekly Rate …" at bounding box center [479, 335] width 346 height 25
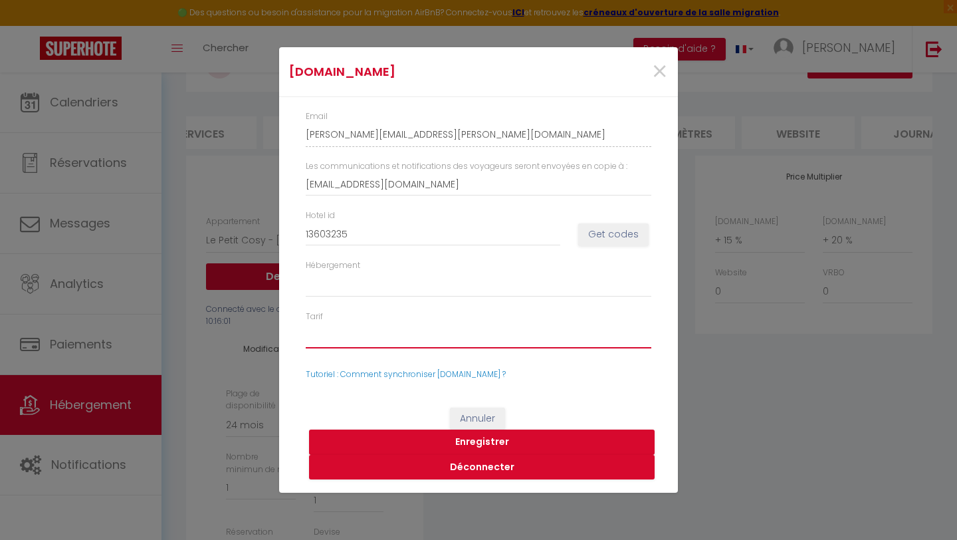
click at [306, 323] on select "52093084 - Standard Rate 52093085 - Non-refundable Rate 52093086 - Weekly Rate …" at bounding box center [479, 335] width 346 height 25
click at [430, 288] on select "1360323501 - Studio" at bounding box center [479, 284] width 346 height 25
click at [306, 272] on select "1360323501 - Studio" at bounding box center [479, 284] width 346 height 25
click at [479, 431] on button "Enregistrer" at bounding box center [482, 442] width 346 height 25
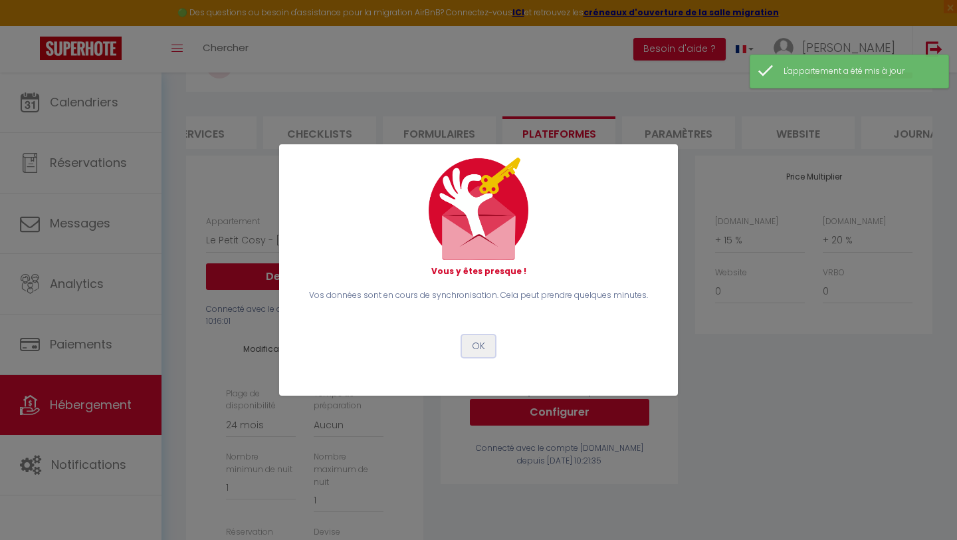
click at [477, 343] on button "OK" at bounding box center [478, 346] width 33 height 23
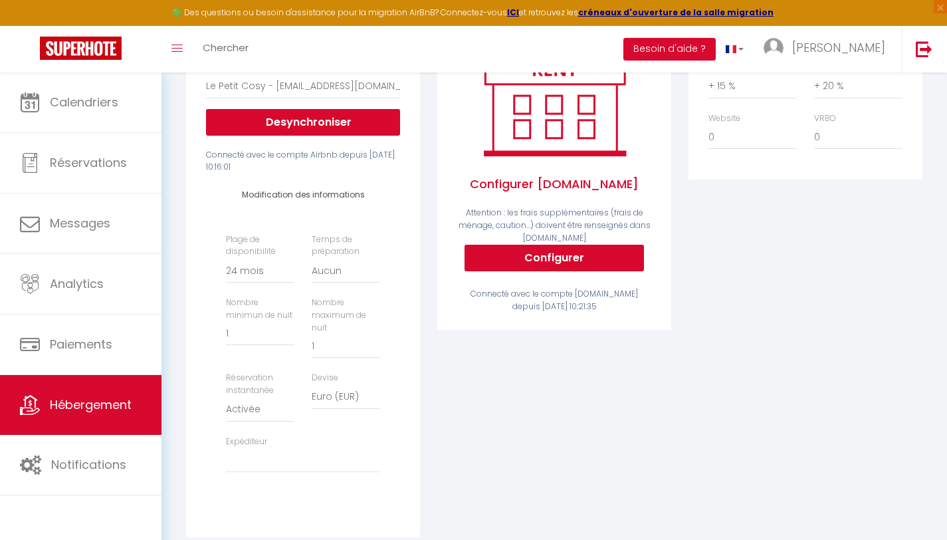
scroll to position [38, 0]
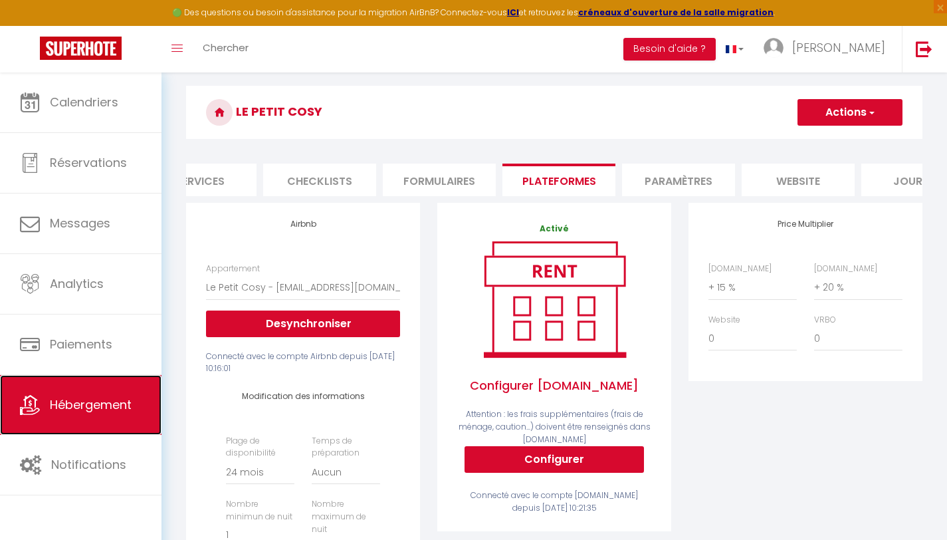
click at [74, 396] on link "Hébergement" at bounding box center [81, 405] width 162 height 60
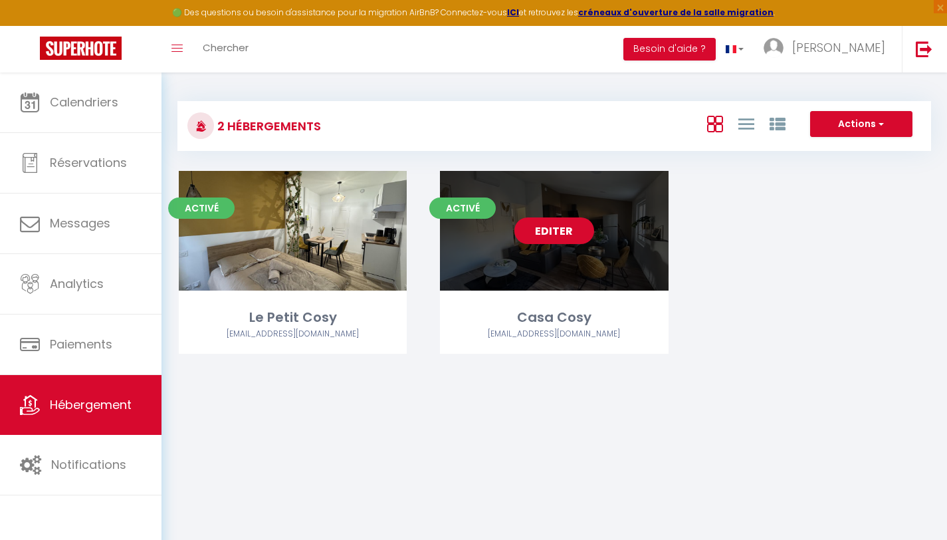
click at [555, 228] on link "Editer" at bounding box center [555, 230] width 80 height 27
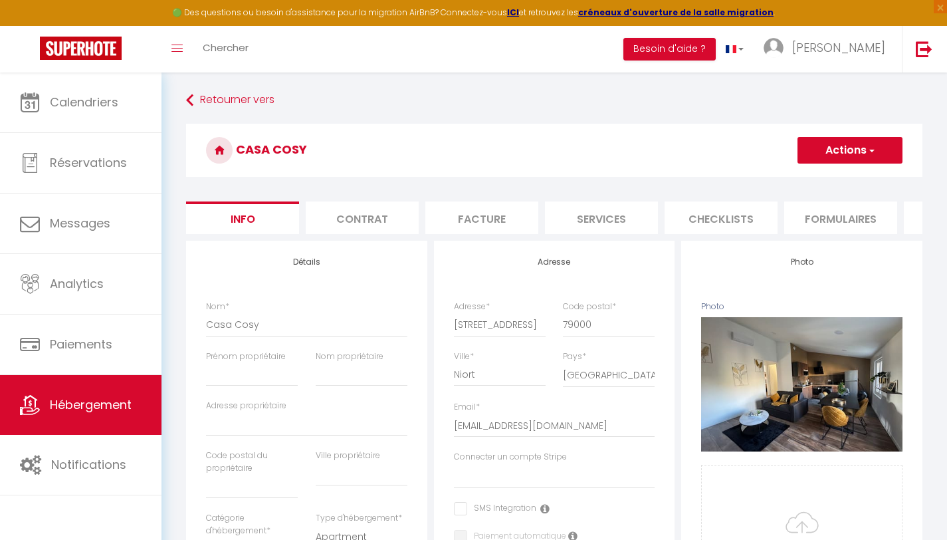
scroll to position [0, 286]
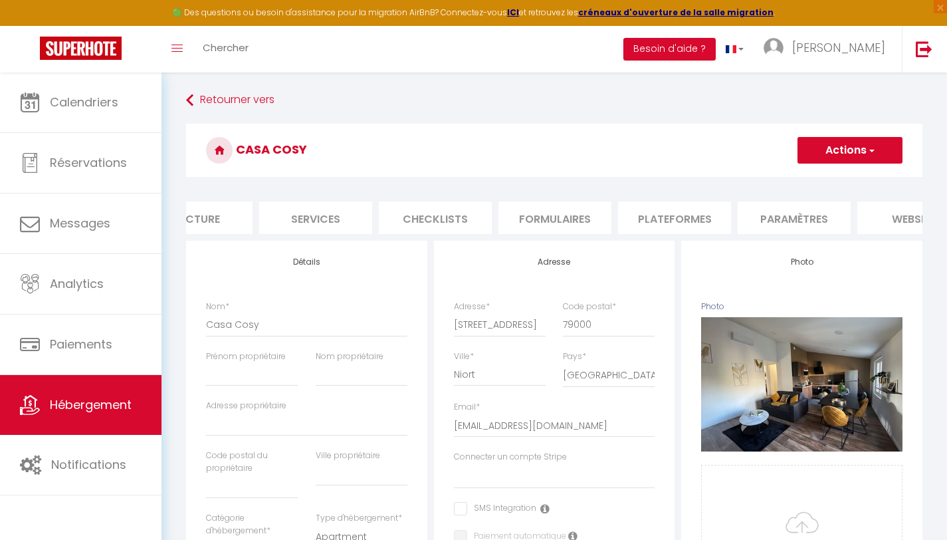
click at [690, 217] on li "Plateformes" at bounding box center [674, 217] width 113 height 33
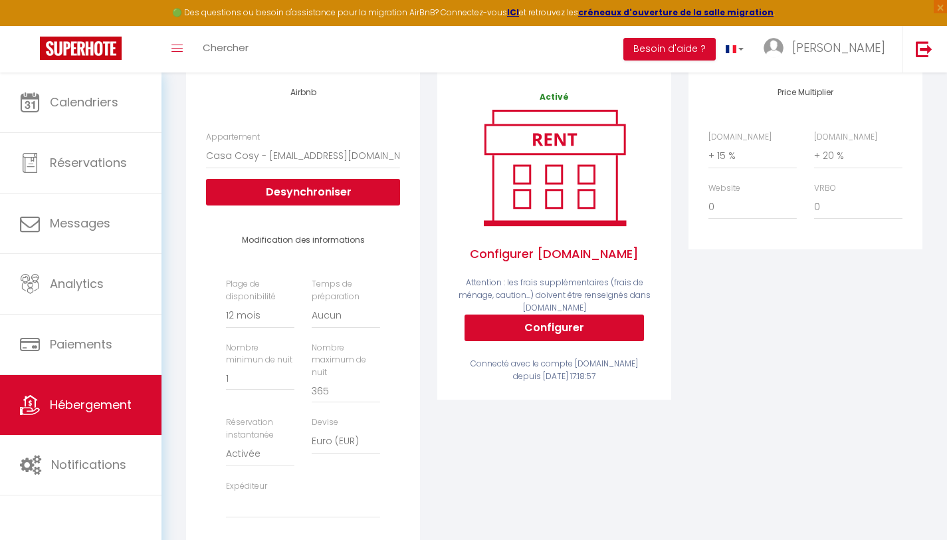
scroll to position [328, 0]
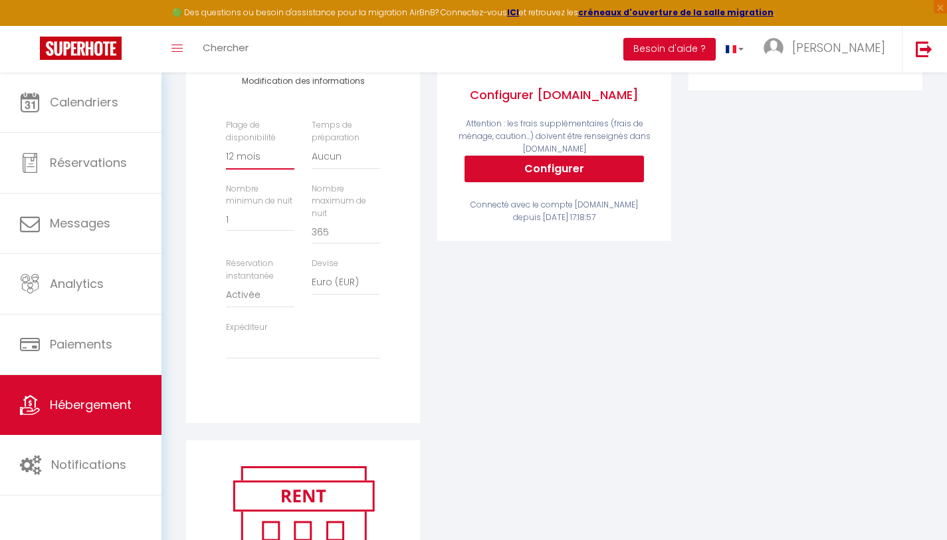
click at [235, 170] on select "Date indisponible par [PERSON_NAME] 1 mois 3 mois 6 mois 9 mois 12 mois 24 mois" at bounding box center [260, 156] width 68 height 25
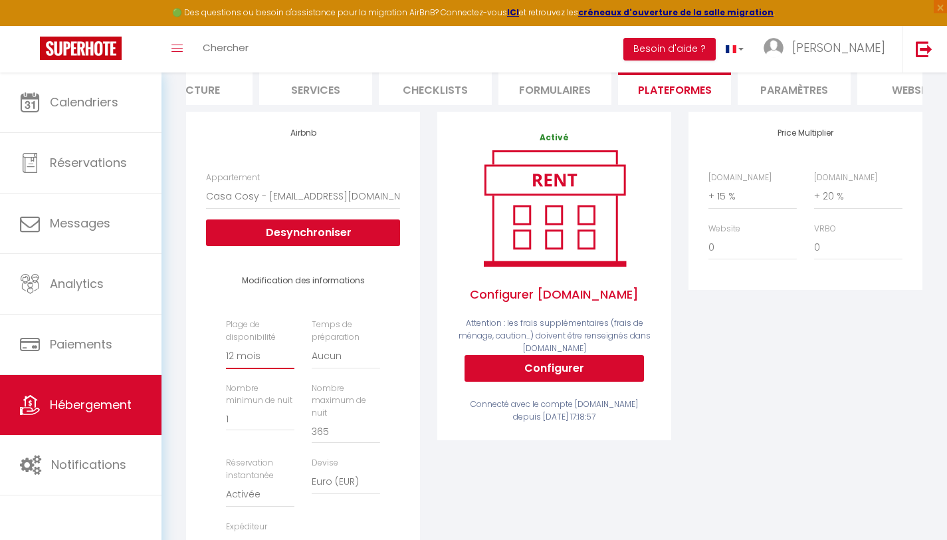
scroll to position [0, 0]
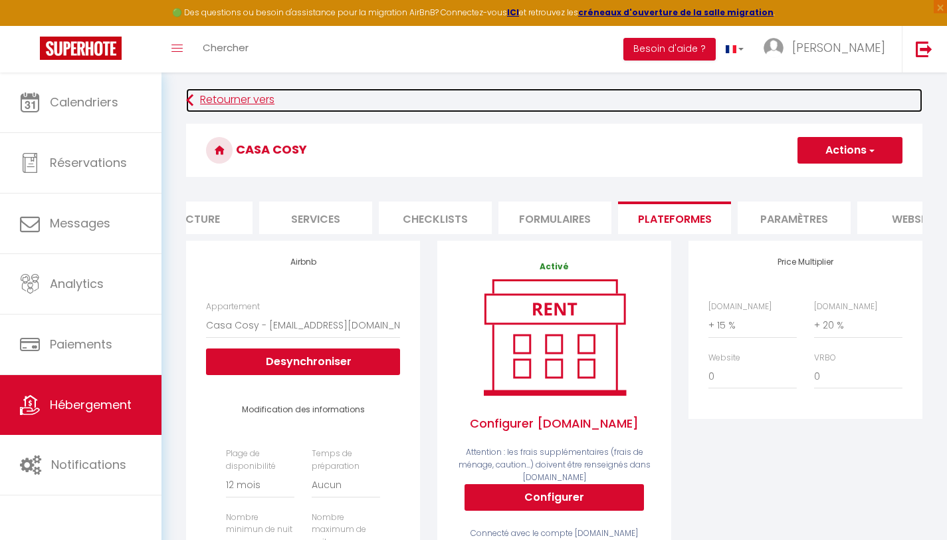
click at [209, 94] on link "Retourner vers" at bounding box center [554, 100] width 737 height 24
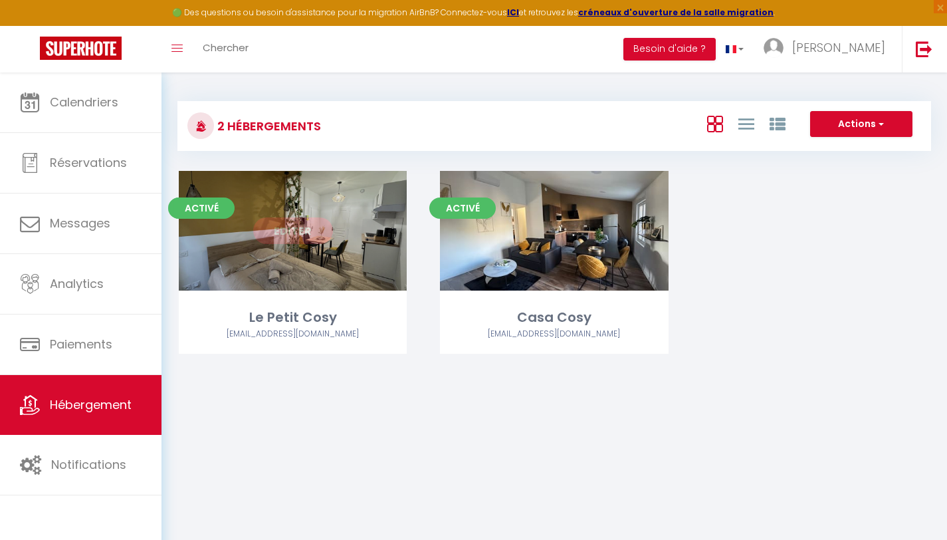
click at [285, 228] on link "Editer" at bounding box center [293, 230] width 80 height 27
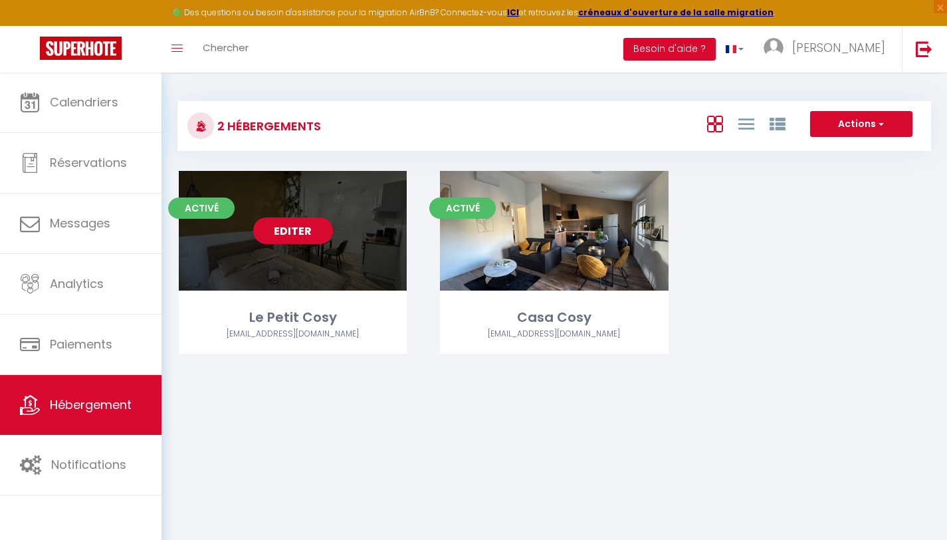
click at [285, 228] on link "Editer" at bounding box center [293, 230] width 80 height 27
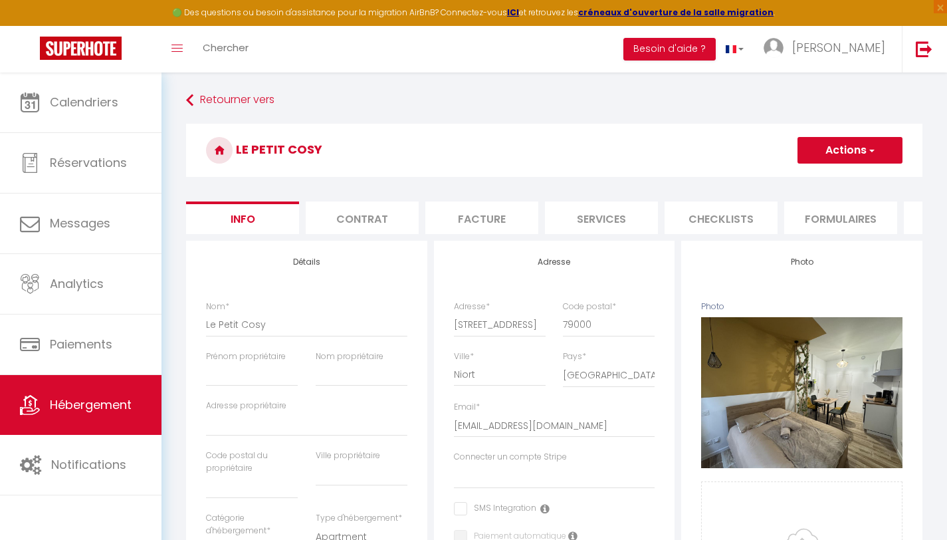
click at [372, 207] on li "Contrat" at bounding box center [362, 217] width 113 height 33
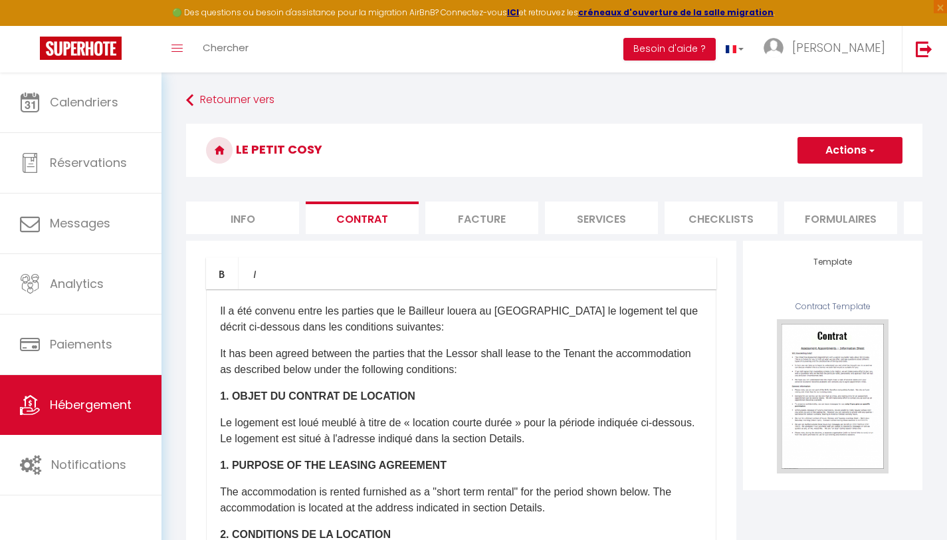
click at [459, 217] on li "Facture" at bounding box center [482, 217] width 113 height 33
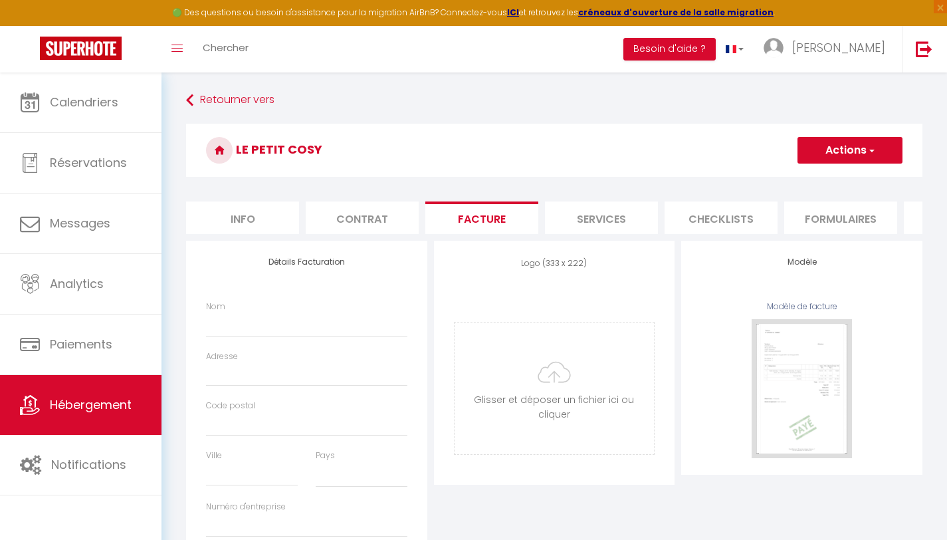
click at [587, 213] on li "Services" at bounding box center [601, 217] width 113 height 33
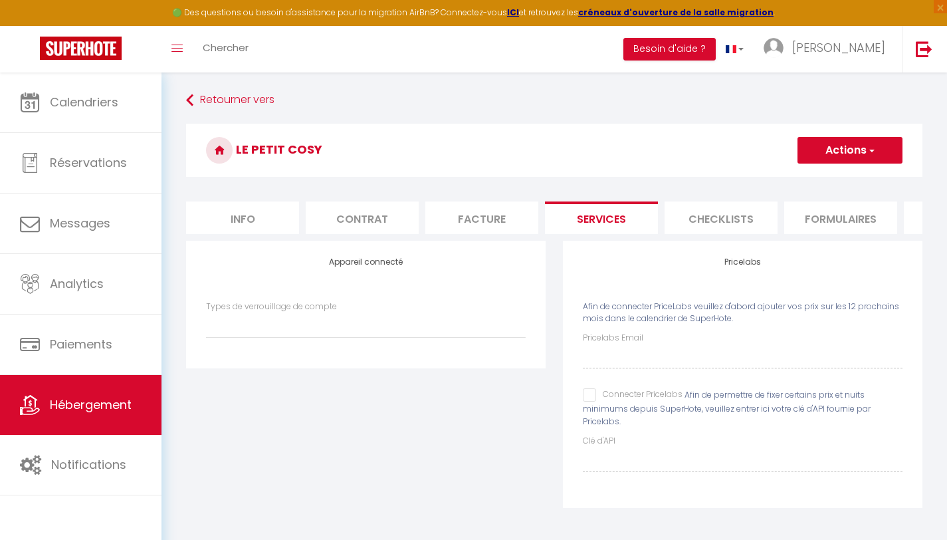
click at [693, 209] on li "Checklists" at bounding box center [721, 217] width 113 height 33
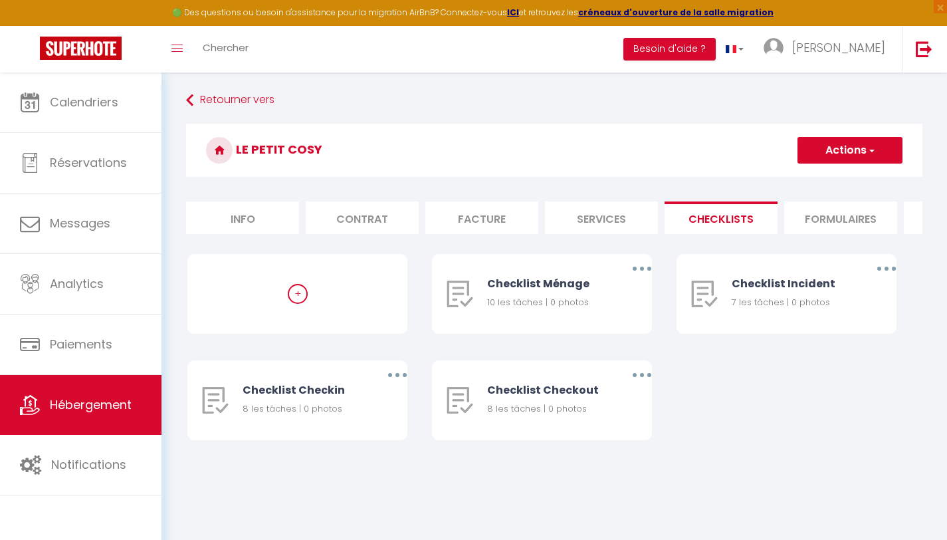
click at [807, 211] on li "Formulaires" at bounding box center [841, 217] width 113 height 33
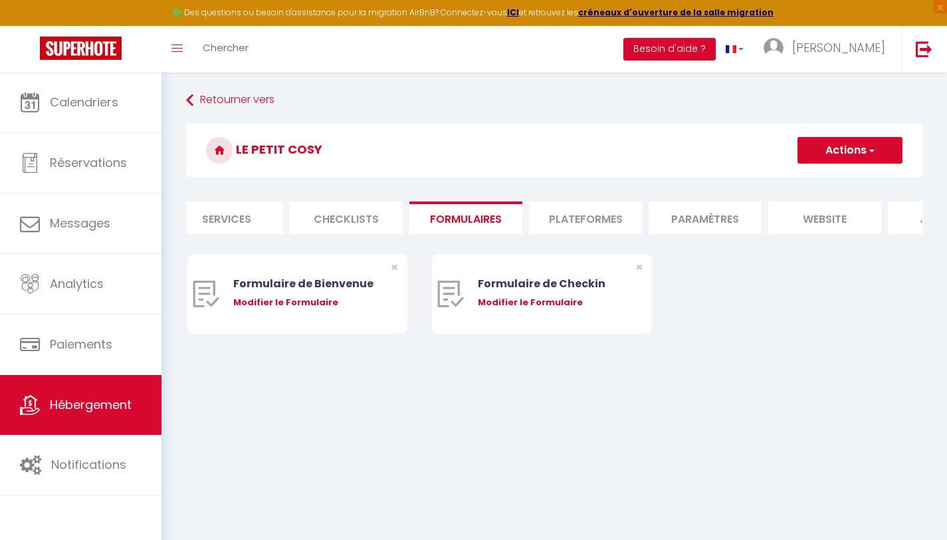
scroll to position [0, 377]
click at [588, 213] on li "Plateformes" at bounding box center [583, 217] width 113 height 33
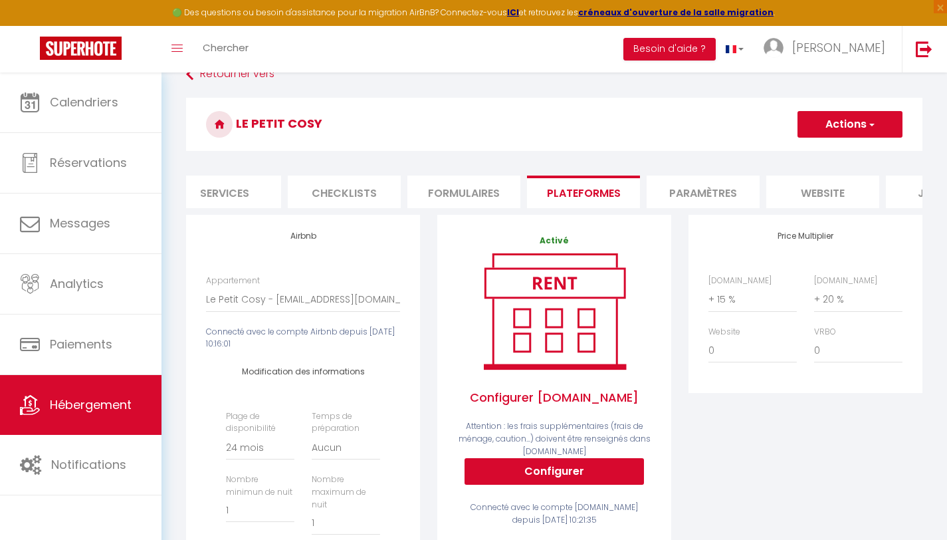
scroll to position [17, 0]
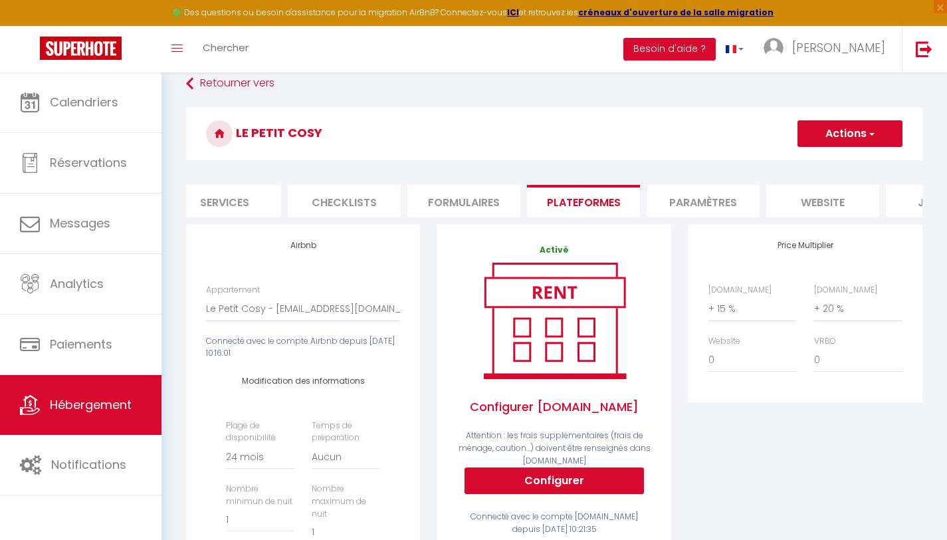
click at [805, 202] on li "website" at bounding box center [823, 201] width 113 height 33
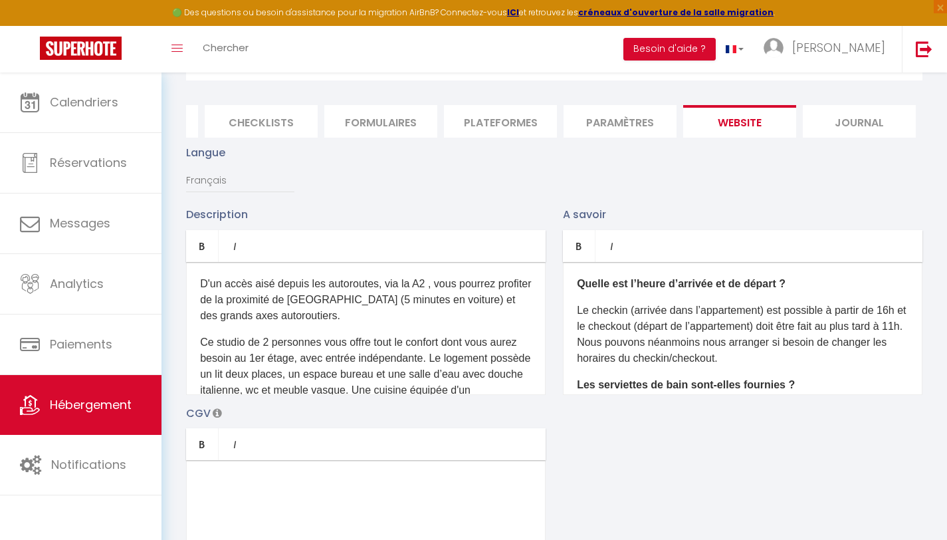
click at [610, 329] on p "Le checkin (arrivée dans l’appartement) est possible à partir de 16h et le chec…" at bounding box center [743, 335] width 332 height 64
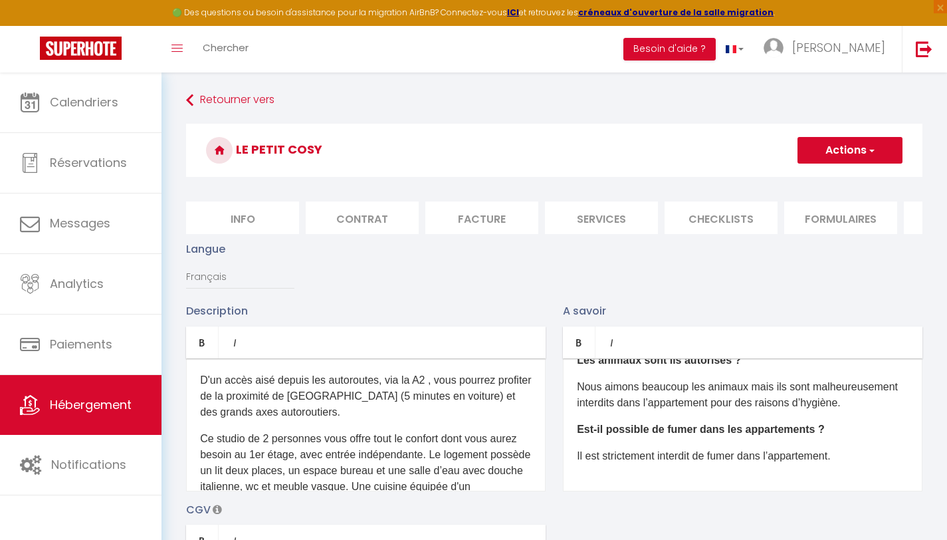
click at [245, 215] on li "Info" at bounding box center [242, 217] width 113 height 33
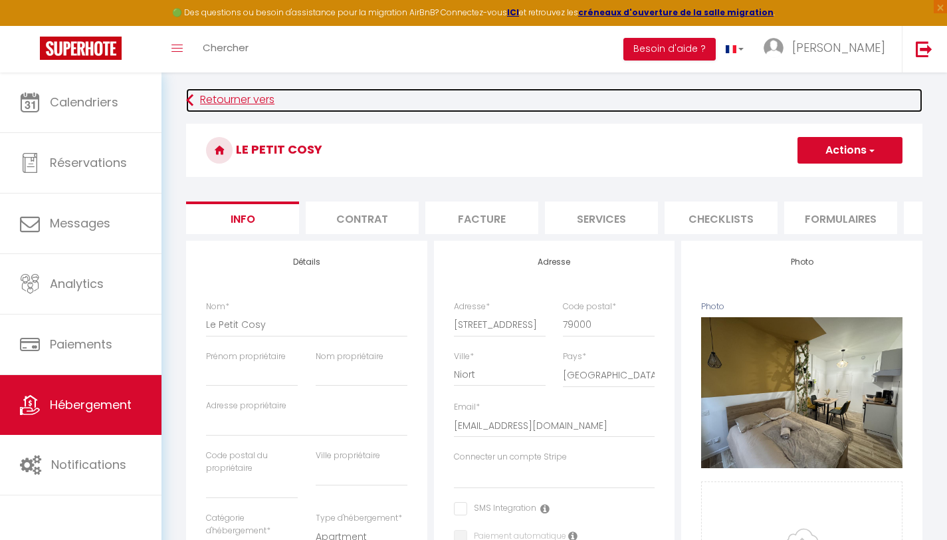
click at [215, 105] on link "Retourner vers" at bounding box center [554, 100] width 737 height 24
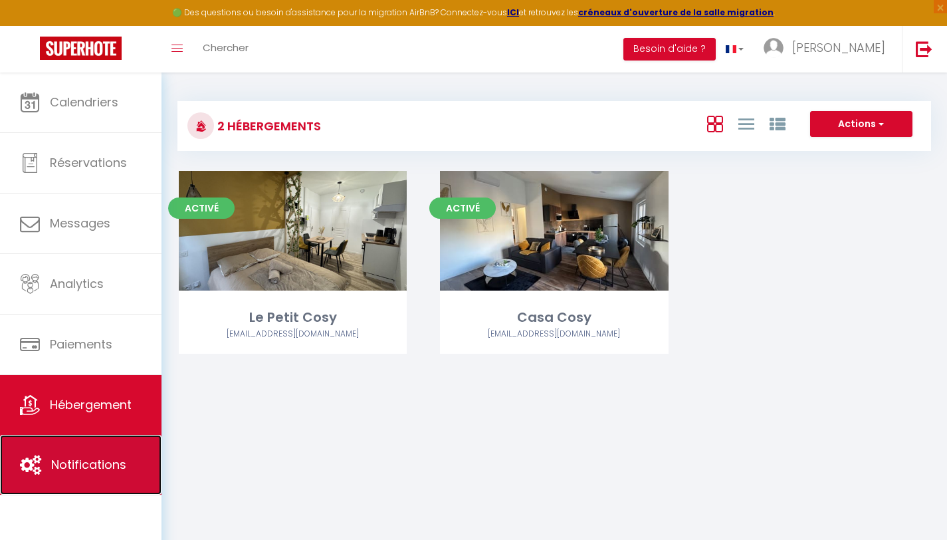
click at [86, 455] on link "Notifications" at bounding box center [81, 465] width 162 height 60
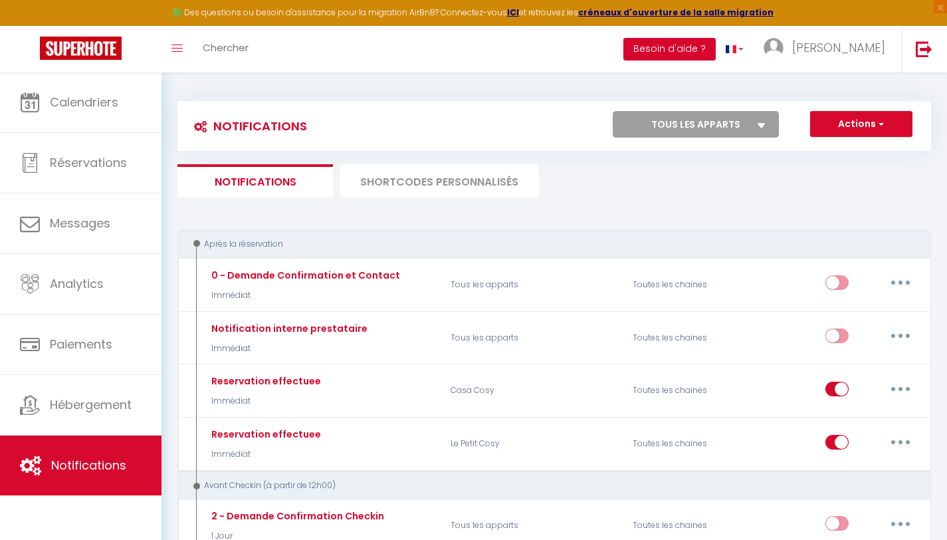
click at [716, 53] on button "Besoin d'aide ?" at bounding box center [670, 49] width 92 height 23
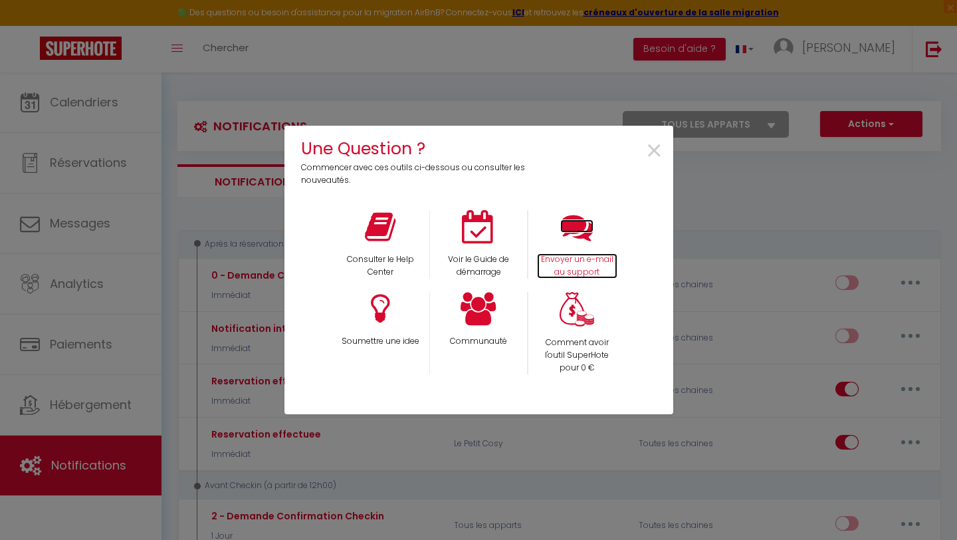
click at [563, 239] on icon at bounding box center [577, 226] width 33 height 33
click at [656, 144] on span "×" at bounding box center [655, 151] width 18 height 42
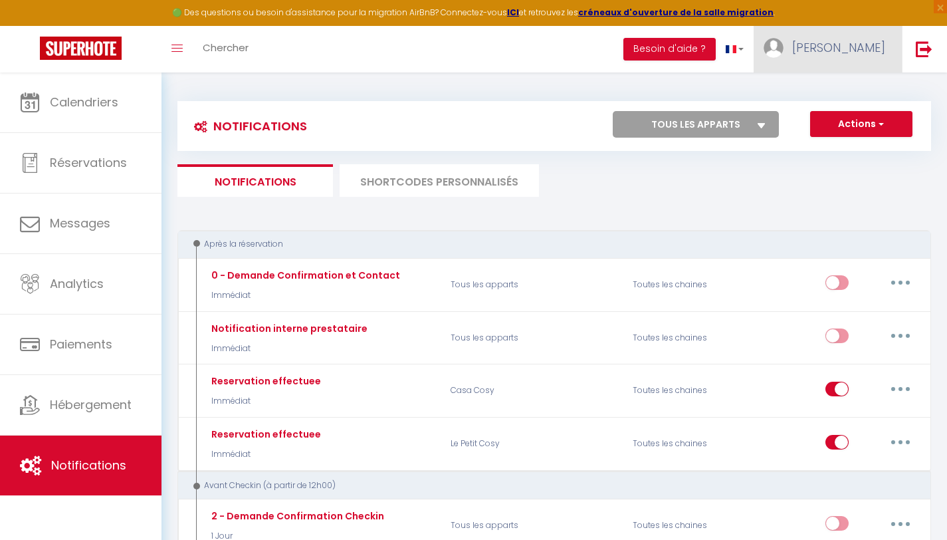
click at [789, 56] on link "[PERSON_NAME]" at bounding box center [828, 49] width 148 height 47
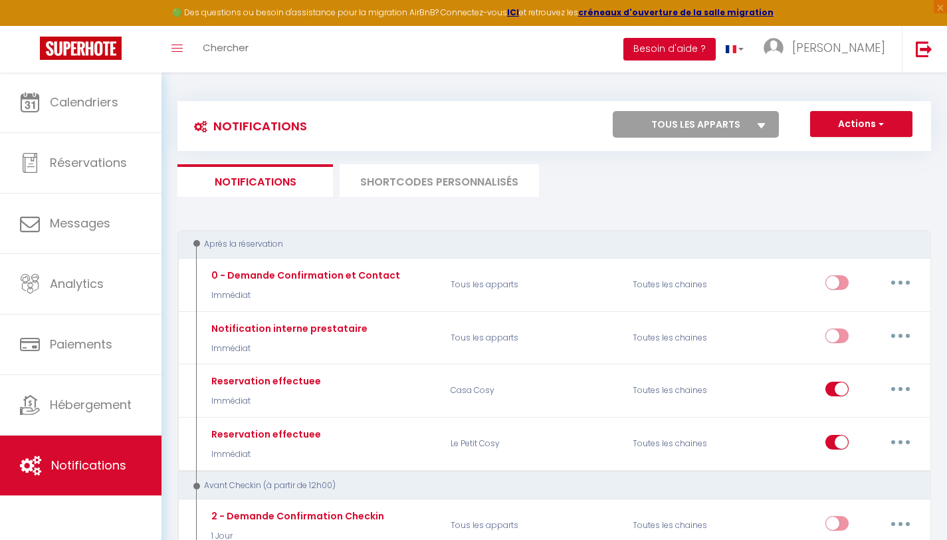
click at [716, 52] on button "Besoin d'aide ?" at bounding box center [670, 49] width 92 height 23
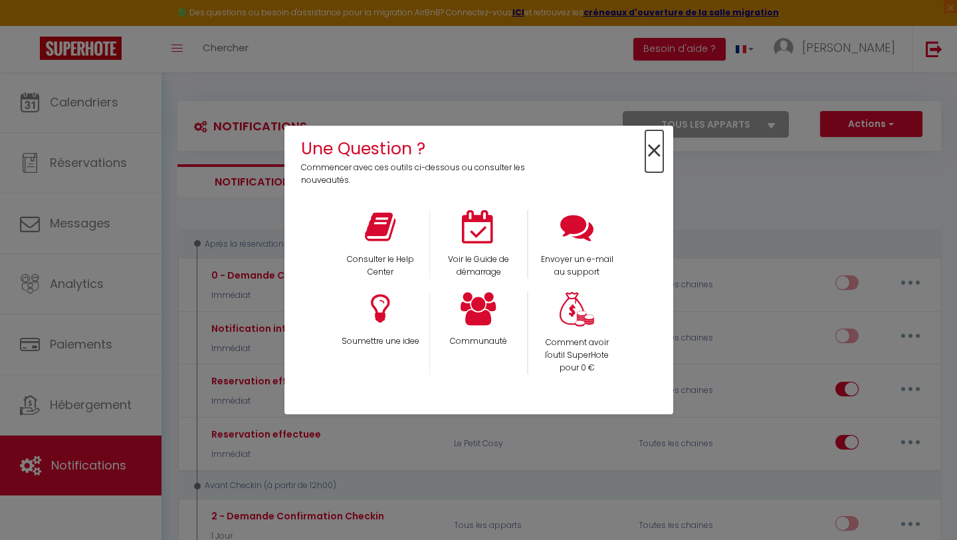
click at [654, 150] on span "×" at bounding box center [655, 151] width 18 height 42
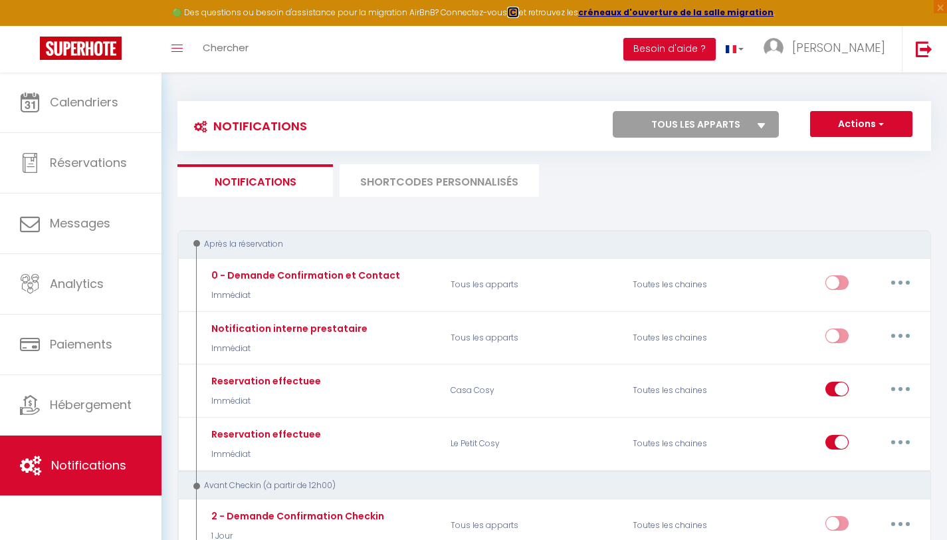
click at [517, 11] on strong "ICI" at bounding box center [513, 12] width 12 height 11
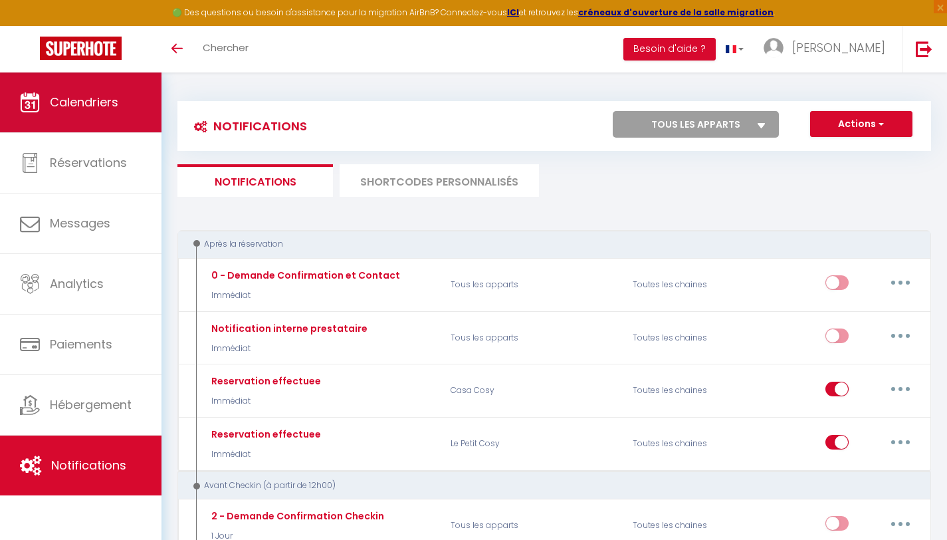
click at [74, 108] on span "Calendriers" at bounding box center [84, 102] width 68 height 17
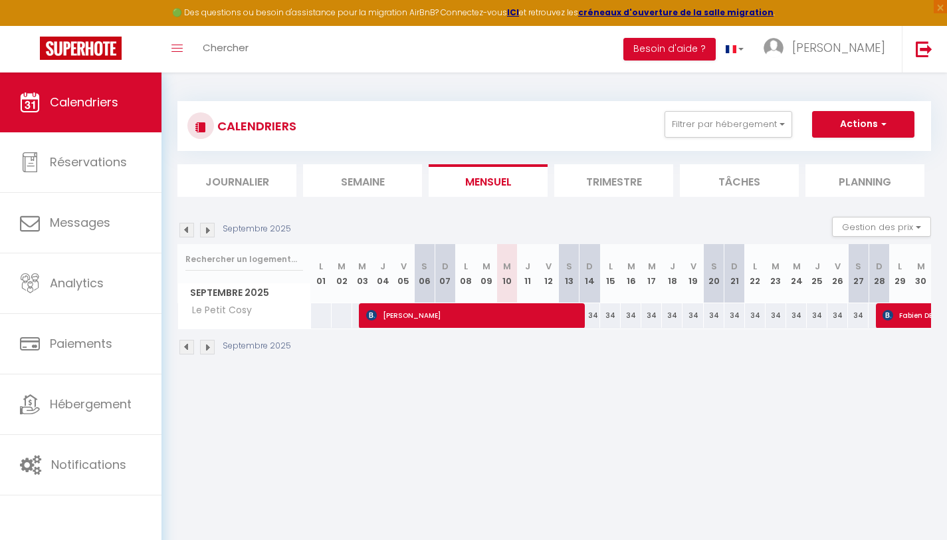
click at [588, 182] on li "Trimestre" at bounding box center [614, 180] width 119 height 33
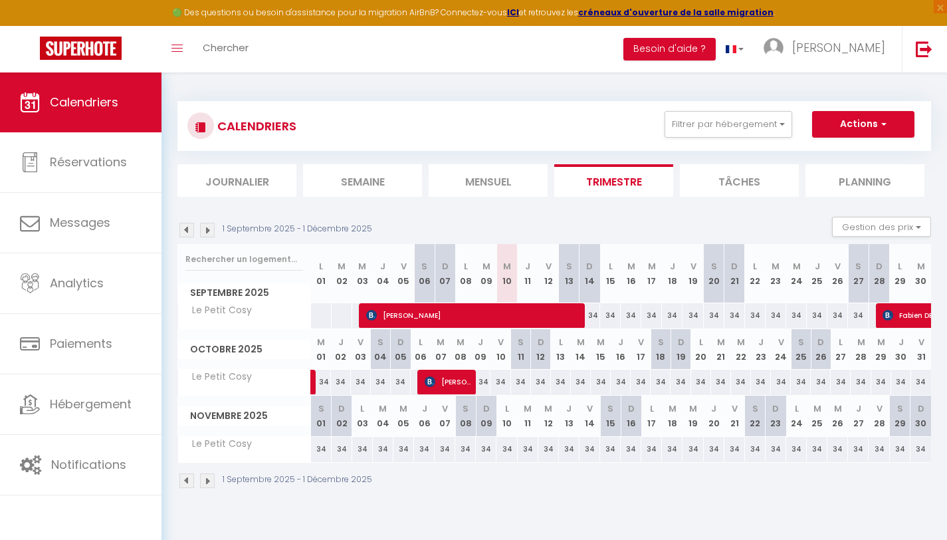
click at [603, 221] on div "1 Septembre 2025 - 1 Décembre 2025 Gestion des prix Nb Nuits minimum Règles Dis…" at bounding box center [555, 230] width 754 height 27
click at [755, 45] on link at bounding box center [735, 49] width 39 height 47
click at [708, 89] on div "CALENDRIERS Filtrer par hébergement Tous Le Petit Cosy Casa Cosy Effacer Sauveg…" at bounding box center [555, 295] width 754 height 414
click at [716, 57] on button "Besoin d'aide ?" at bounding box center [670, 49] width 92 height 23
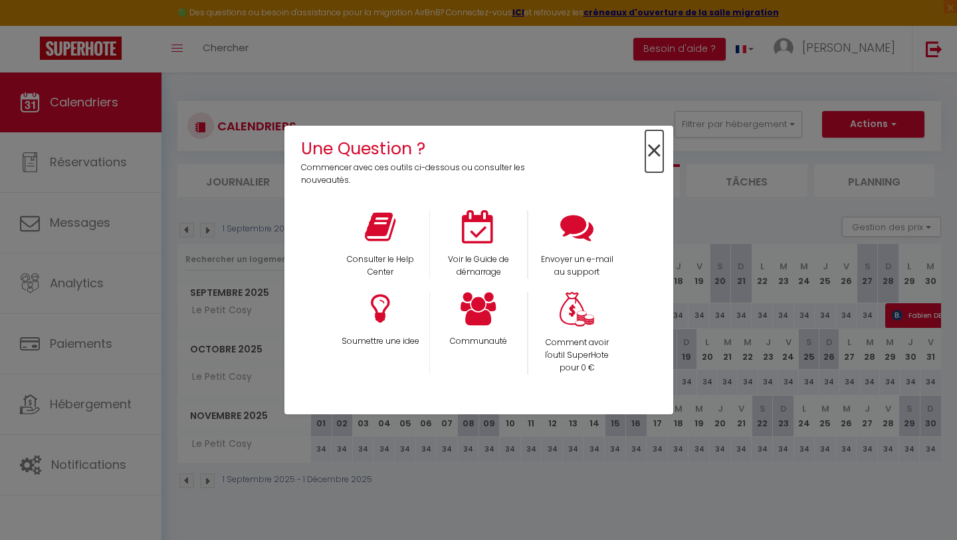
click at [660, 156] on span "×" at bounding box center [655, 151] width 18 height 42
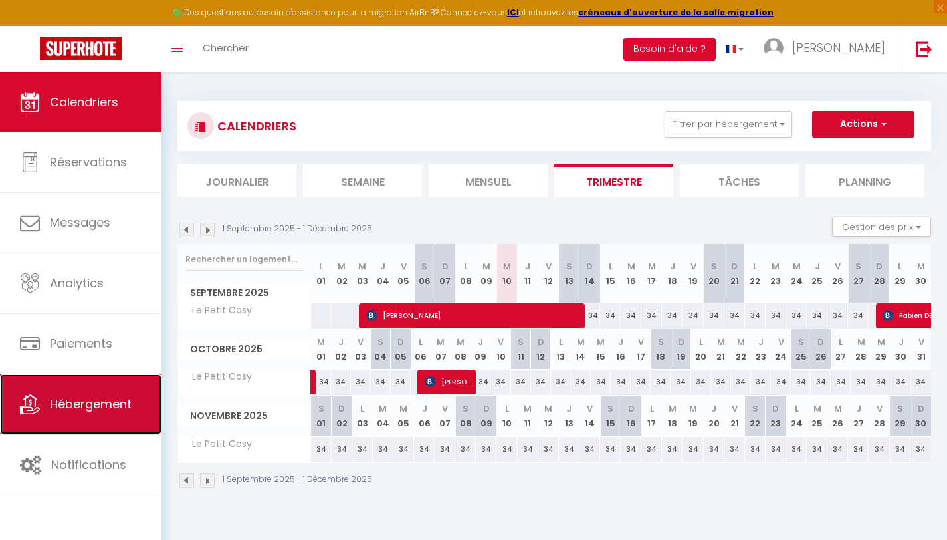
click at [86, 408] on span "Hébergement" at bounding box center [91, 404] width 82 height 17
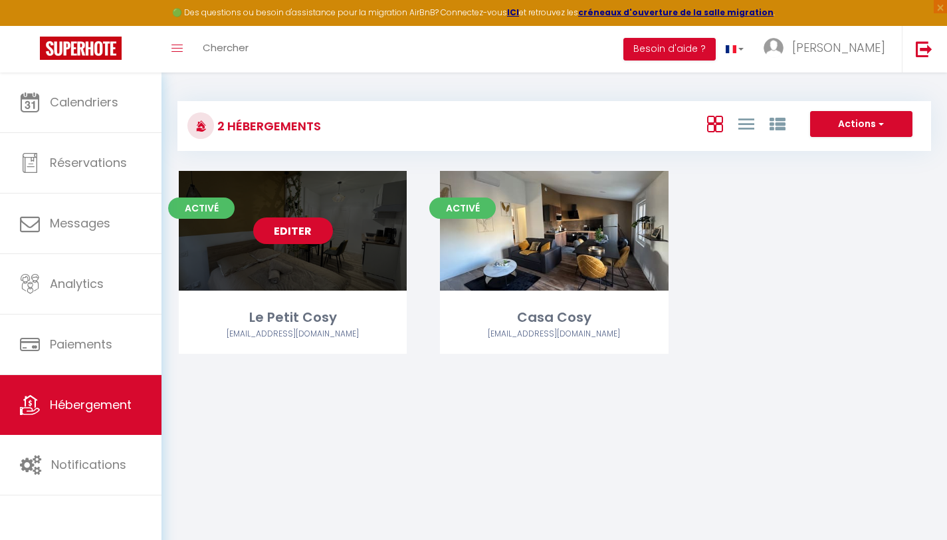
click at [314, 236] on link "Editer" at bounding box center [293, 230] width 80 height 27
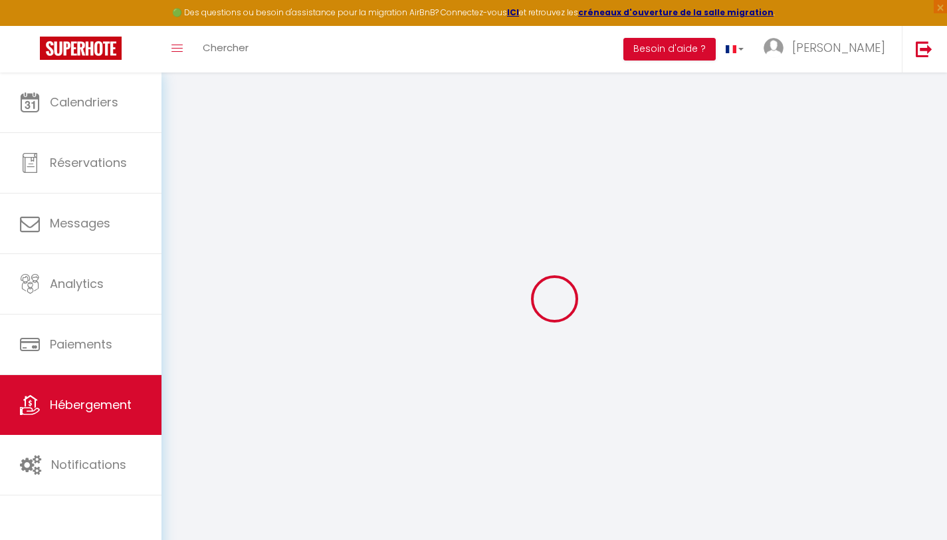
select select "18406-1506436533372960278"
select select
checkbox input "false"
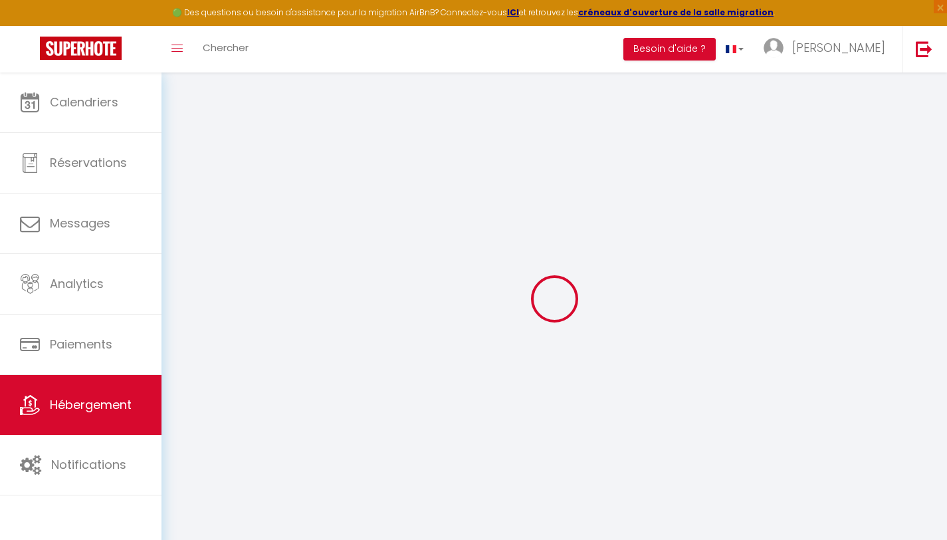
checkbox input "false"
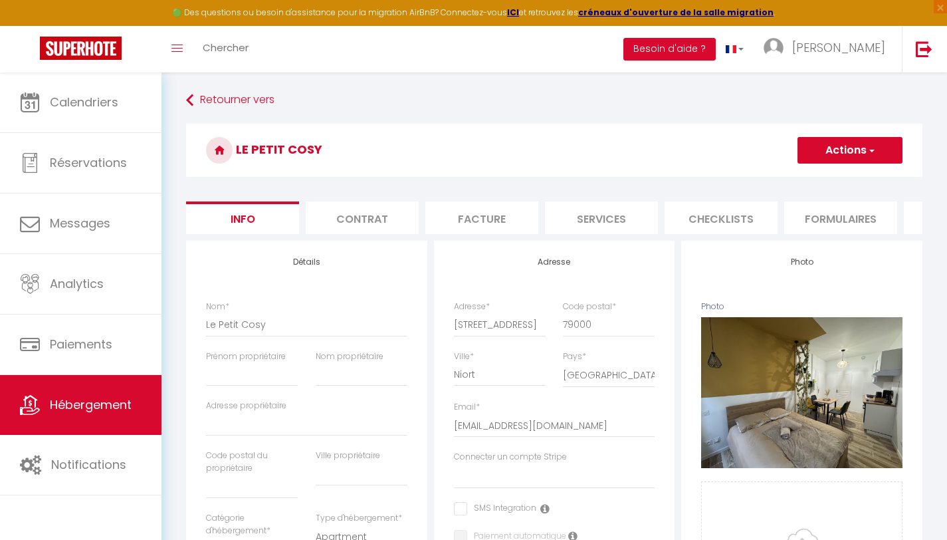
scroll to position [0, 321]
click at [643, 220] on li "Plateformes" at bounding box center [639, 217] width 113 height 33
select select
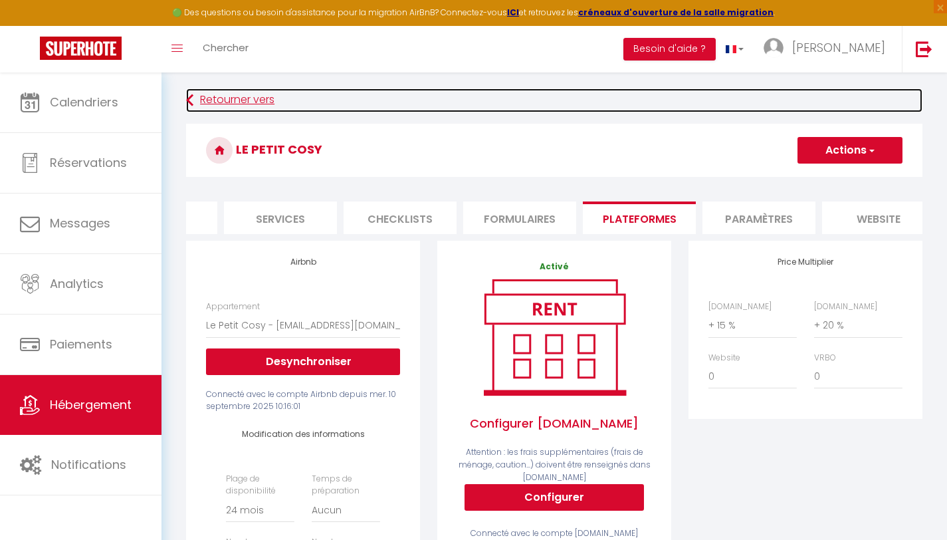
click at [559, 95] on link "Retourner vers" at bounding box center [554, 100] width 737 height 24
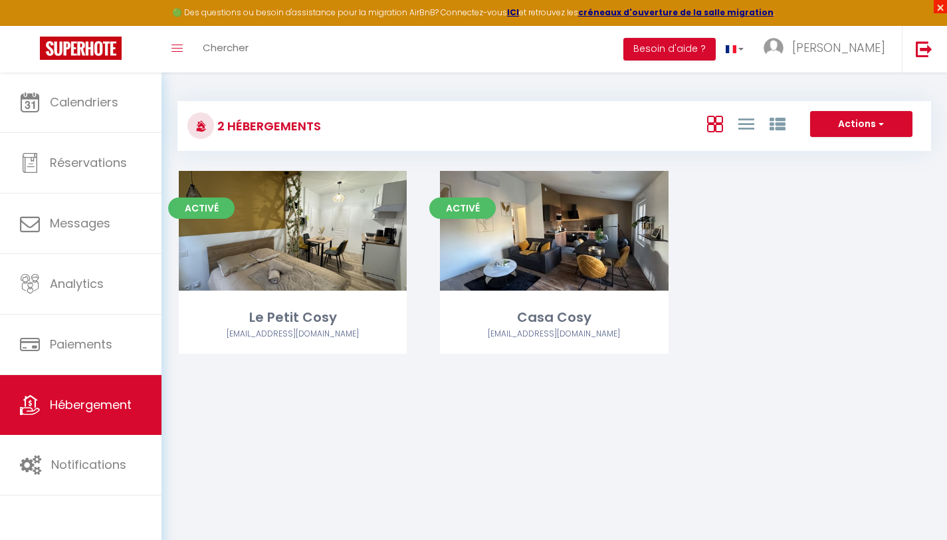
click at [942, 8] on span "×" at bounding box center [940, 6] width 13 height 13
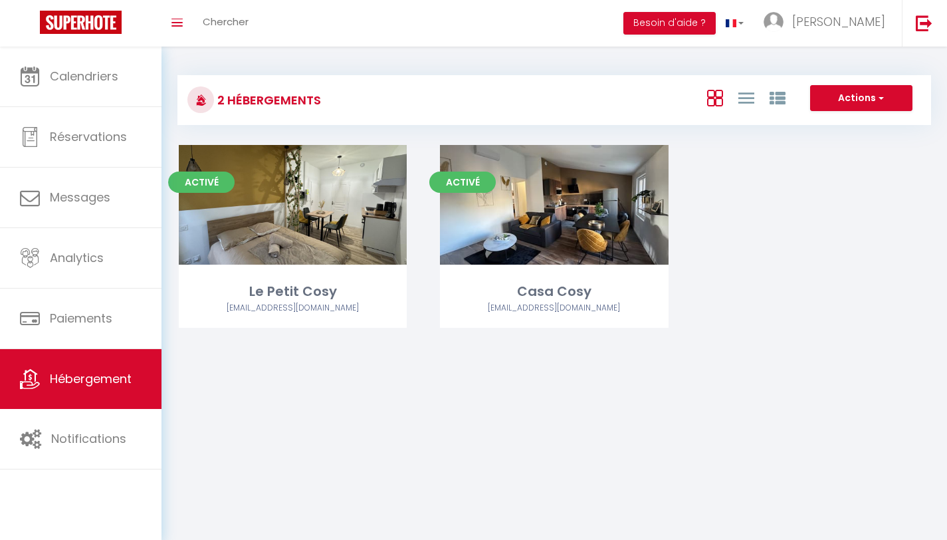
click at [759, 259] on div "Activé Editer Le Petit Cosy mabouhag.bnb@gmail.com Activé Editer Casa Cosy mabo…" at bounding box center [554, 253] width 785 height 216
click at [528, 363] on div "2 Hébergements Actions Créer un Hébergement Nouveau groupe Initialiser les appa…" at bounding box center [555, 212] width 786 height 330
